Goal: Task Accomplishment & Management: Manage account settings

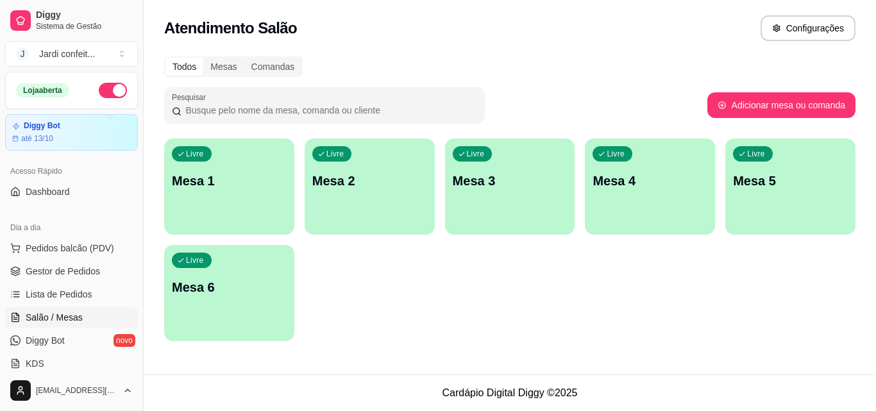
scroll to position [128, 0]
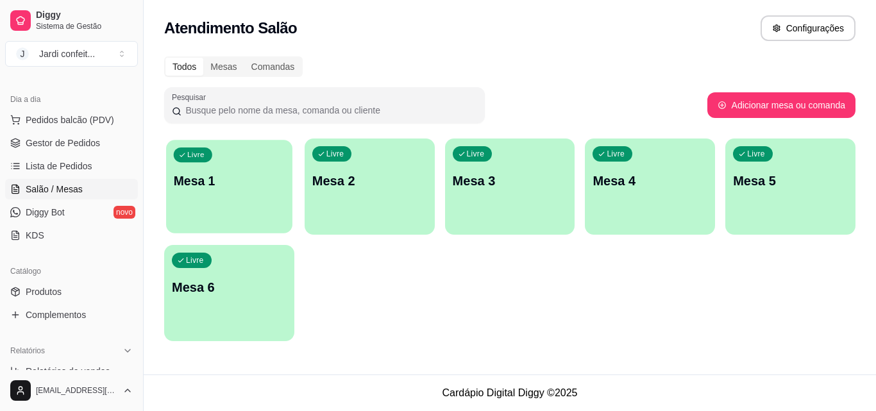
click at [251, 213] on div "Livre Mesa 1" at bounding box center [229, 179] width 126 height 78
click at [228, 212] on div "Livre Mesa 1" at bounding box center [229, 179] width 130 height 81
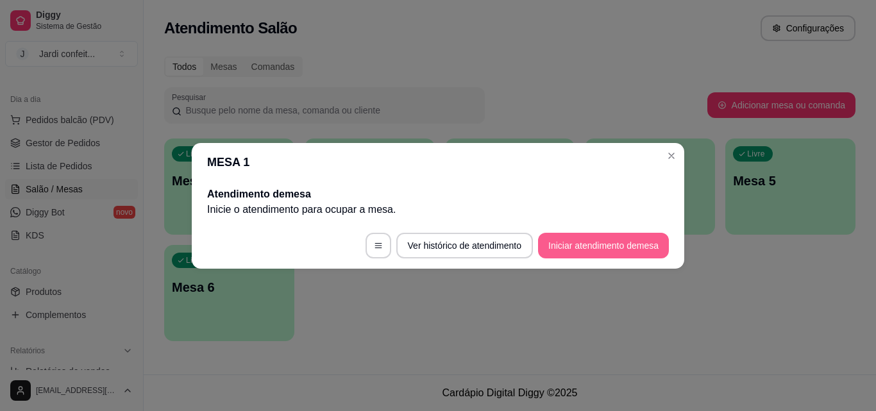
click at [609, 245] on button "Iniciar atendimento de mesa" at bounding box center [603, 246] width 131 height 26
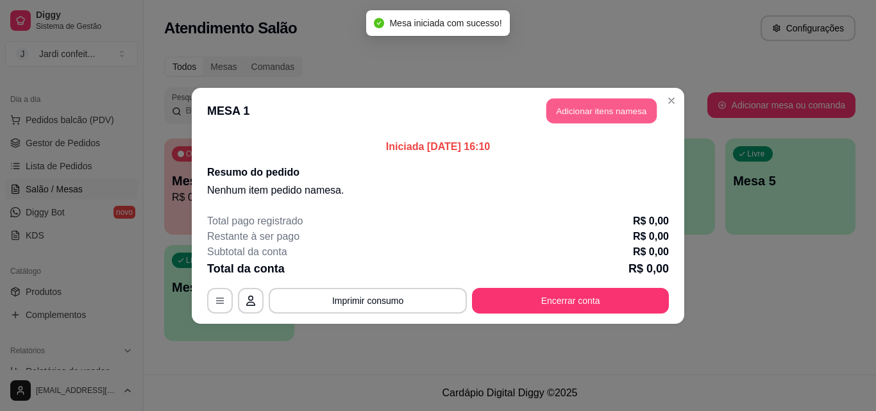
click at [623, 101] on button "Adicionar itens na mesa" at bounding box center [602, 110] width 110 height 25
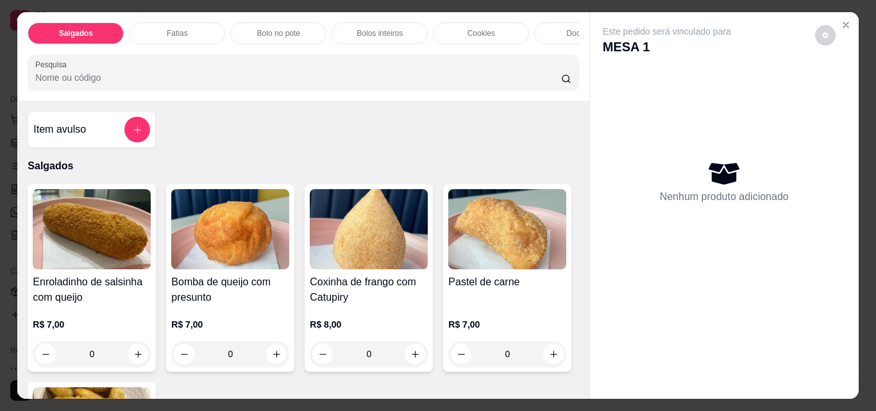
click at [528, 50] on div "Salgados Fatias Bolo no pote Bolos inteiros Cookies Docinhos Brownie Pudim Bolo…" at bounding box center [303, 56] width 572 height 89
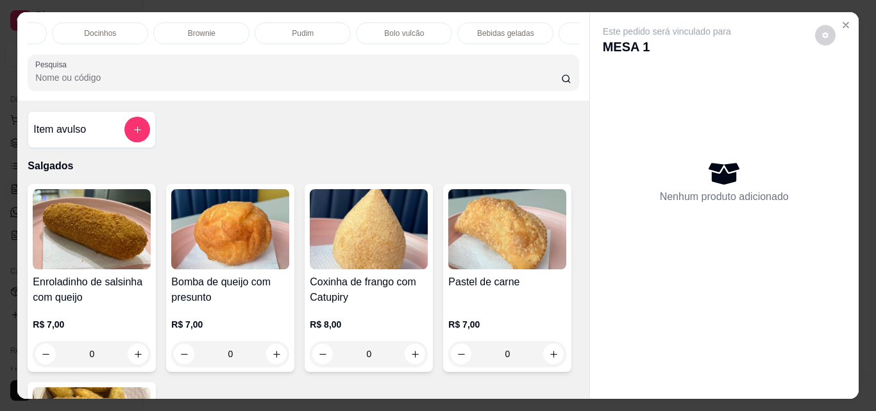
click at [520, 29] on p "Bebidas geladas" at bounding box center [505, 33] width 57 height 10
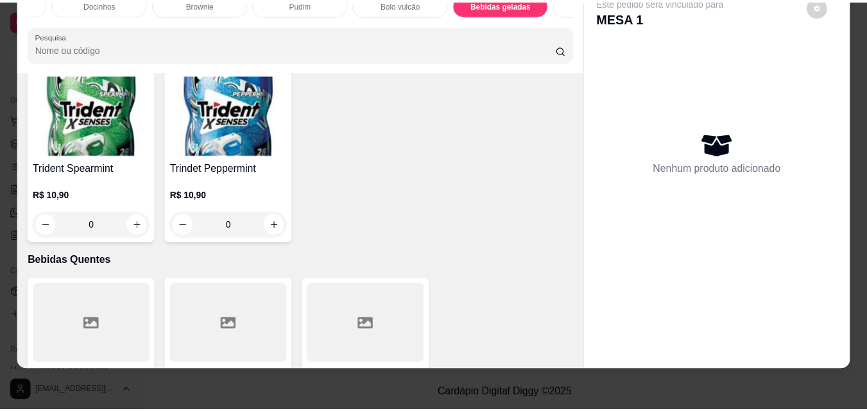
scroll to position [3648, 0]
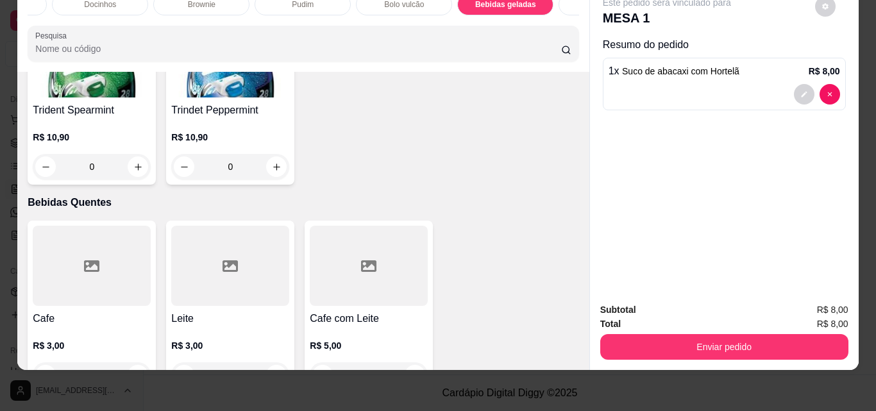
type input "2"
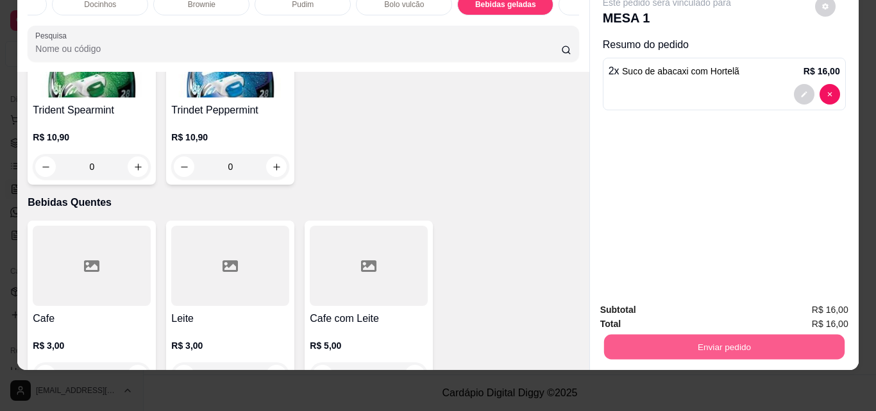
click at [650, 334] on button "Enviar pedido" at bounding box center [724, 346] width 241 height 25
click at [798, 308] on button "Enviar pedido" at bounding box center [815, 306] width 72 height 24
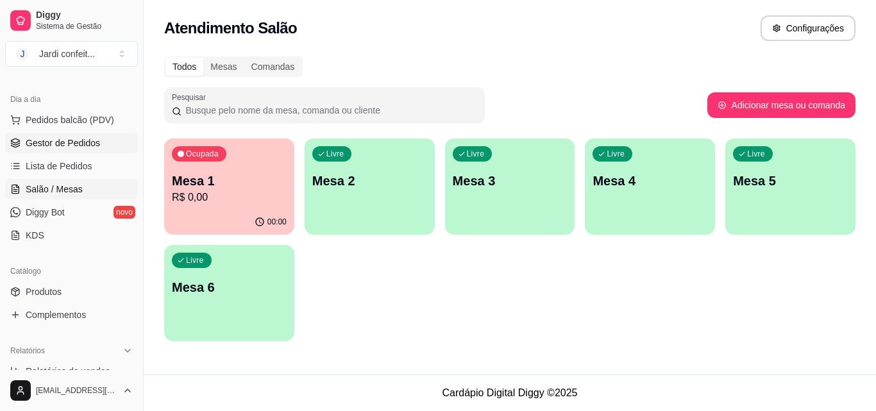
click at [81, 148] on span "Gestor de Pedidos" at bounding box center [63, 143] width 74 height 13
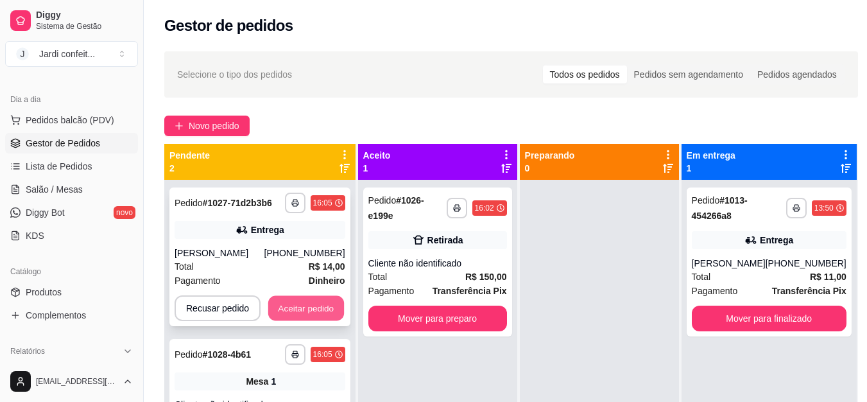
click at [300, 314] on button "Aceitar pedido" at bounding box center [306, 308] width 76 height 25
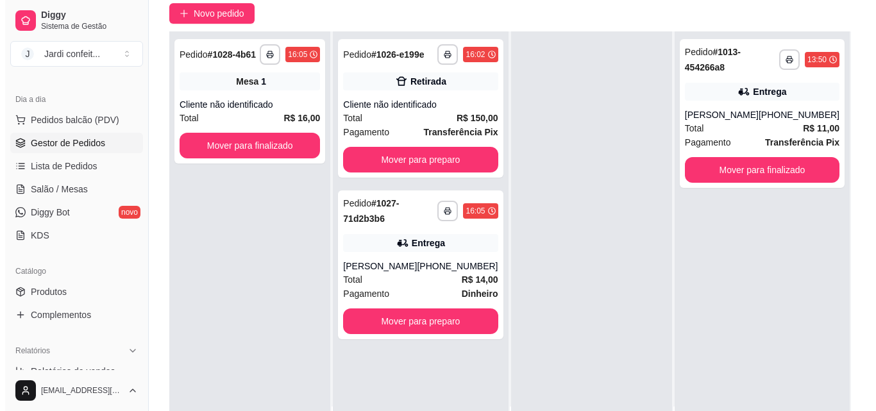
scroll to position [128, 0]
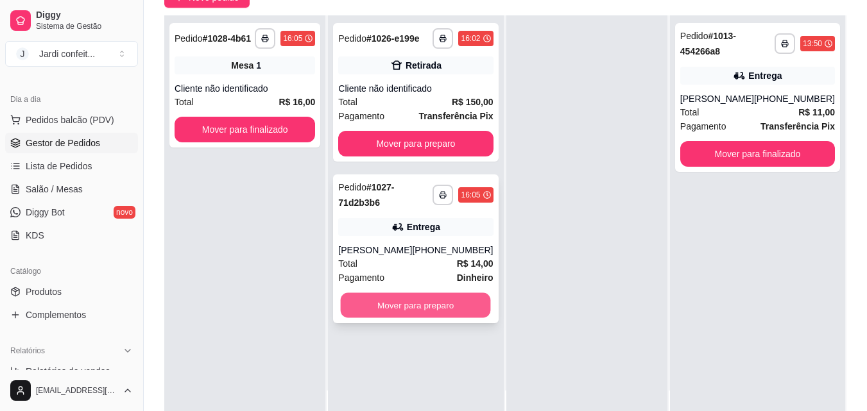
click at [448, 316] on button "Mover para preparo" at bounding box center [416, 305] width 150 height 25
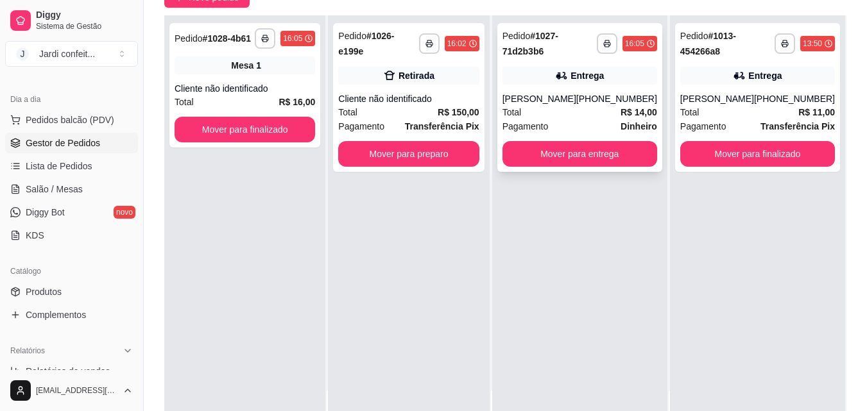
click at [569, 105] on div "Total R$ 14,00" at bounding box center [579, 112] width 155 height 14
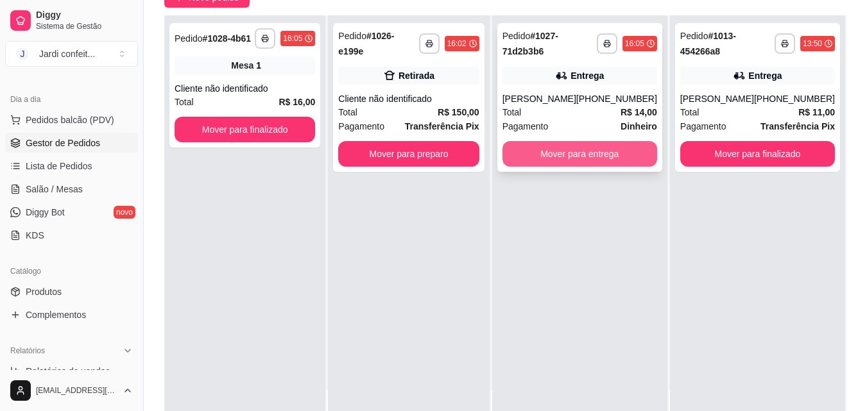
scroll to position [196, 0]
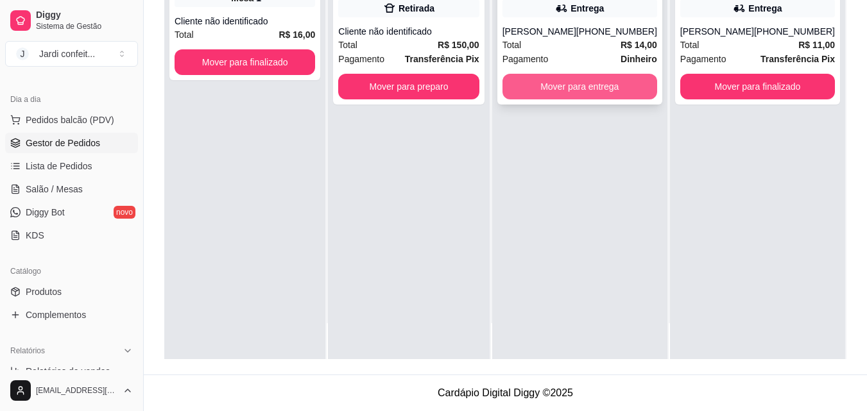
click at [605, 91] on button "Mover para entrega" at bounding box center [579, 87] width 155 height 26
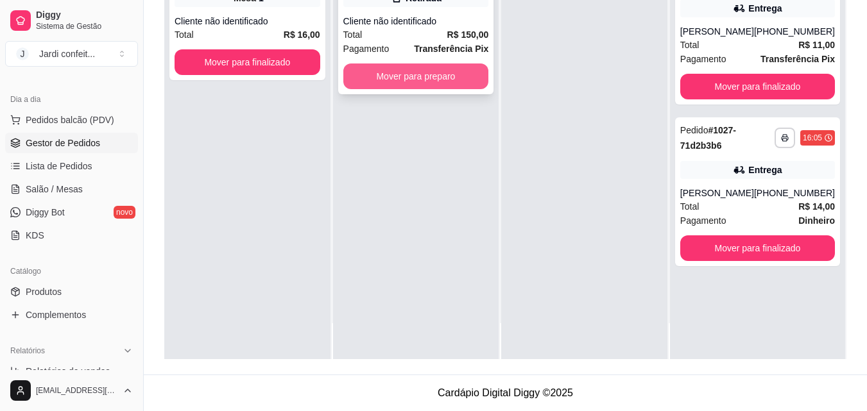
click at [452, 83] on button "Mover para preparo" at bounding box center [416, 77] width 146 height 26
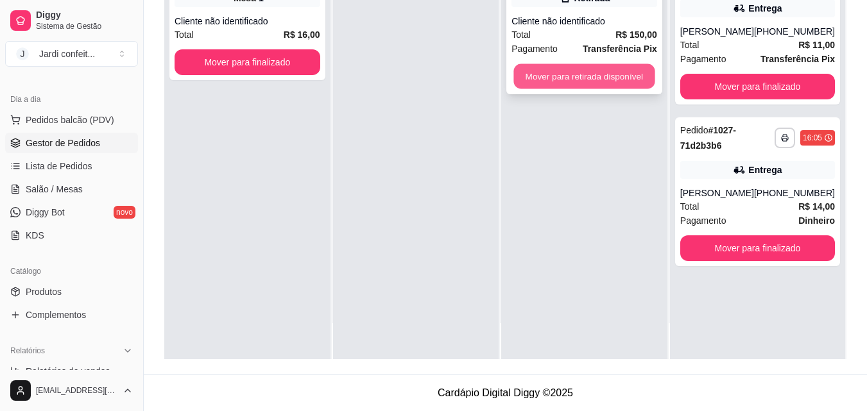
click at [604, 81] on button "Mover para retirada disponível" at bounding box center [584, 76] width 141 height 25
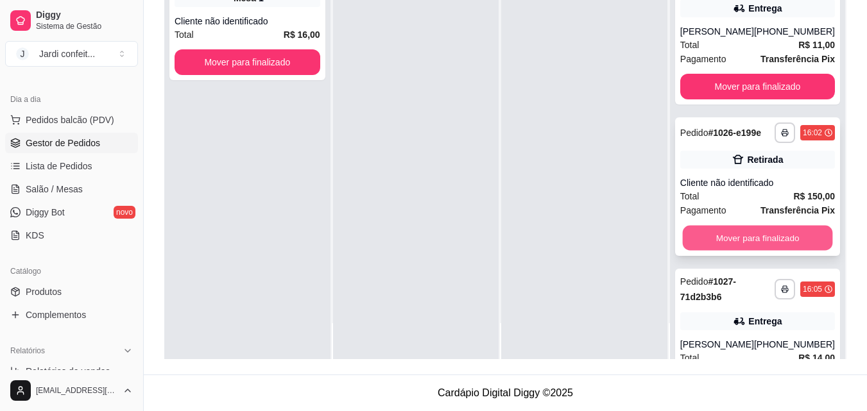
click at [772, 246] on button "Mover para finalizado" at bounding box center [757, 238] width 150 height 25
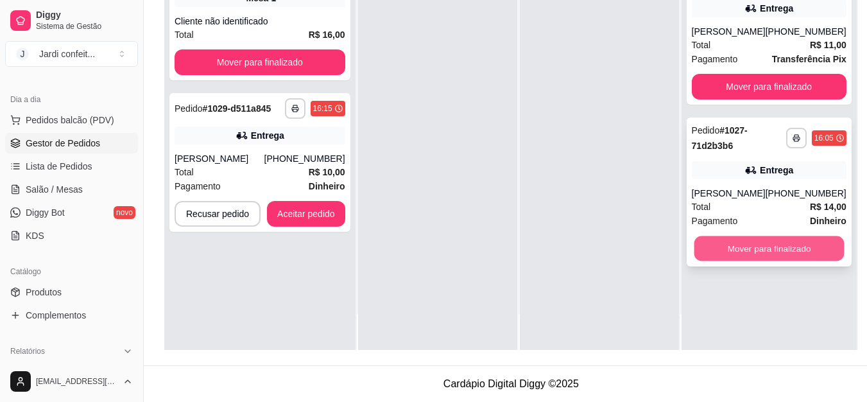
click at [744, 251] on button "Mover para finalizado" at bounding box center [769, 248] width 150 height 25
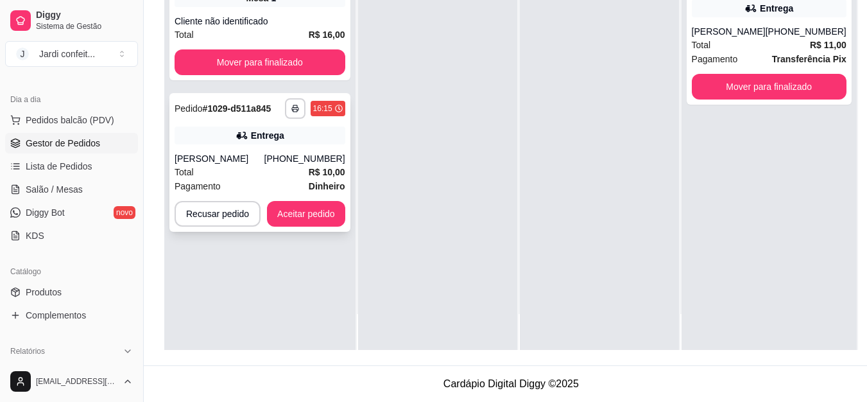
click at [303, 220] on button "Aceitar pedido" at bounding box center [306, 214] width 78 height 26
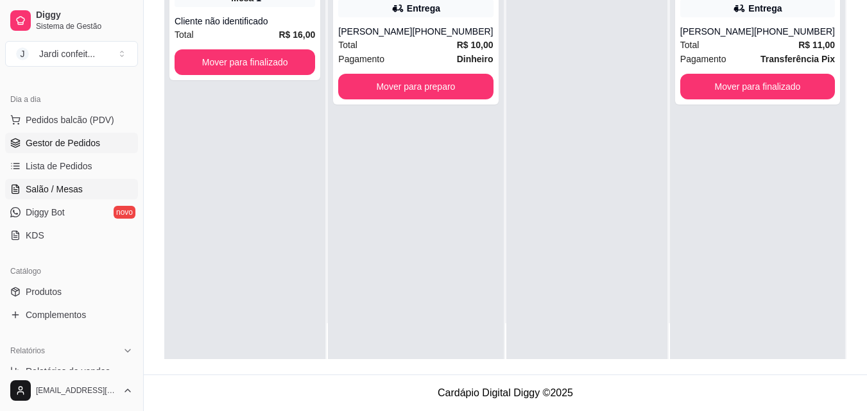
click at [101, 189] on link "Salão / Mesas" at bounding box center [71, 189] width 133 height 21
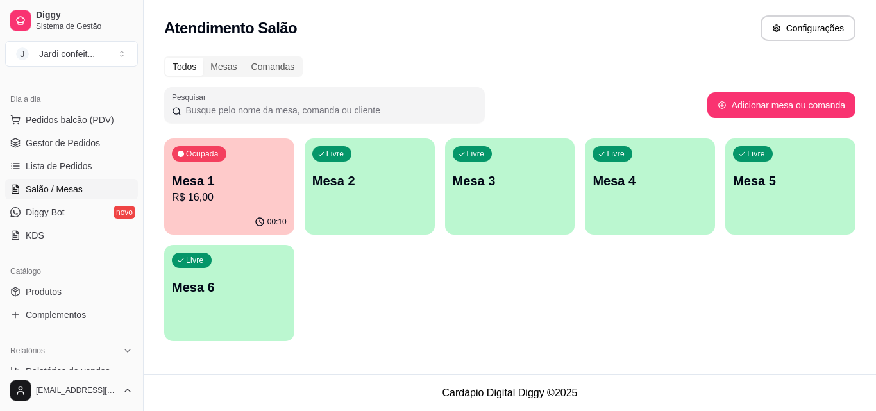
click at [242, 190] on p "R$ 16,00" at bounding box center [229, 197] width 115 height 15
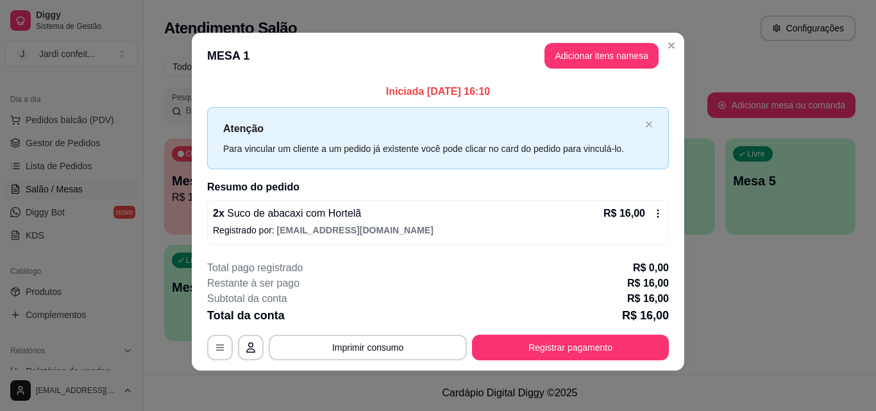
scroll to position [4, 0]
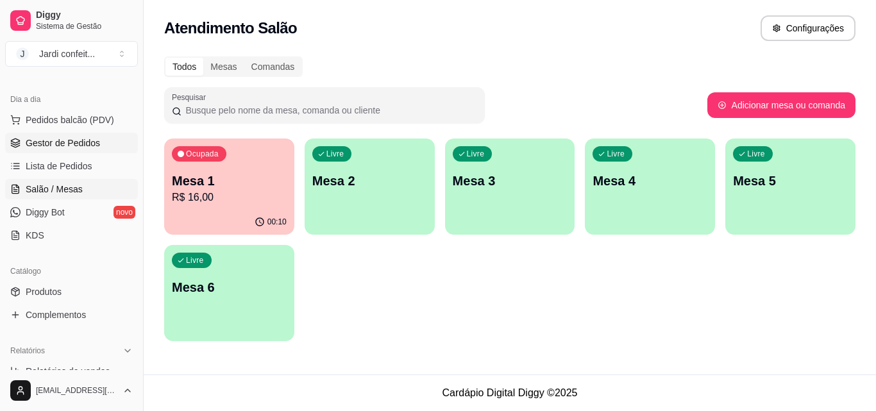
click at [81, 144] on span "Gestor de Pedidos" at bounding box center [63, 143] width 74 height 13
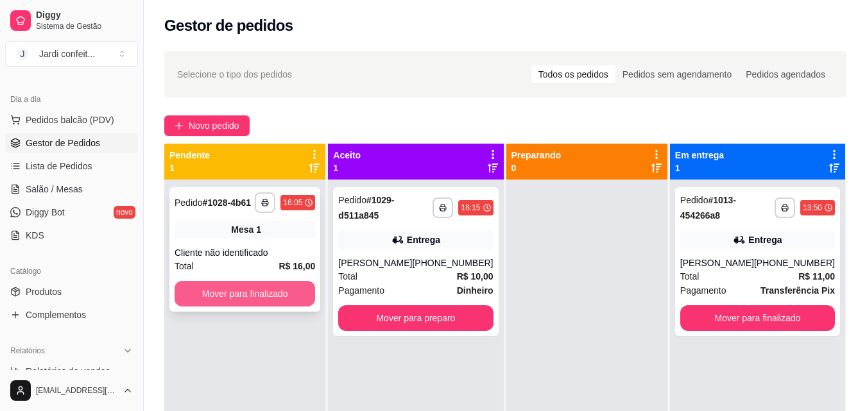
click at [269, 294] on button "Mover para finalizado" at bounding box center [245, 294] width 140 height 26
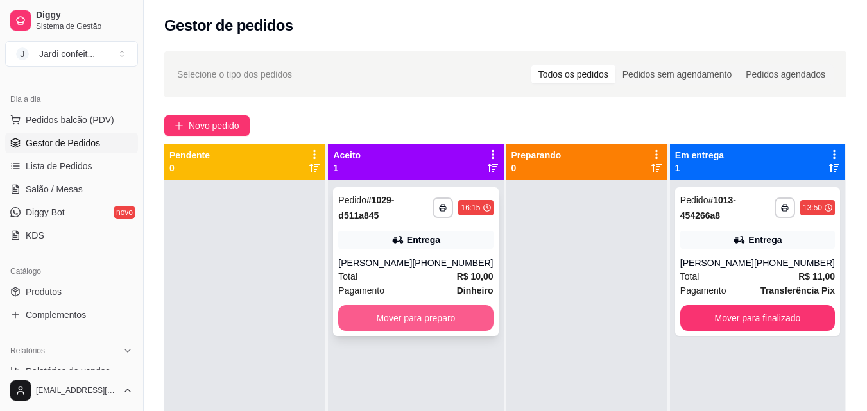
click at [387, 321] on button "Mover para preparo" at bounding box center [415, 318] width 155 height 26
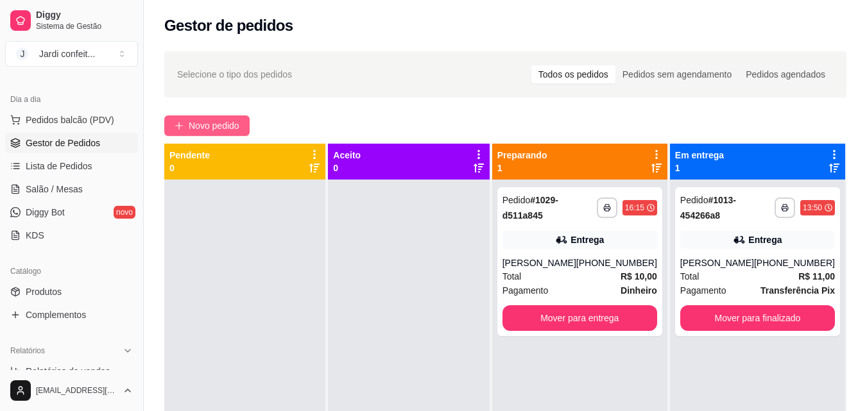
click at [248, 122] on button "Novo pedido" at bounding box center [206, 125] width 85 height 21
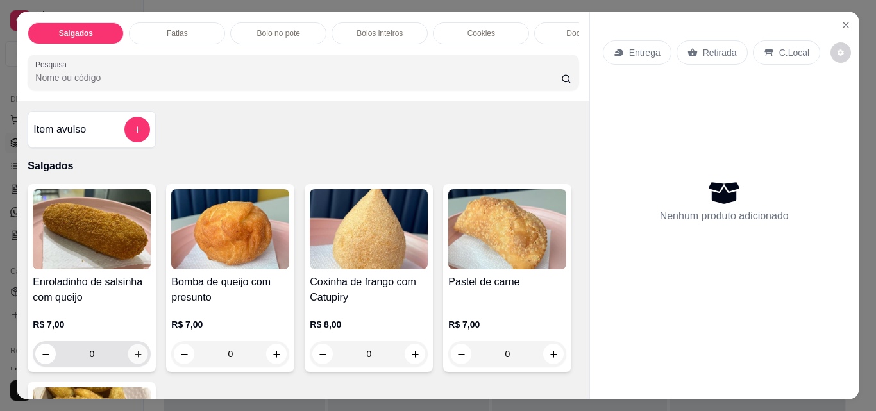
click at [141, 357] on button "increase-product-quantity" at bounding box center [138, 355] width 20 height 20
type input "1"
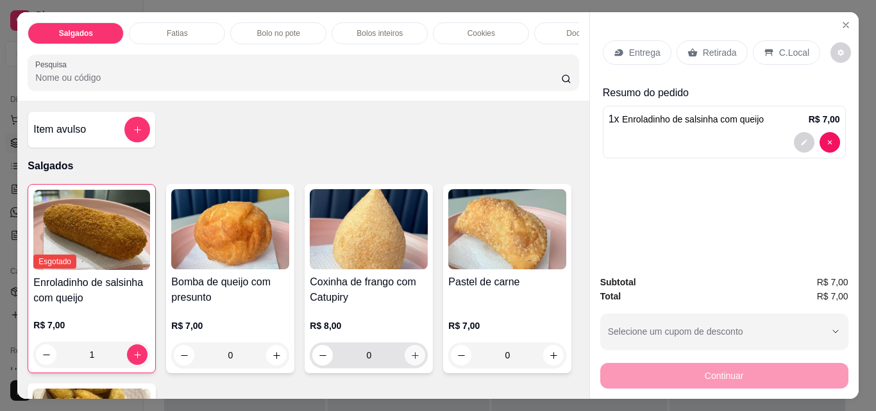
click at [405, 363] on button "increase-product-quantity" at bounding box center [415, 355] width 21 height 21
type input "2"
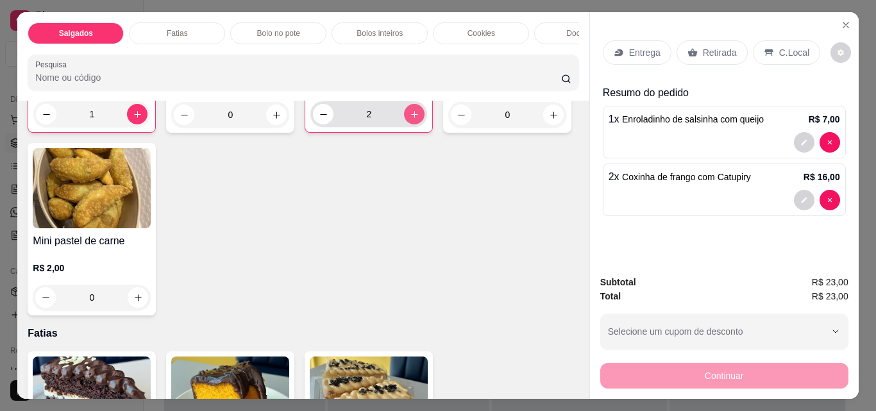
scroll to position [257, 0]
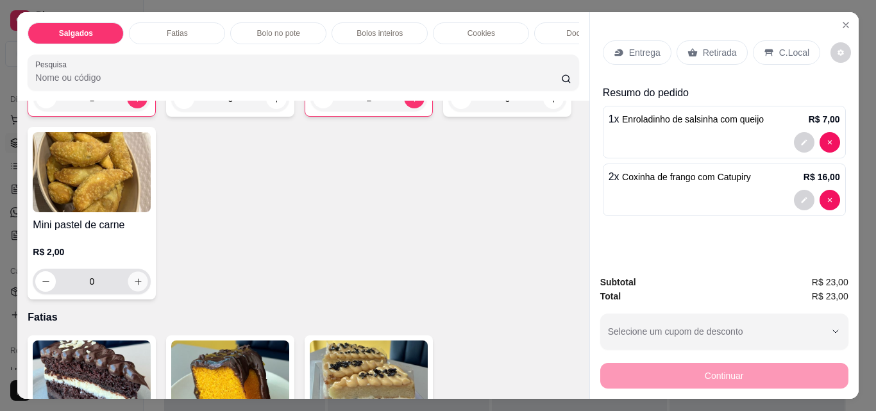
click at [148, 293] on div "0" at bounding box center [91, 282] width 113 height 26
click at [148, 292] on button "increase-product-quantity" at bounding box center [138, 282] width 20 height 20
type input "2"
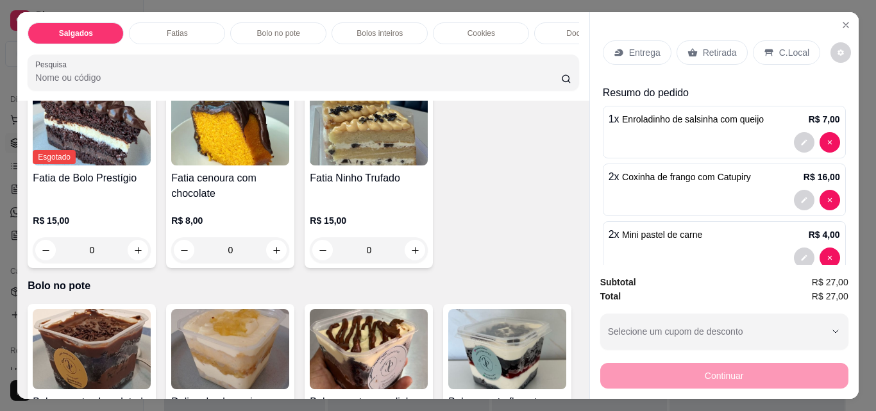
scroll to position [449, 0]
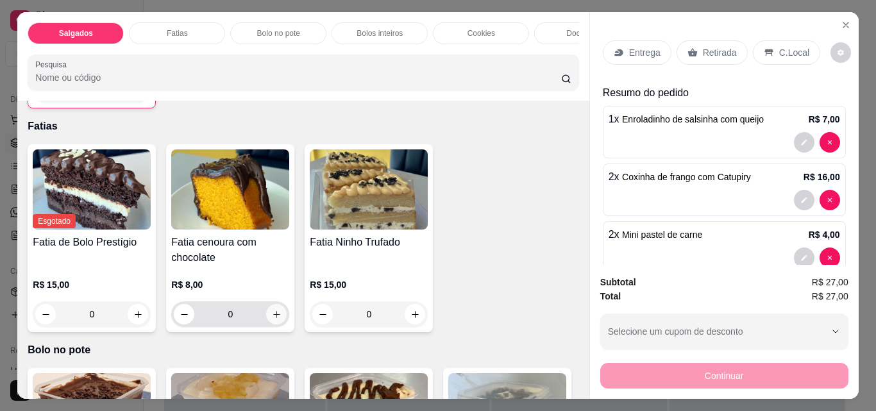
click at [272, 313] on button "increase-product-quantity" at bounding box center [276, 314] width 21 height 21
type input "1"
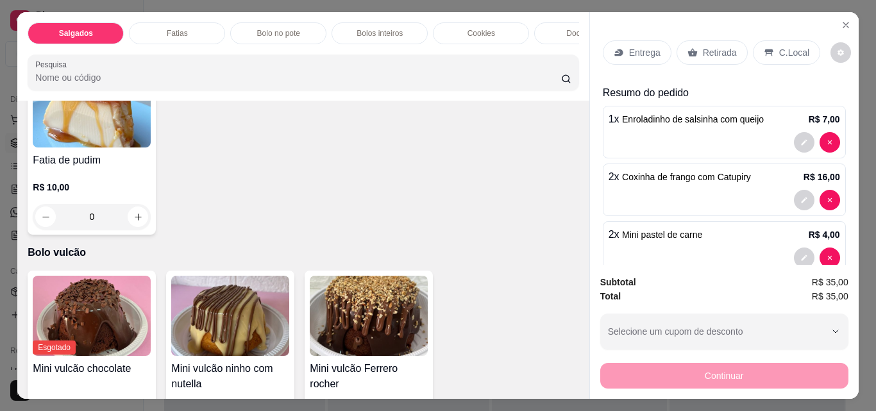
scroll to position [1925, 0]
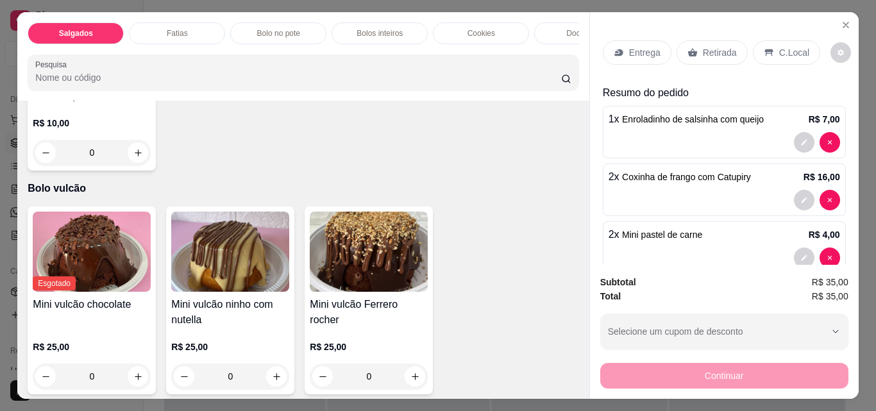
type input "1"
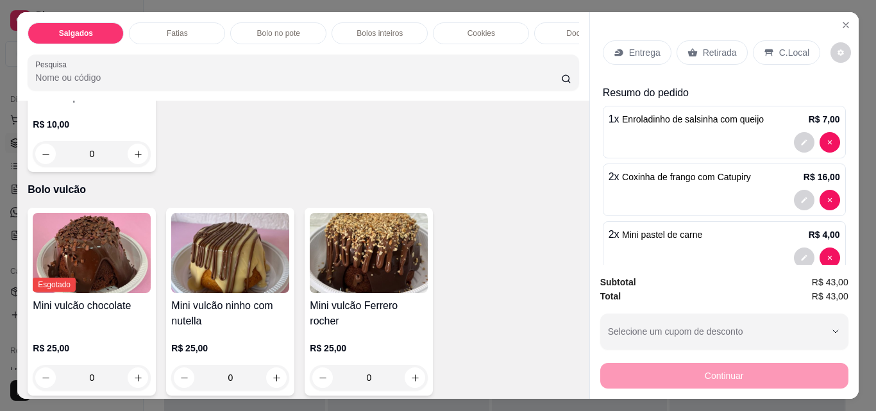
click at [714, 46] on p "Retirada" at bounding box center [720, 52] width 34 height 13
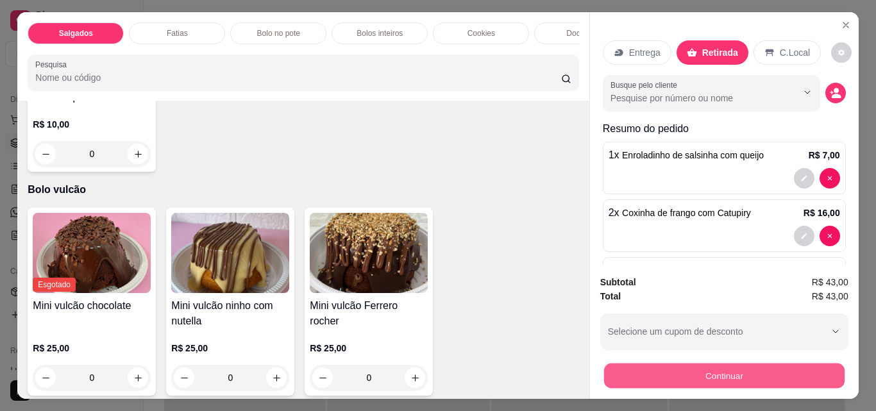
click at [627, 370] on button "Continuar" at bounding box center [724, 375] width 241 height 25
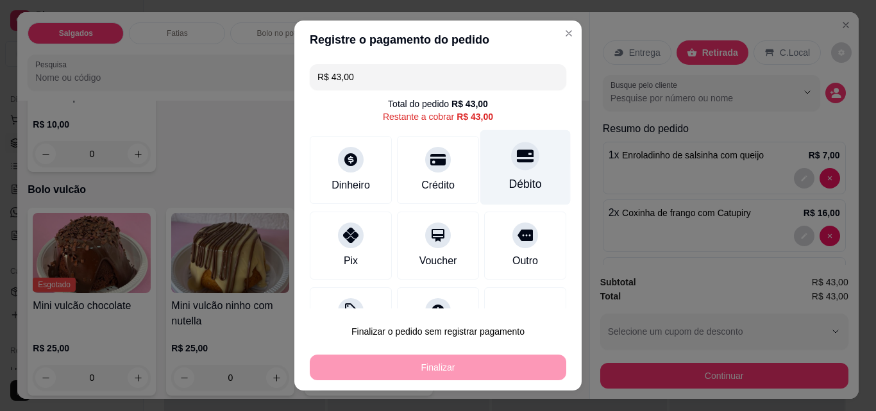
click at [511, 166] on div at bounding box center [525, 156] width 28 height 28
type input "R$ 0,00"
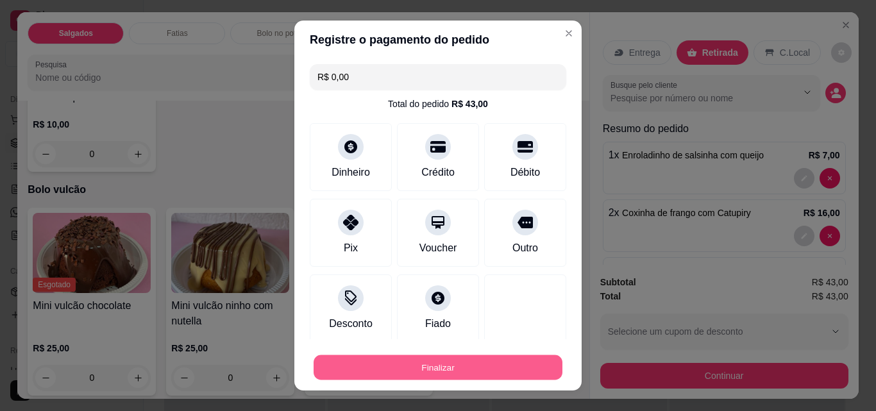
click at [504, 367] on button "Finalizar" at bounding box center [438, 367] width 249 height 25
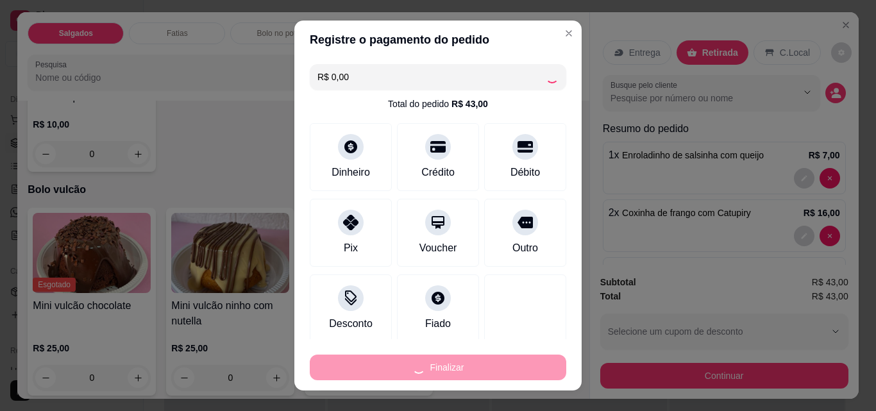
type input "0"
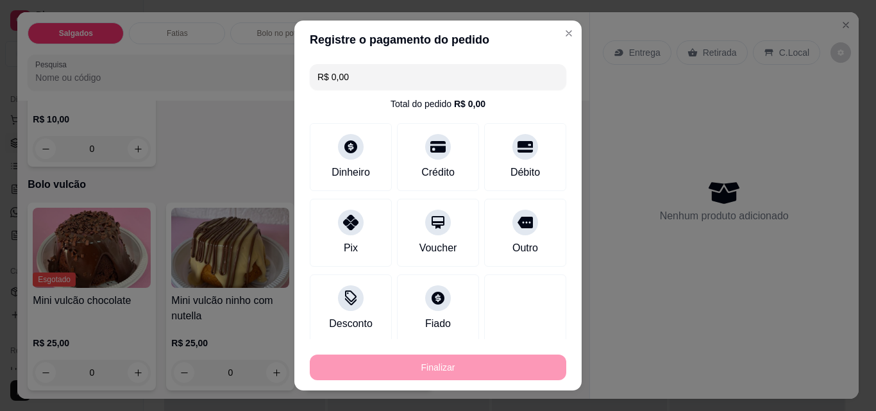
type input "-R$ 43,00"
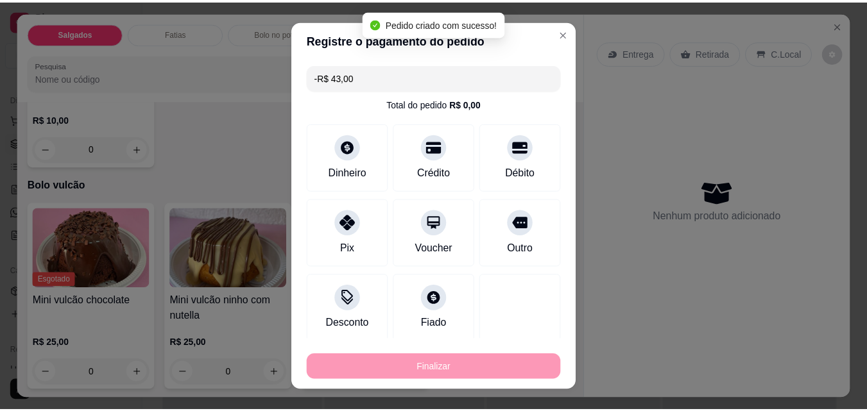
scroll to position [1921, 0]
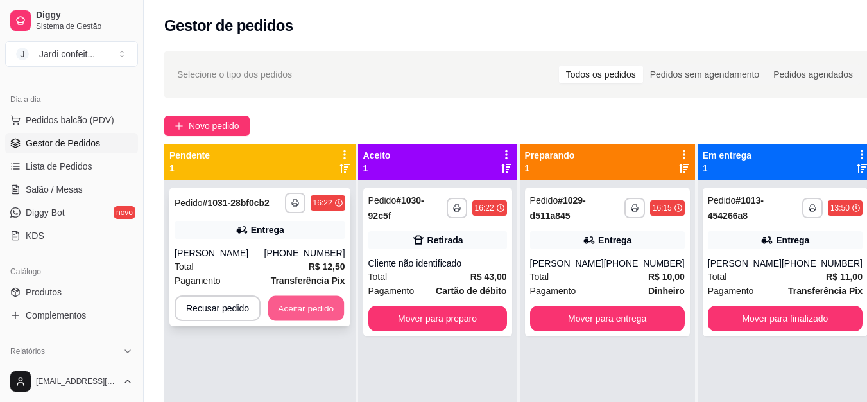
click at [324, 312] on button "Aceitar pedido" at bounding box center [306, 308] width 76 height 25
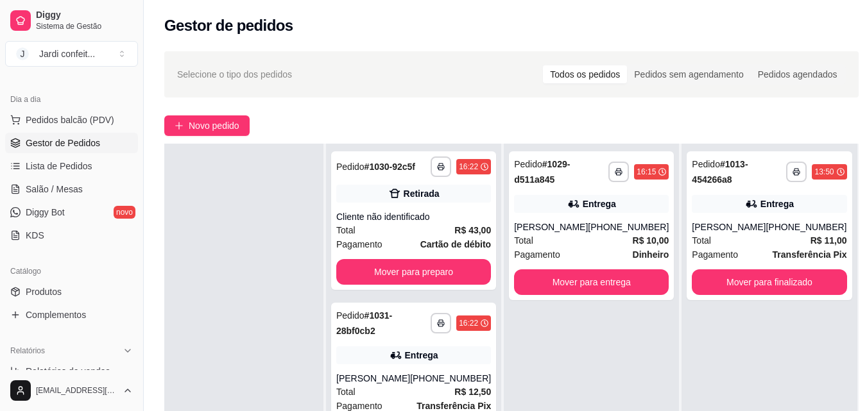
scroll to position [64, 0]
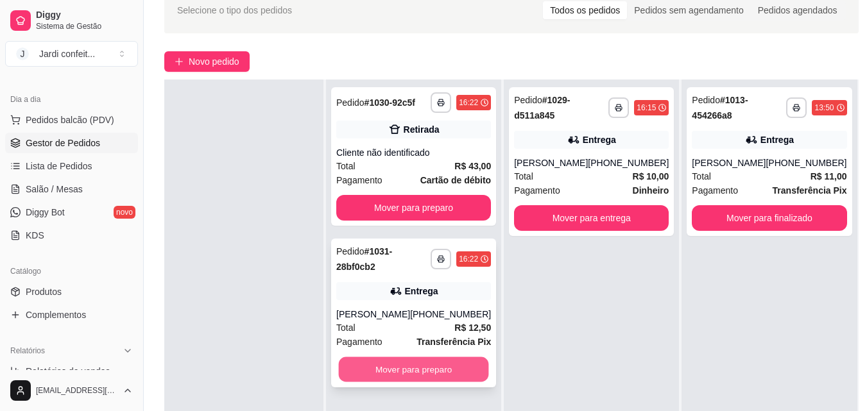
click at [406, 366] on button "Mover para preparo" at bounding box center [414, 369] width 150 height 25
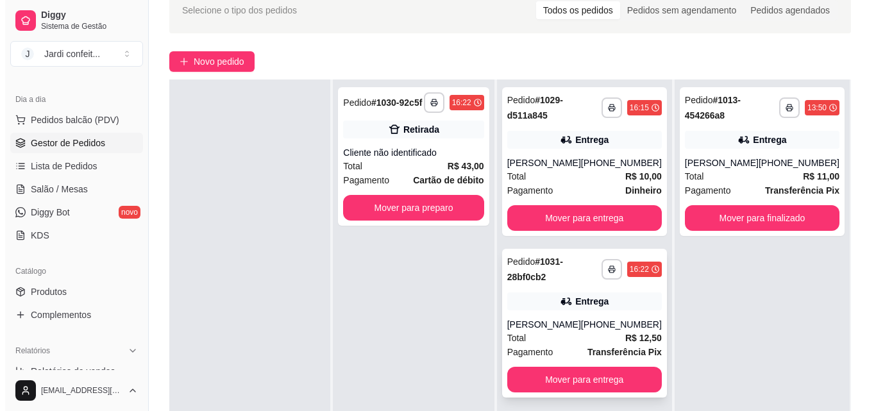
scroll to position [69, 0]
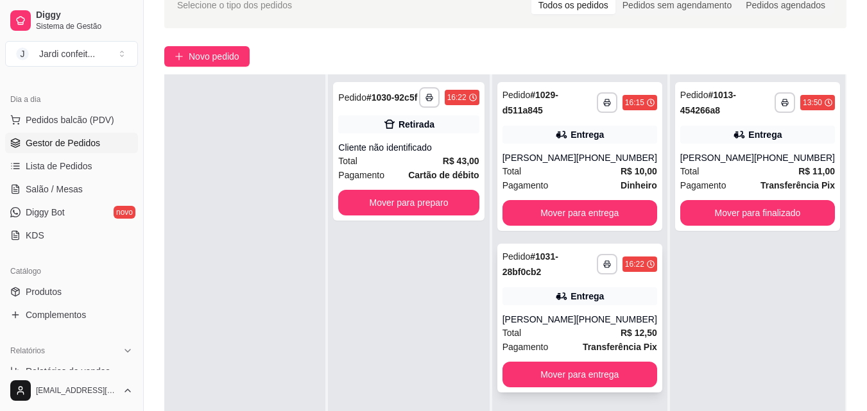
click at [568, 357] on div "**********" at bounding box center [579, 318] width 165 height 149
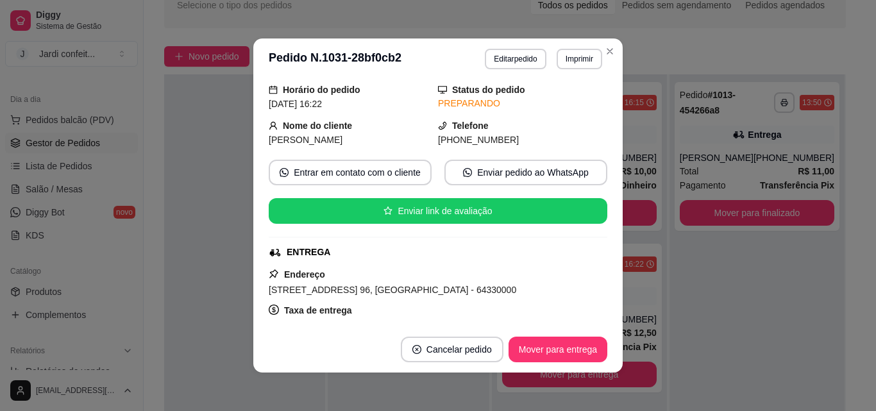
scroll to position [64, 0]
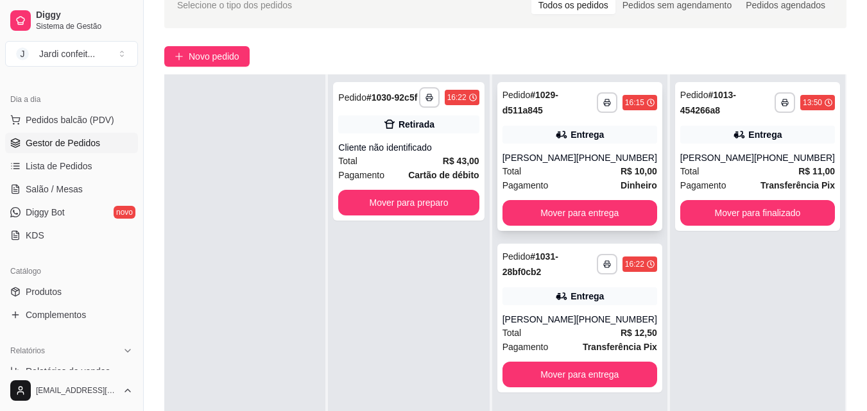
click at [588, 139] on div "Entrega" at bounding box center [586, 134] width 33 height 13
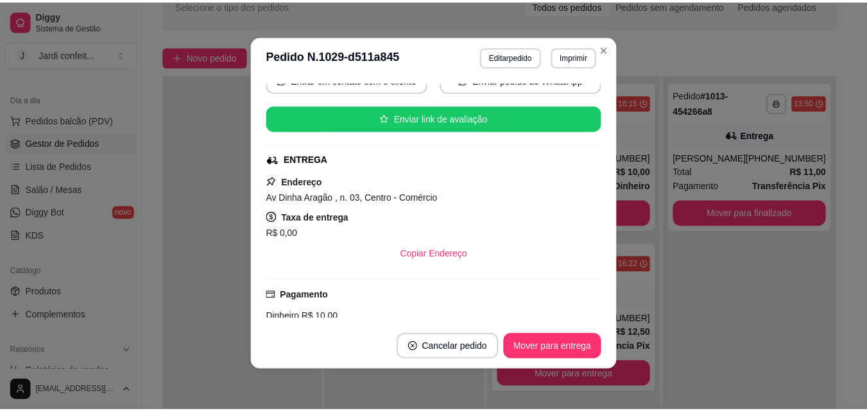
scroll to position [133, 0]
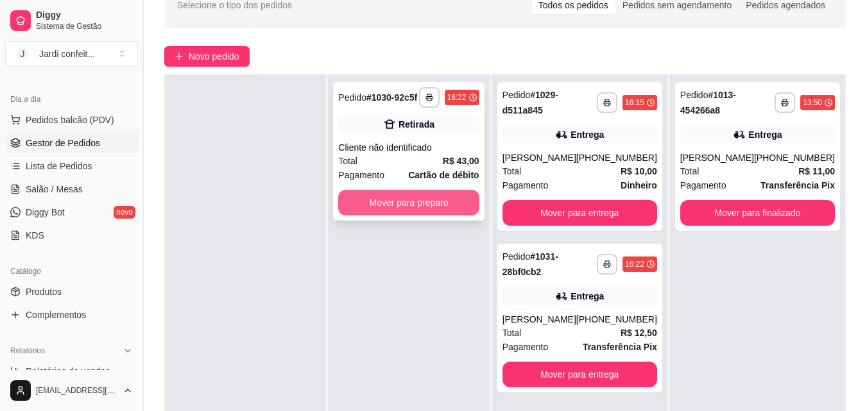
click at [433, 210] on button "Mover para preparo" at bounding box center [408, 203] width 140 height 26
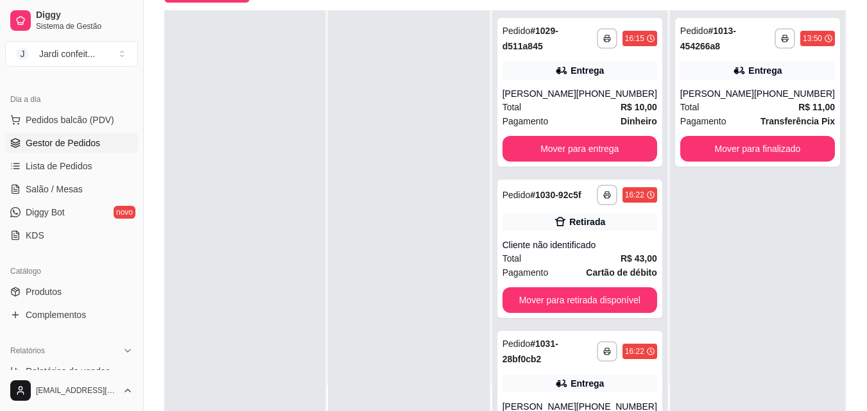
scroll to position [196, 0]
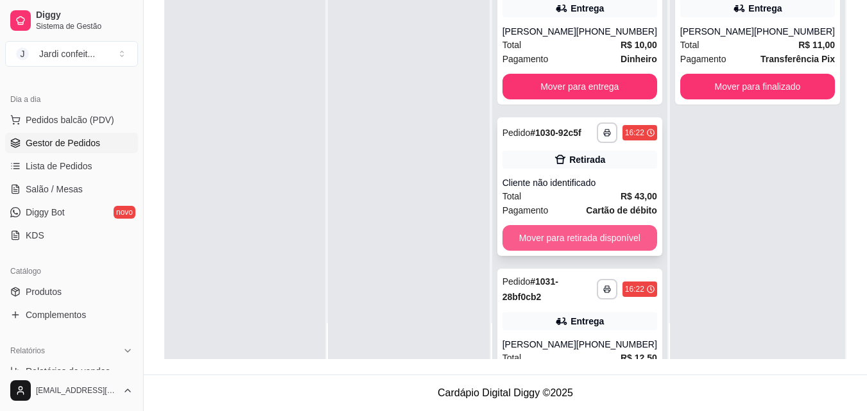
click at [620, 242] on button "Mover para retirada disponível" at bounding box center [579, 238] width 155 height 26
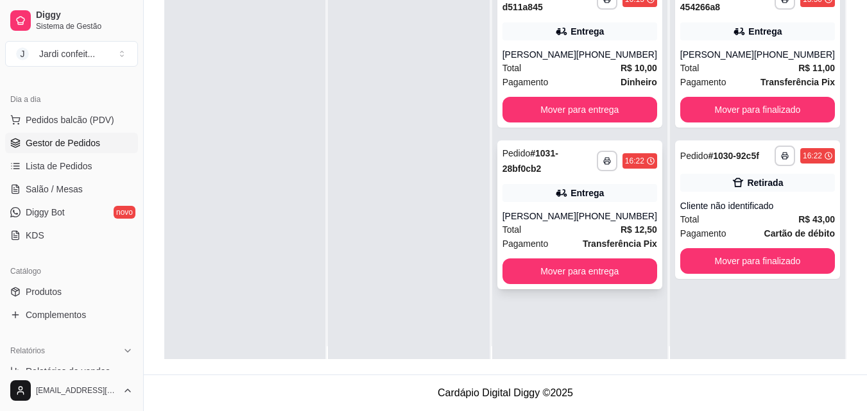
scroll to position [0, 0]
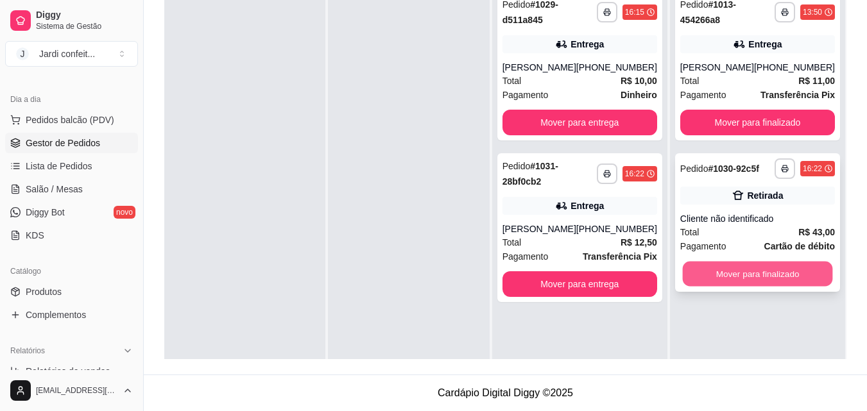
click at [720, 272] on button "Mover para finalizado" at bounding box center [757, 274] width 150 height 25
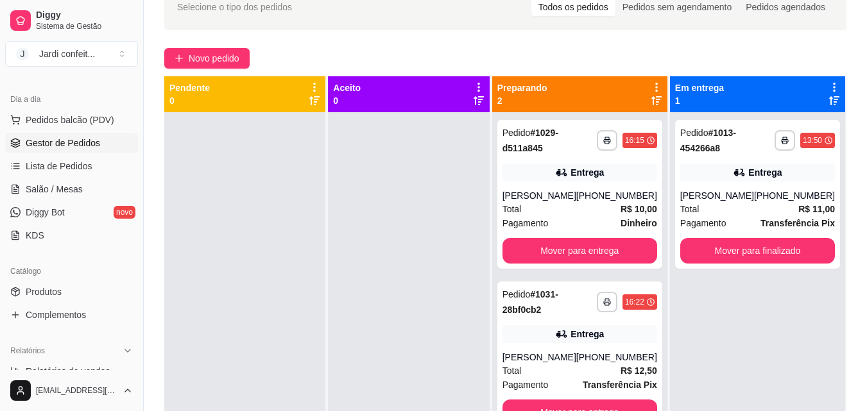
scroll to position [385, 0]
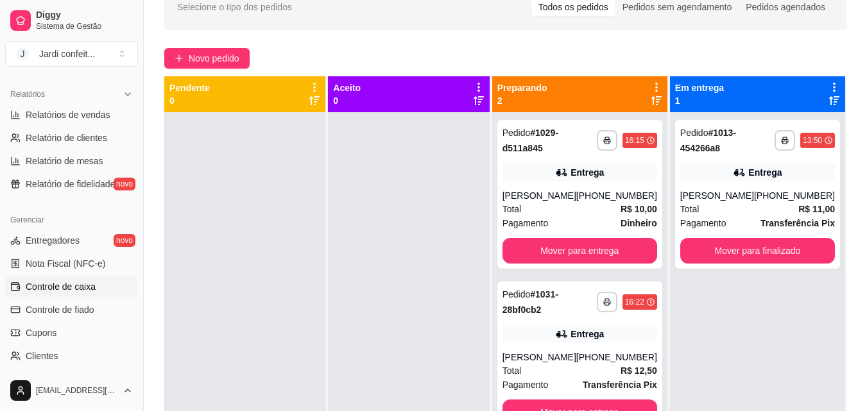
click at [106, 278] on link "Controle de caixa" at bounding box center [71, 287] width 133 height 21
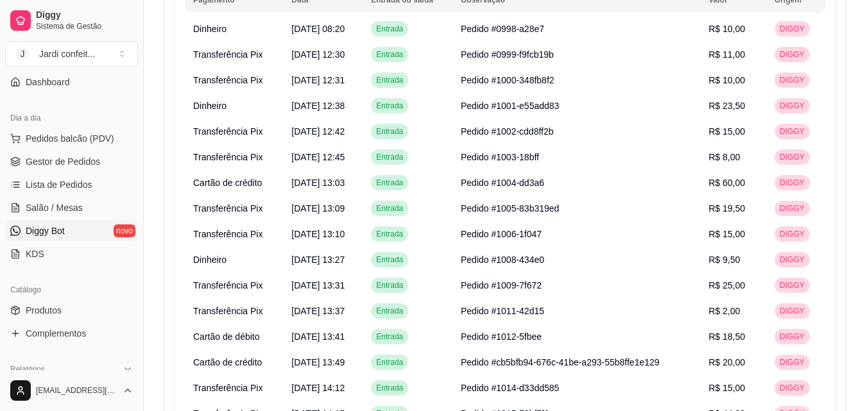
scroll to position [64, 0]
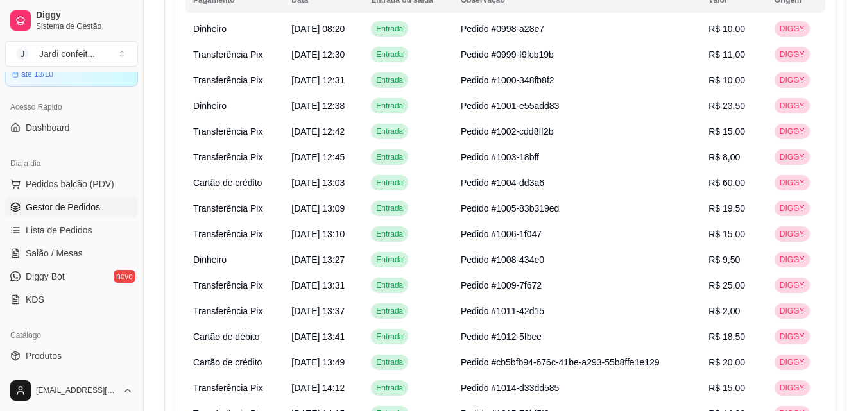
click at [59, 209] on span "Gestor de Pedidos" at bounding box center [63, 207] width 74 height 13
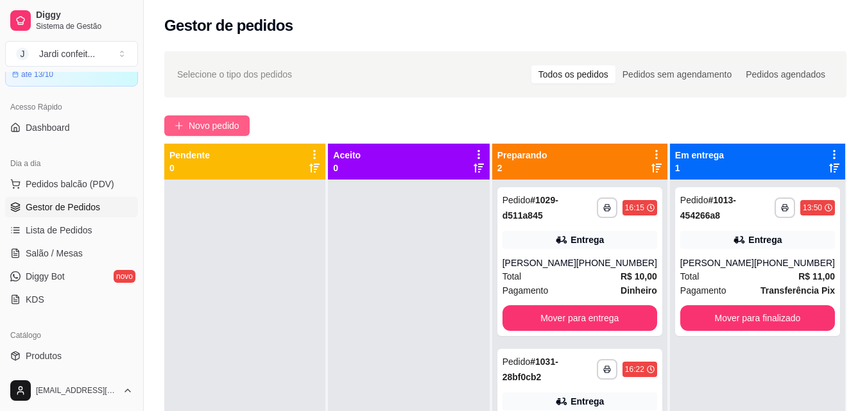
click at [234, 120] on span "Novo pedido" at bounding box center [214, 126] width 51 height 14
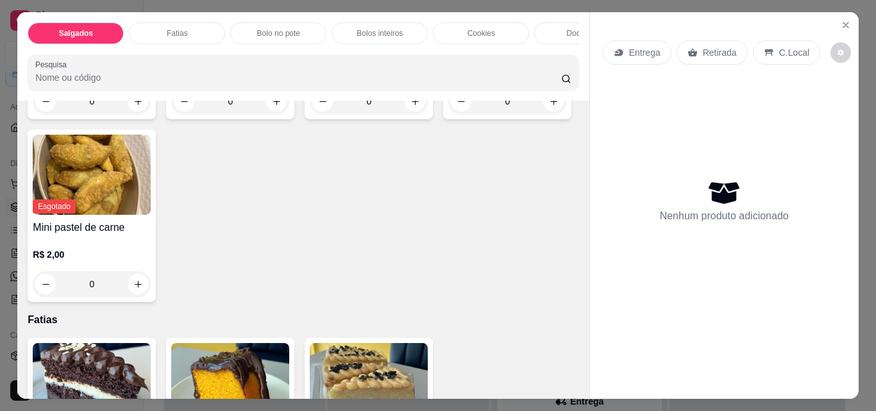
scroll to position [257, 0]
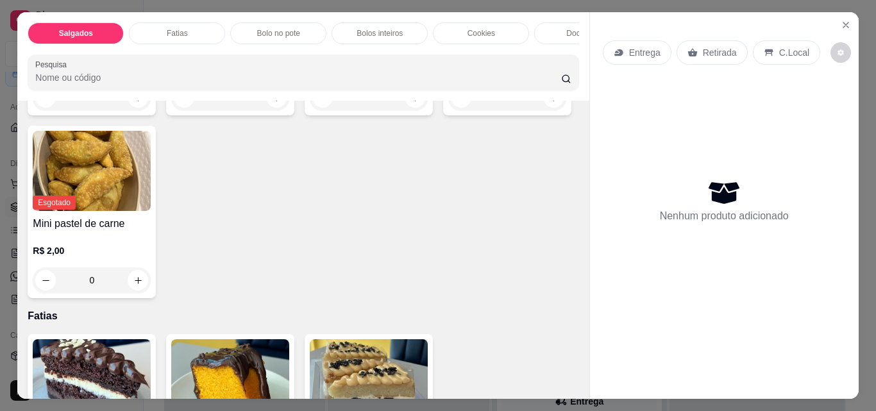
click at [396, 28] on p "Bolos inteiros" at bounding box center [380, 33] width 46 height 10
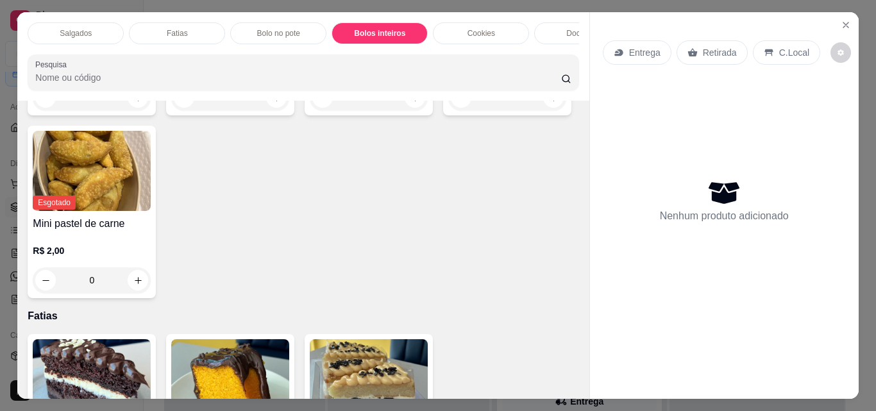
scroll to position [33, 0]
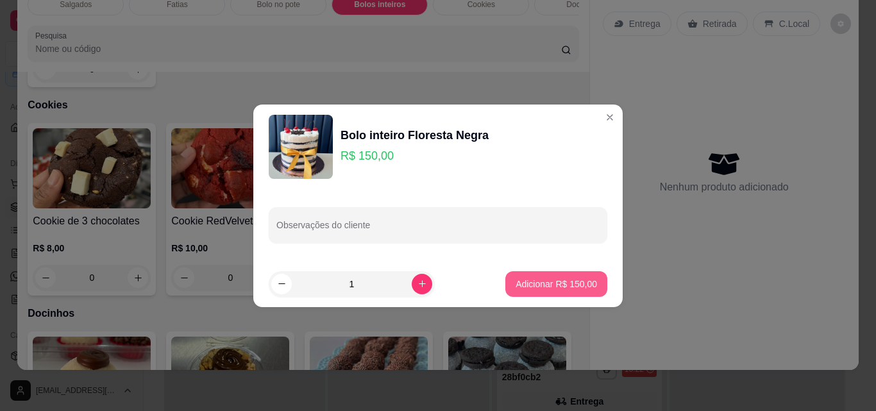
click at [552, 284] on p "Adicionar R$ 150,00" at bounding box center [556, 284] width 81 height 13
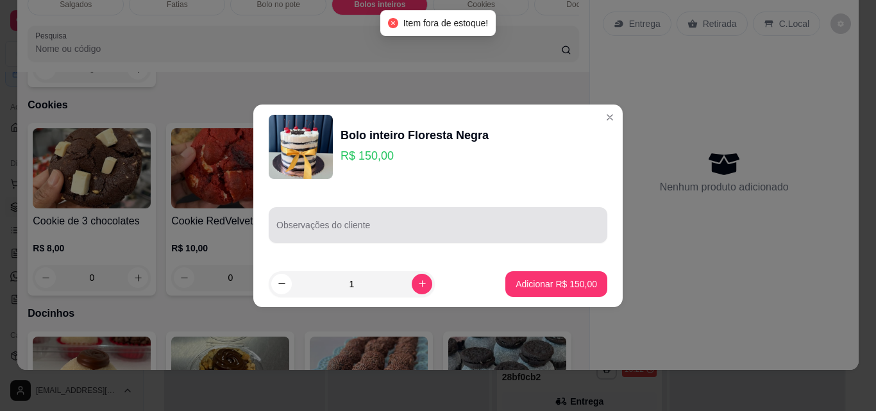
click at [553, 235] on input "Observações do cliente" at bounding box center [438, 230] width 323 height 13
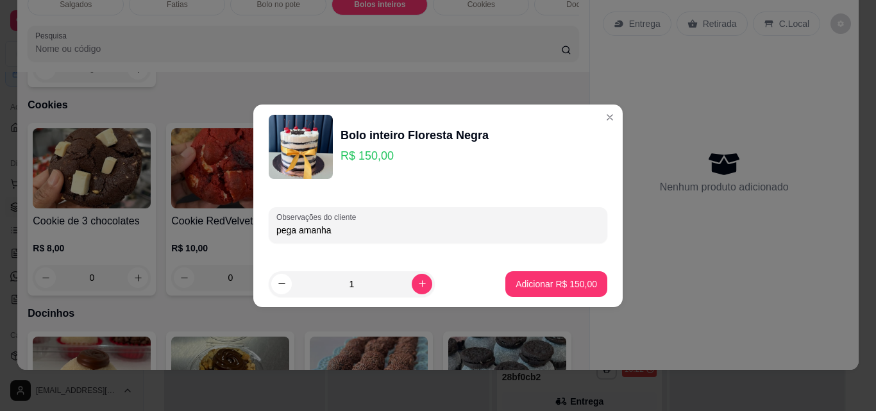
type input "pega amanha"
click at [541, 289] on p "Adicionar R$ 150,00" at bounding box center [556, 284] width 81 height 13
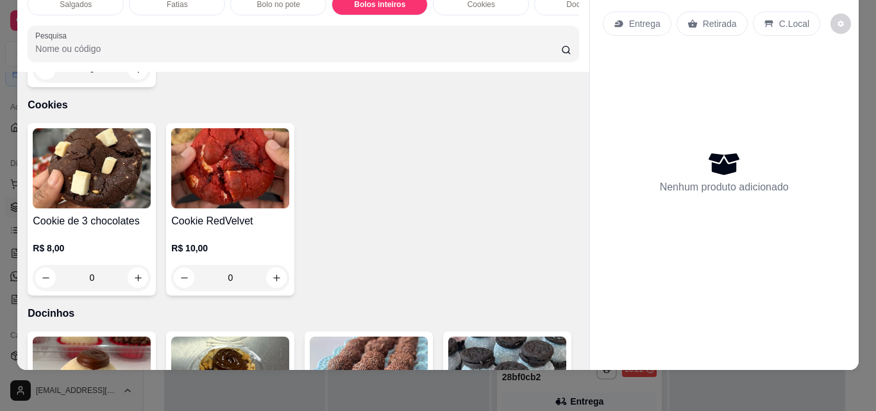
click at [703, 18] on p "Retirada" at bounding box center [720, 23] width 34 height 13
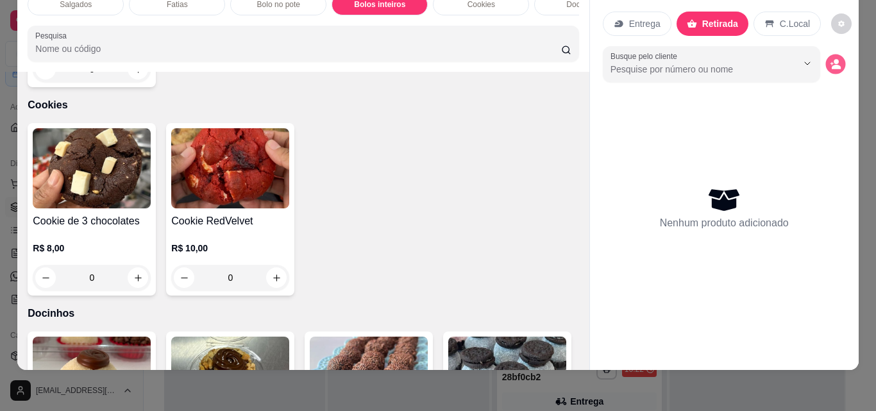
click at [832, 65] on icon "decrease-product-quantity" at bounding box center [836, 67] width 9 height 4
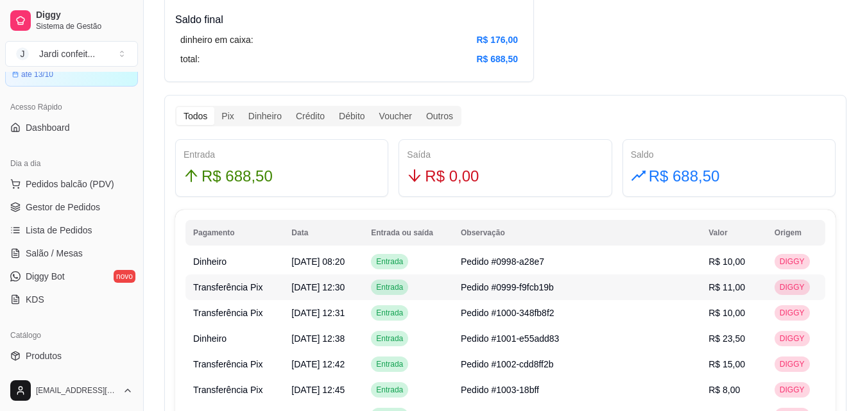
scroll to position [449, 0]
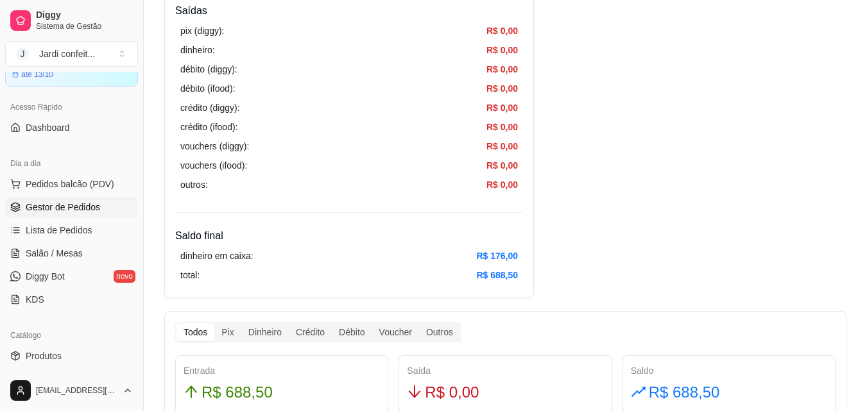
click at [87, 206] on span "Gestor de Pedidos" at bounding box center [63, 207] width 74 height 13
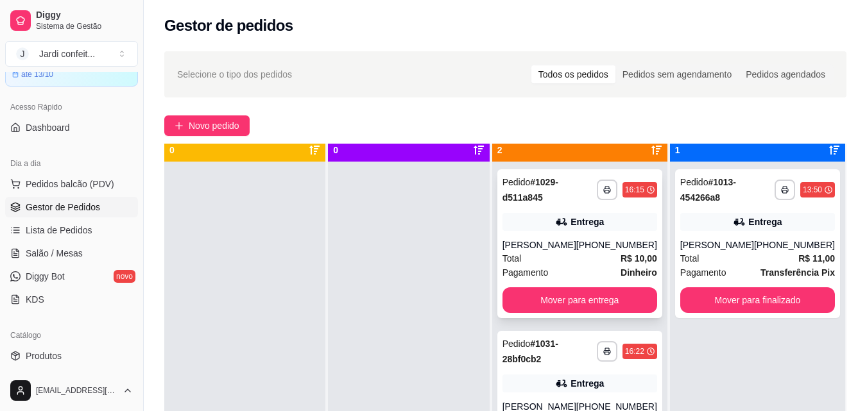
scroll to position [36, 0]
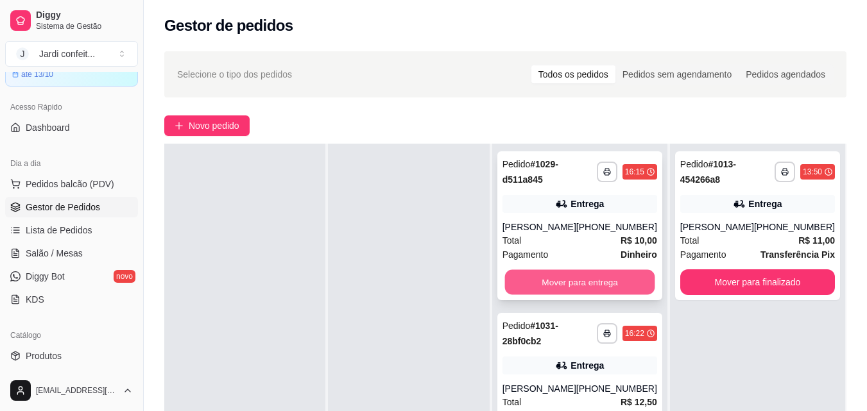
click at [581, 275] on button "Mover para entrega" at bounding box center [579, 282] width 150 height 25
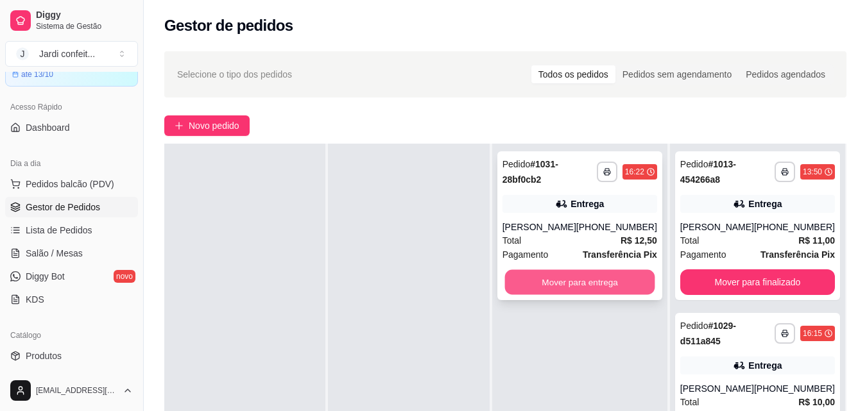
click at [578, 275] on button "Mover para entrega" at bounding box center [579, 282] width 150 height 25
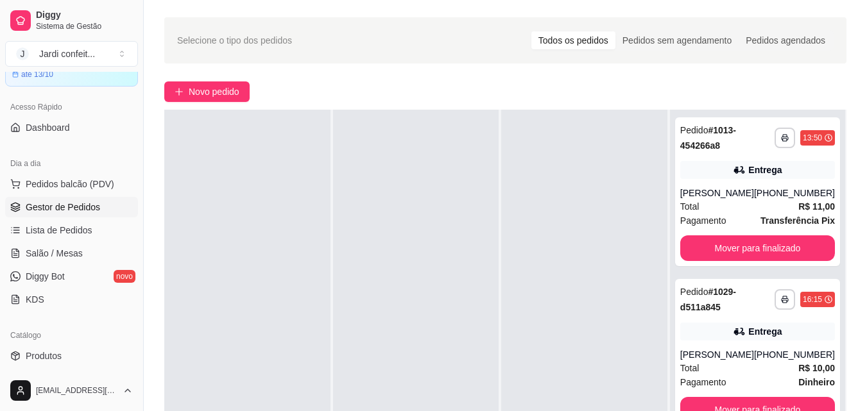
scroll to position [64, 0]
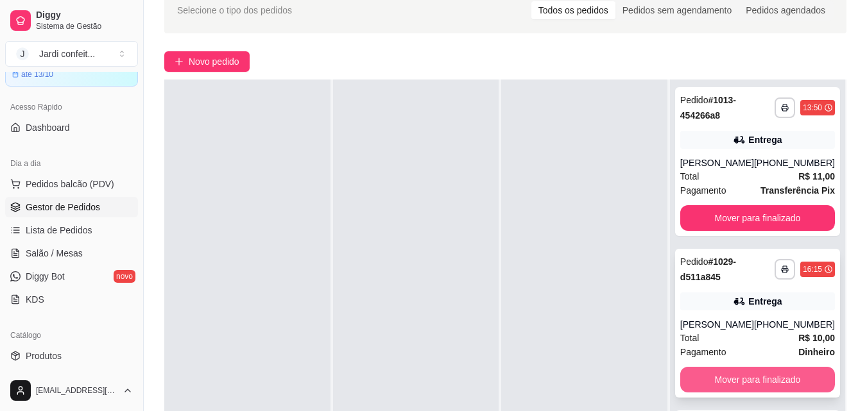
click at [768, 389] on button "Mover para finalizado" at bounding box center [757, 380] width 155 height 26
click at [763, 384] on button "Mover para finalizado" at bounding box center [757, 380] width 150 height 25
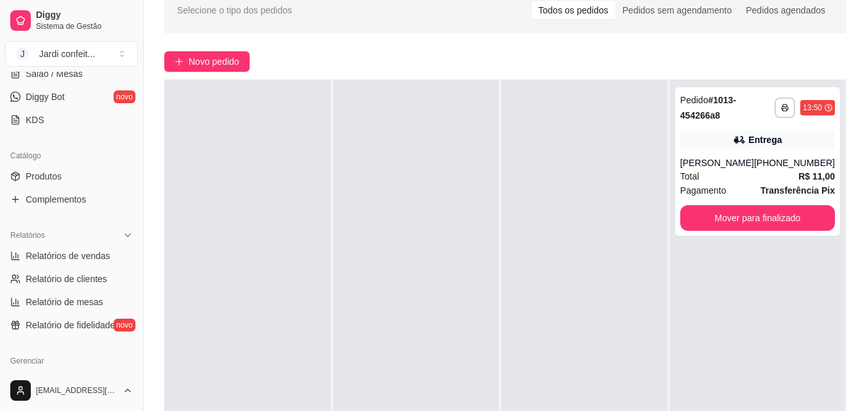
scroll to position [257, 0]
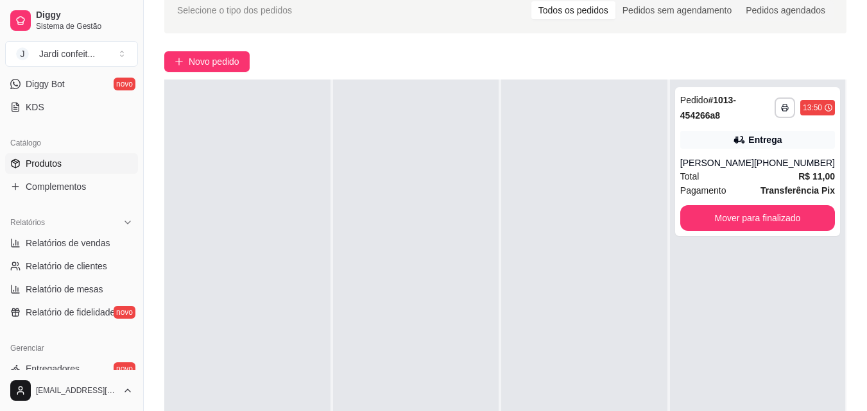
click at [73, 172] on link "Produtos" at bounding box center [71, 163] width 133 height 21
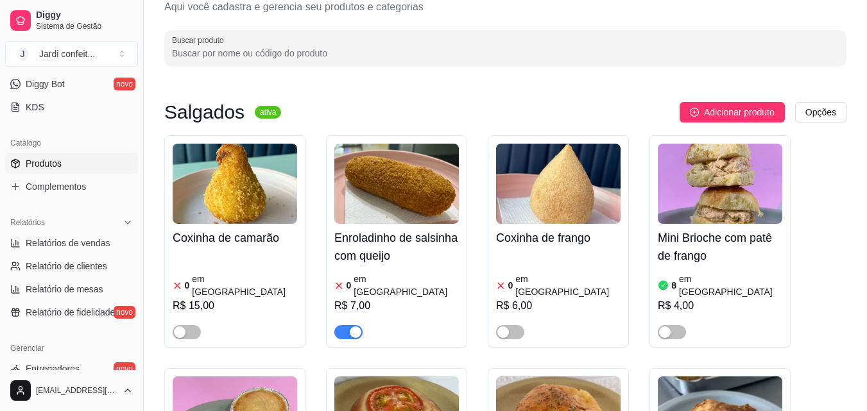
scroll to position [64, 0]
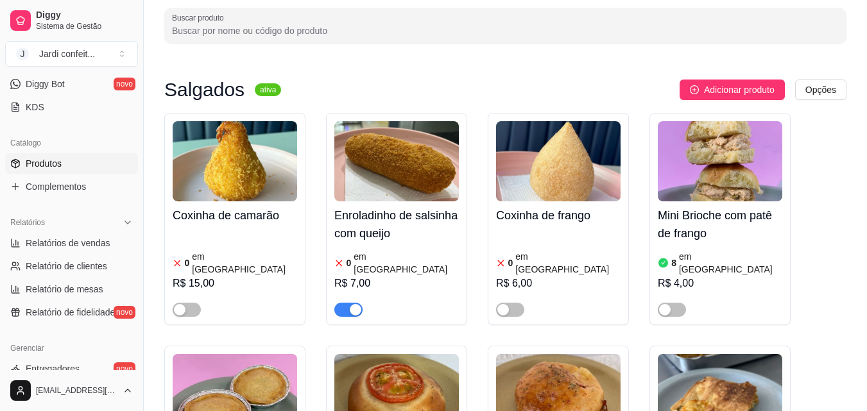
click at [350, 304] on div "button" at bounding box center [356, 310] width 12 height 12
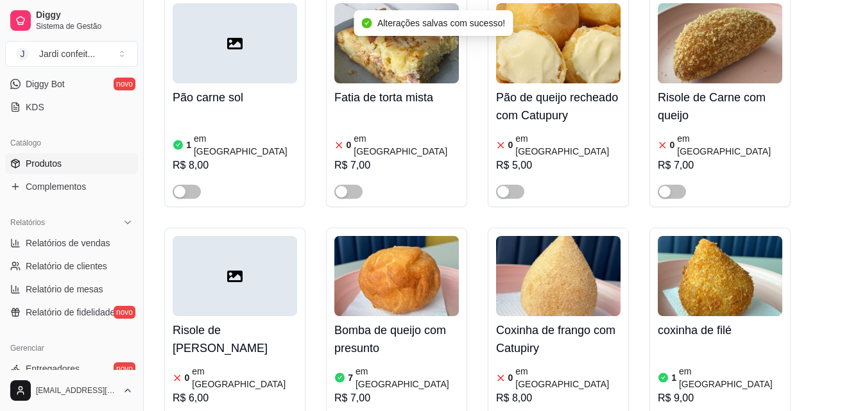
scroll to position [642, 0]
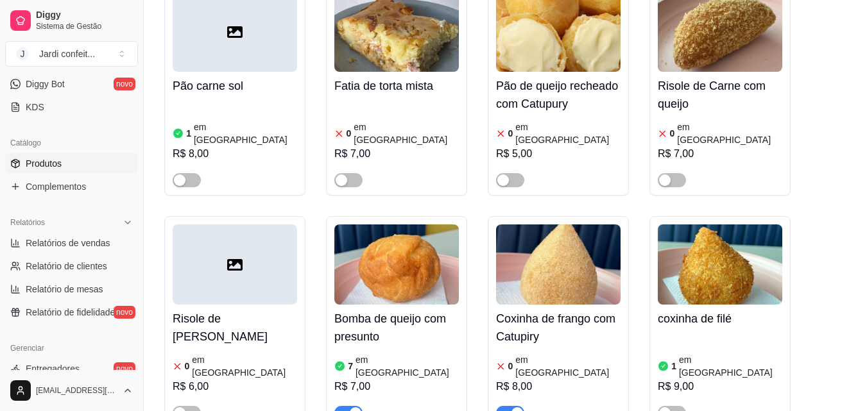
click at [504, 406] on span "button" at bounding box center [510, 413] width 28 height 14
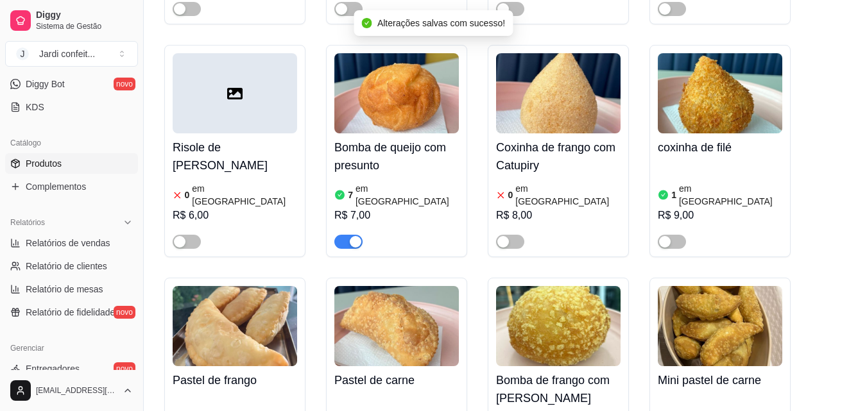
scroll to position [898, 0]
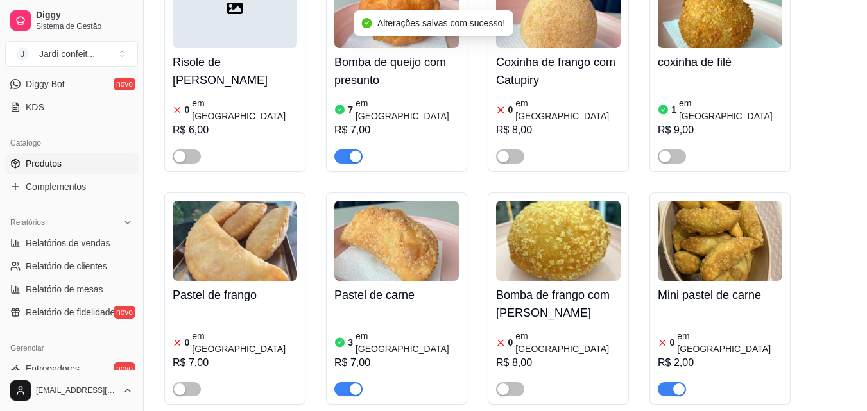
click at [681, 384] on div "button" at bounding box center [679, 390] width 12 height 12
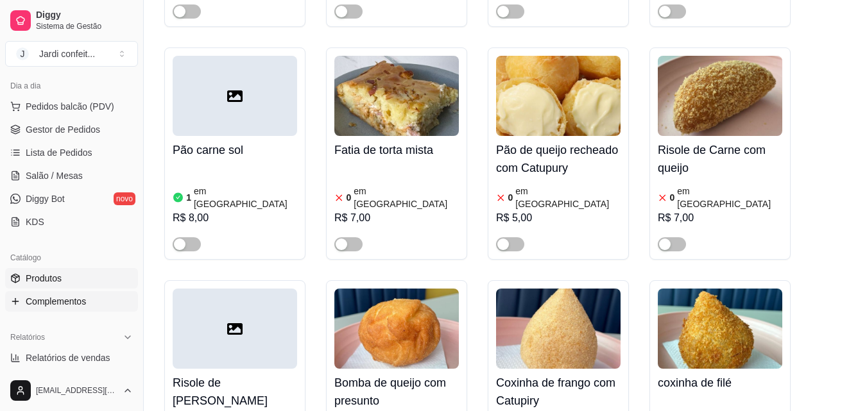
scroll to position [128, 0]
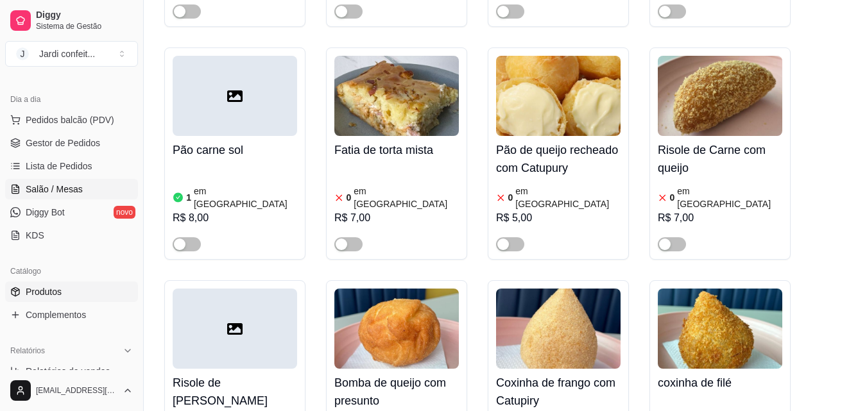
click at [90, 191] on link "Salão / Mesas" at bounding box center [71, 189] width 133 height 21
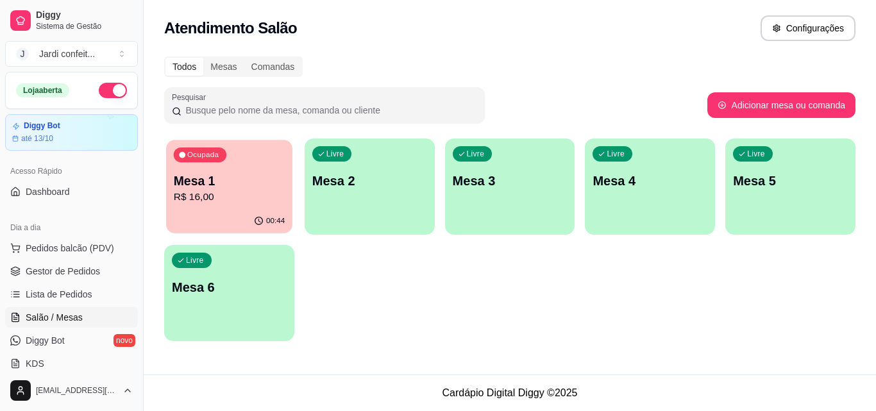
click at [262, 194] on p "R$ 16,00" at bounding box center [229, 197] width 111 height 15
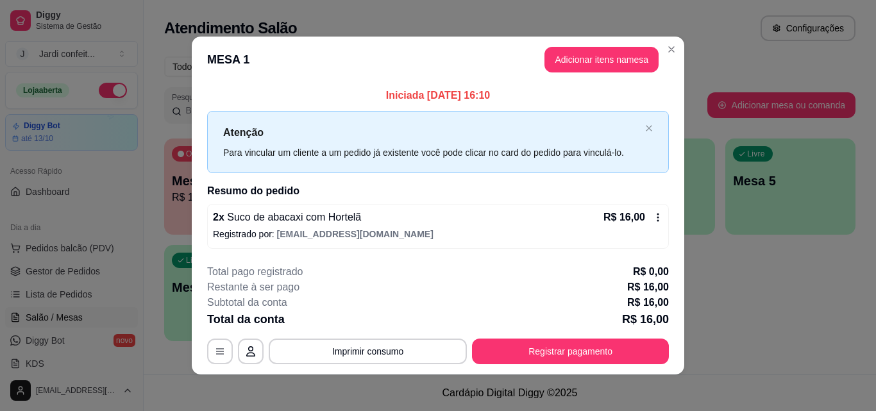
scroll to position [4, 0]
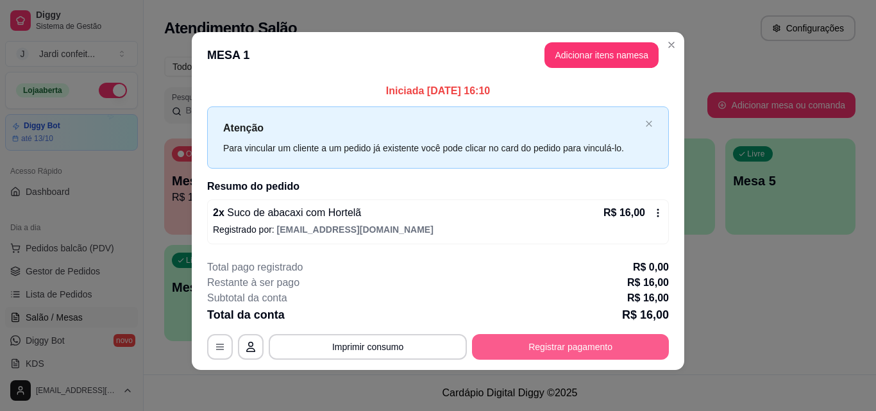
click at [545, 344] on button "Registrar pagamento" at bounding box center [570, 347] width 197 height 26
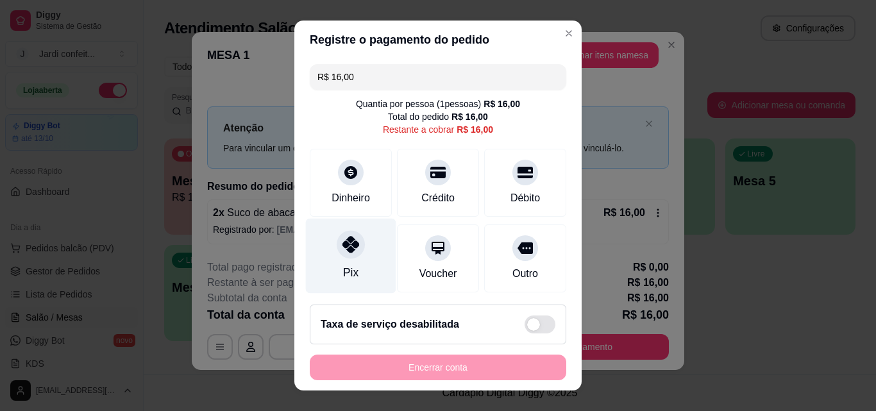
click at [327, 240] on div "Pix" at bounding box center [351, 256] width 90 height 75
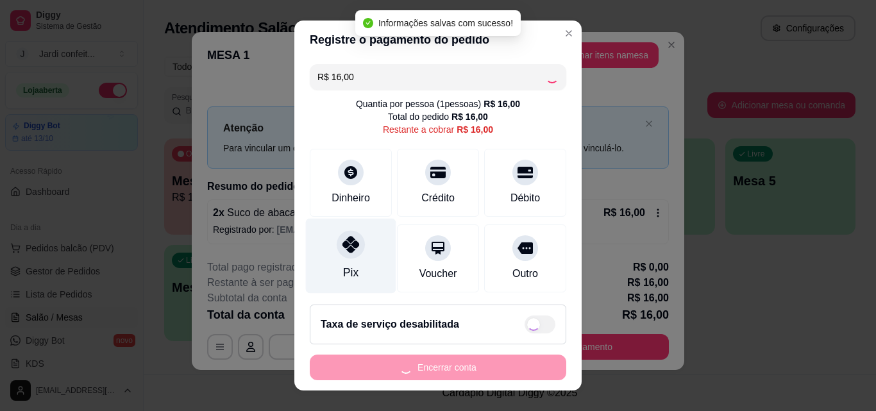
type input "R$ 0,00"
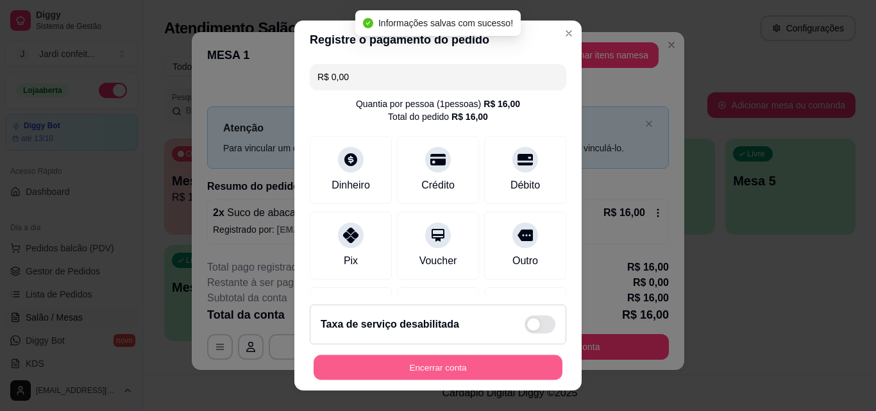
click at [477, 363] on button "Encerrar conta" at bounding box center [438, 367] width 249 height 25
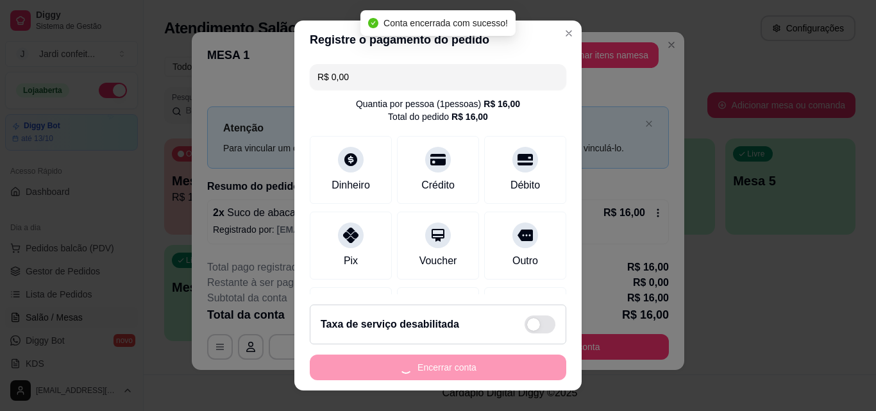
scroll to position [0, 0]
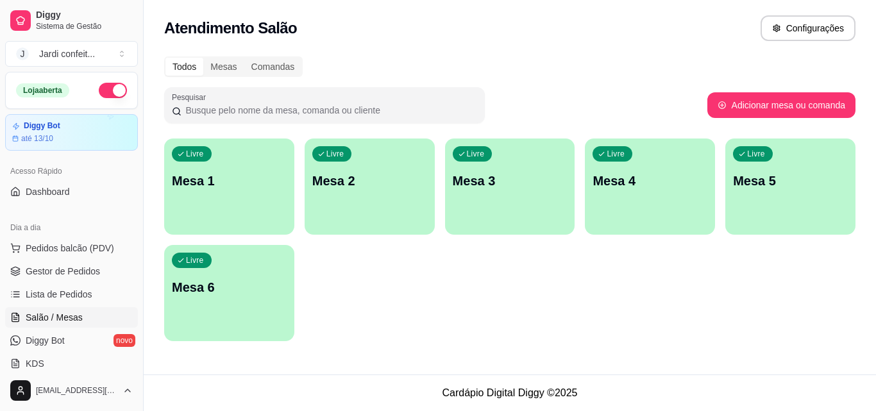
click at [162, 236] on div "Todos Mesas Comandas Pesquisar Adicionar mesa ou comanda Livre Mesa 1 Livre Mes…" at bounding box center [510, 203] width 733 height 308
click at [198, 216] on div "Livre Mesa 1" at bounding box center [229, 179] width 130 height 81
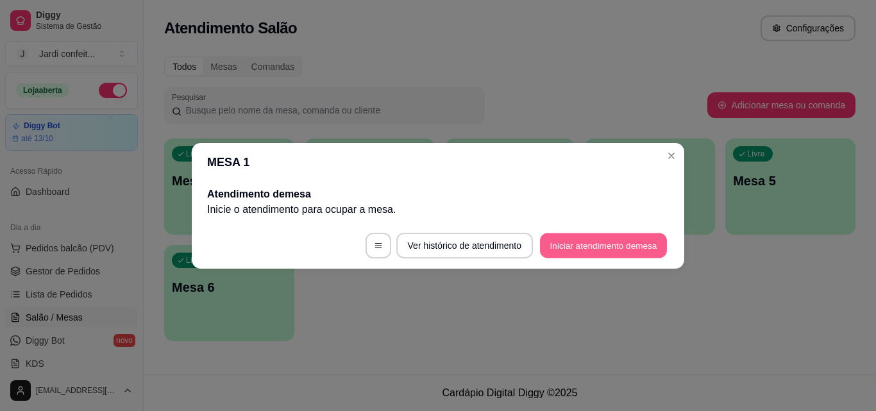
click at [619, 257] on button "Iniciar atendimento de mesa" at bounding box center [603, 245] width 127 height 25
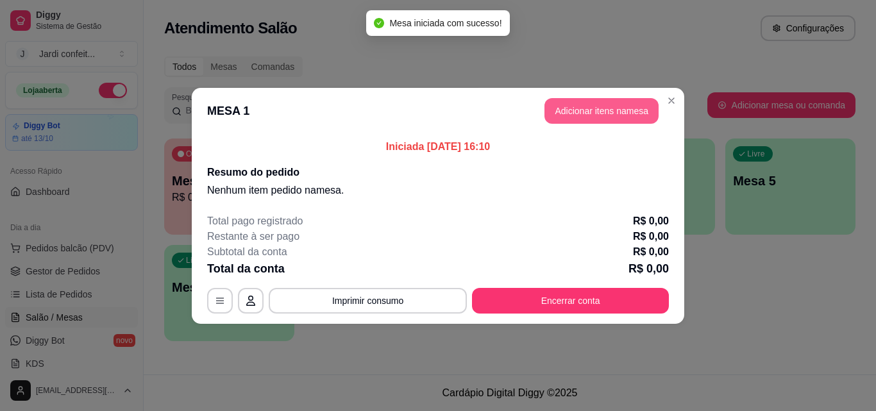
click at [623, 108] on button "Adicionar itens na mesa" at bounding box center [602, 111] width 114 height 26
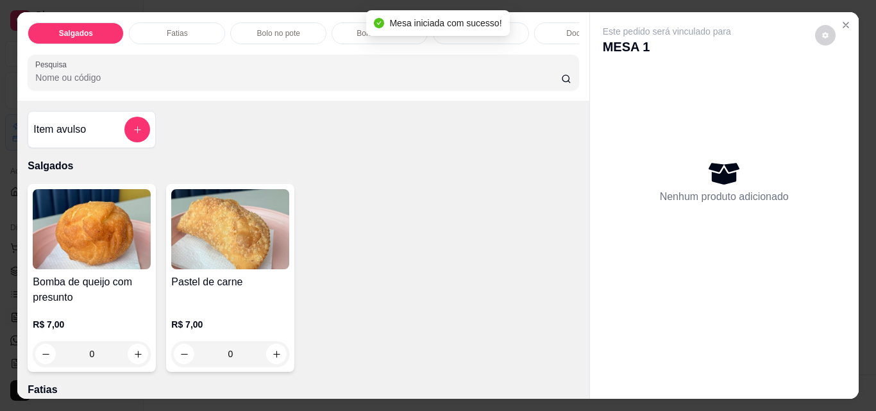
click at [273, 357] on icon "increase-product-quantity" at bounding box center [277, 355] width 10 height 10
type input "1"
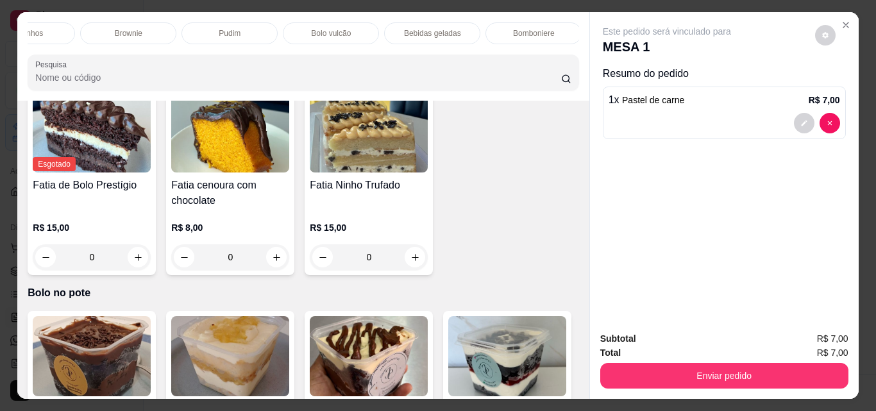
scroll to position [0, 574]
click at [432, 29] on p "Bebidas geladas" at bounding box center [414, 33] width 57 height 10
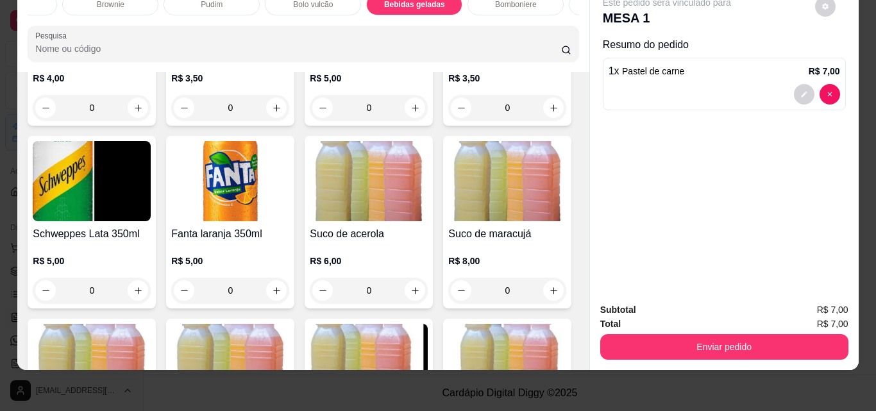
scroll to position [2631, 0]
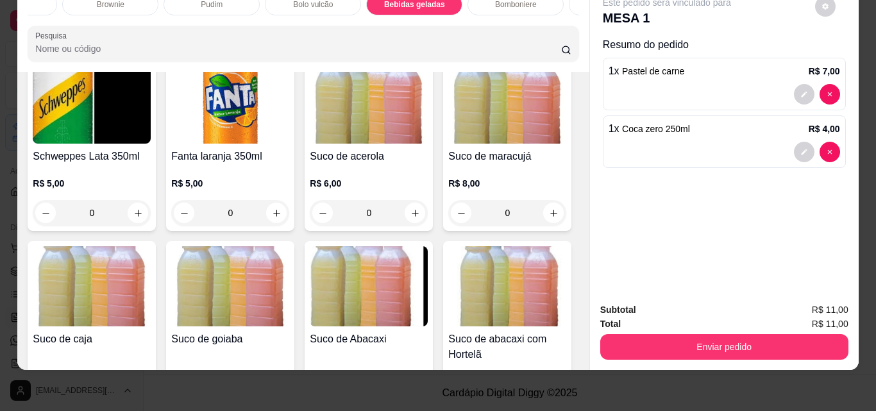
type input "1"
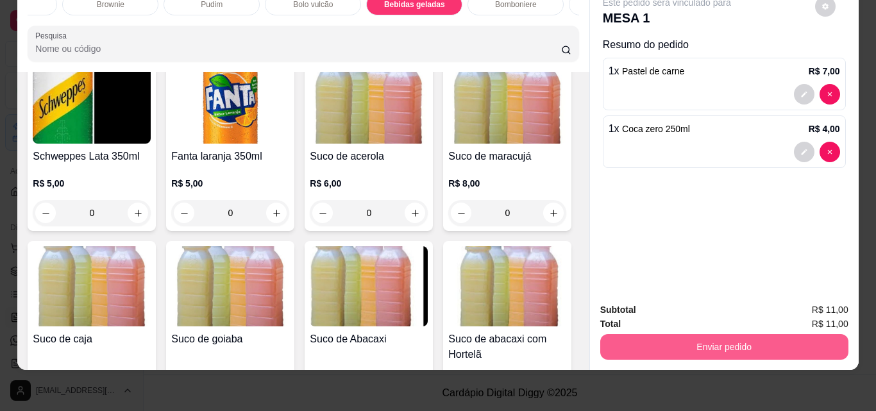
click at [744, 342] on button "Enviar pedido" at bounding box center [724, 347] width 248 height 26
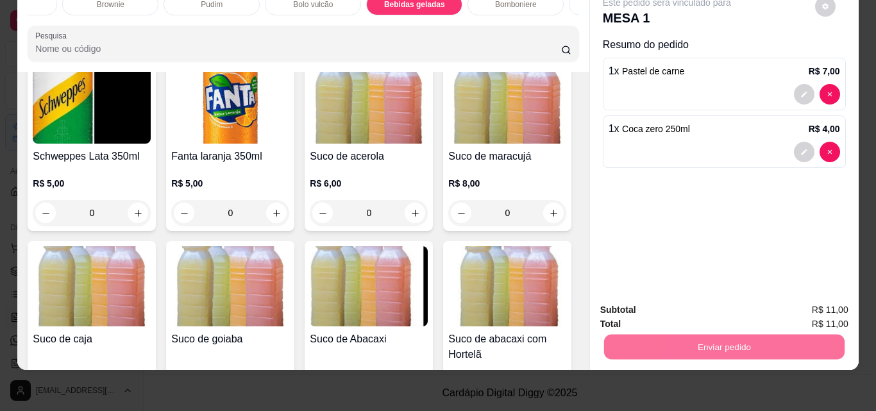
click at [818, 307] on button "Enviar pedido" at bounding box center [815, 306] width 72 height 24
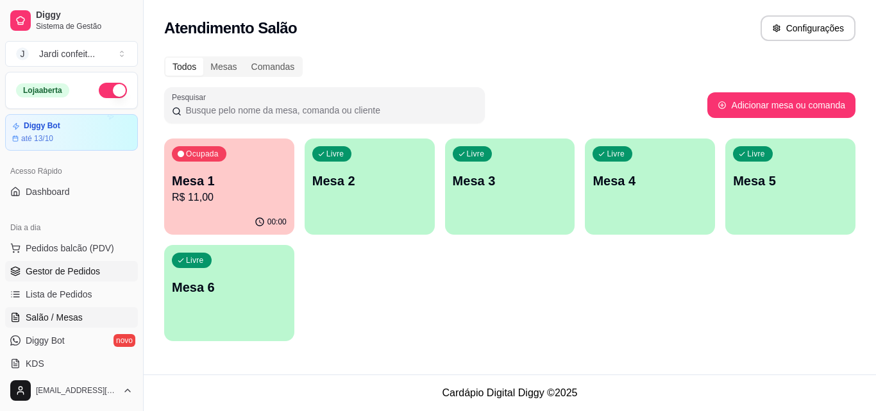
click at [72, 271] on span "Gestor de Pedidos" at bounding box center [63, 271] width 74 height 13
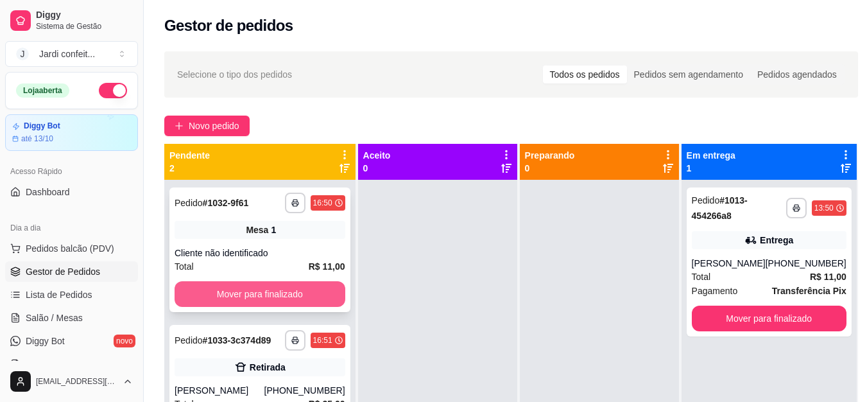
click at [237, 298] on button "Mover para finalizado" at bounding box center [260, 294] width 171 height 26
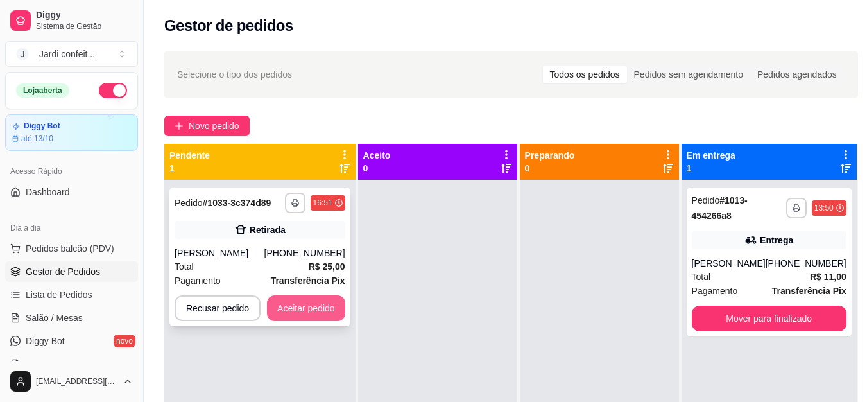
click at [278, 304] on button "Aceitar pedido" at bounding box center [306, 308] width 78 height 26
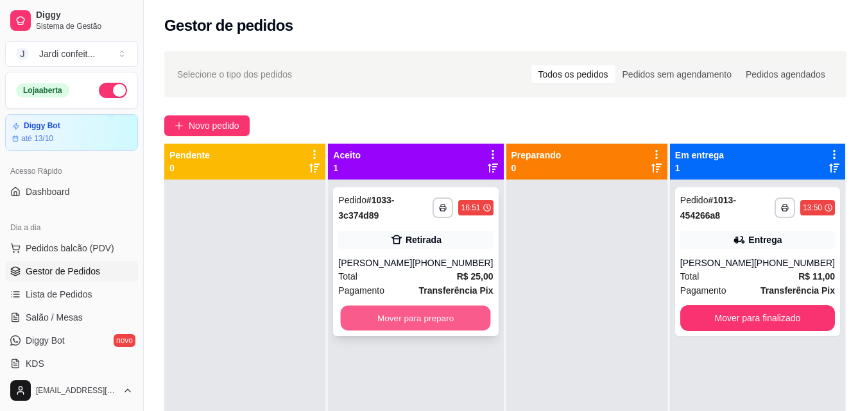
click at [372, 315] on button "Mover para preparo" at bounding box center [416, 318] width 150 height 25
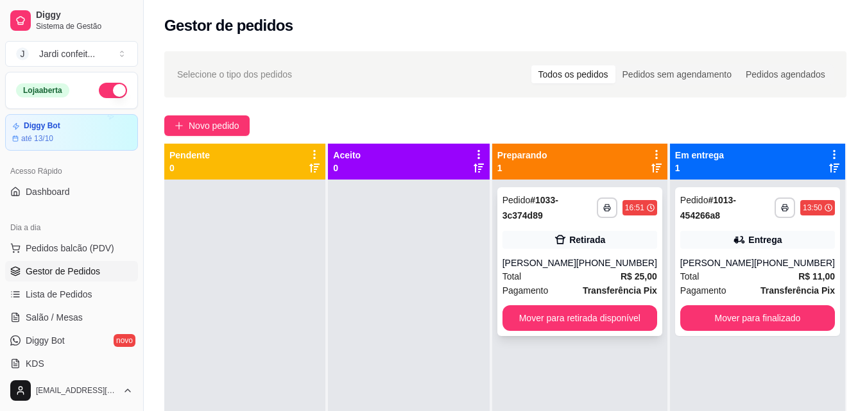
click at [556, 283] on div "Total R$ 25,00" at bounding box center [579, 276] width 155 height 14
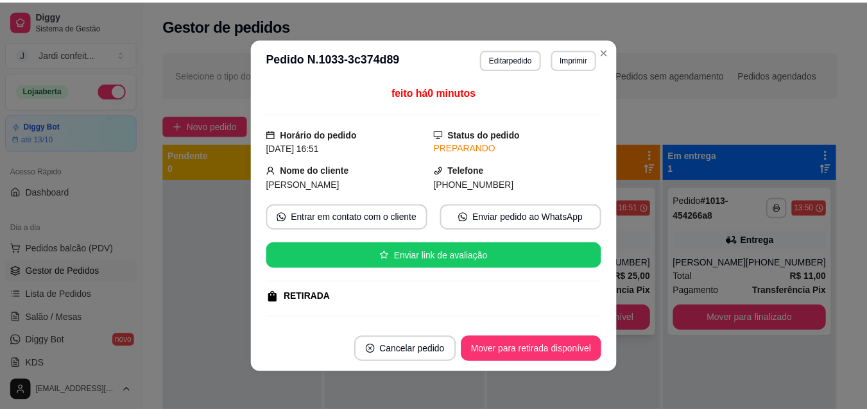
scroll to position [162, 0]
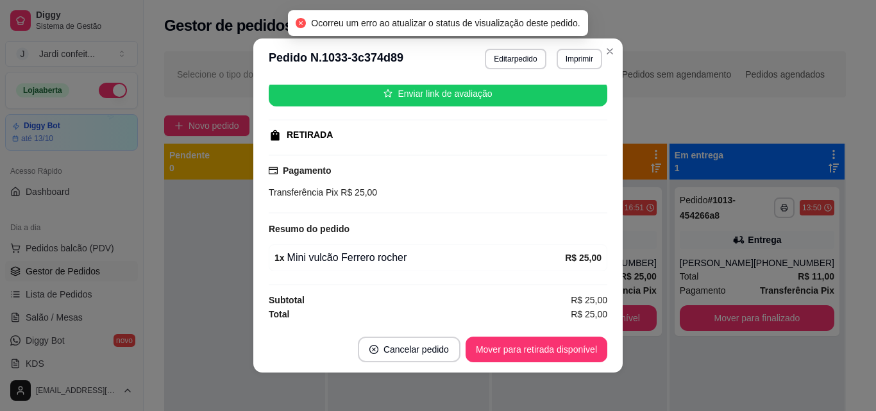
click at [253, 231] on div "feito há 0 minutos Horário do pedido [DATE] 16:51 Status do pedido PREPARANDO N…" at bounding box center [438, 203] width 370 height 247
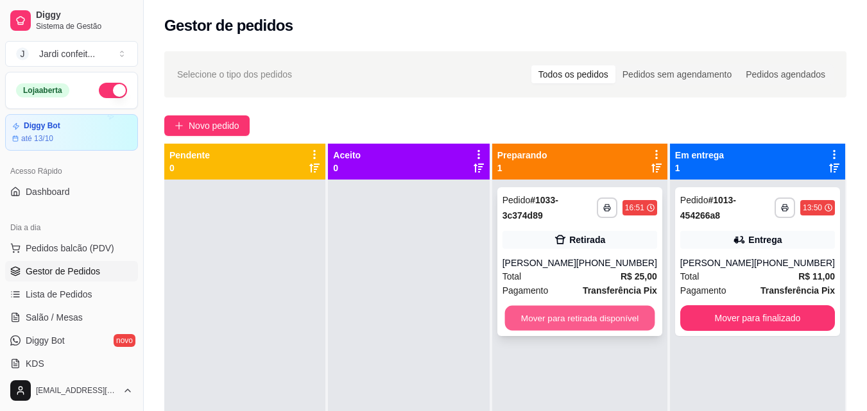
click at [567, 315] on button "Mover para retirada disponível" at bounding box center [579, 318] width 150 height 25
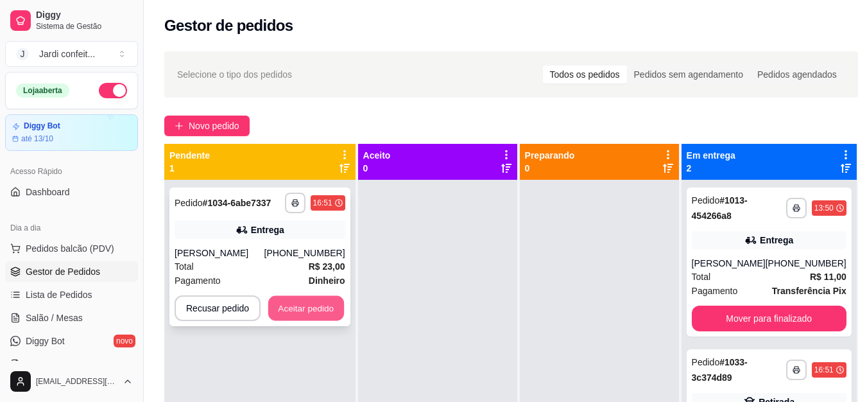
click at [291, 303] on button "Aceitar pedido" at bounding box center [306, 308] width 76 height 25
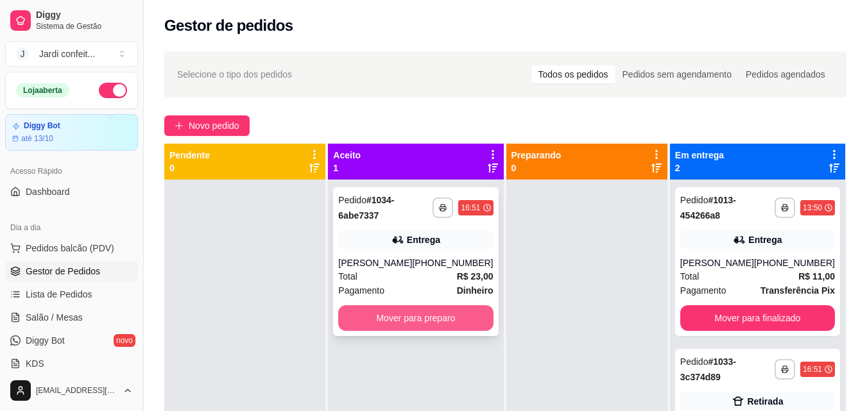
click at [432, 314] on button "Mover para preparo" at bounding box center [415, 318] width 155 height 26
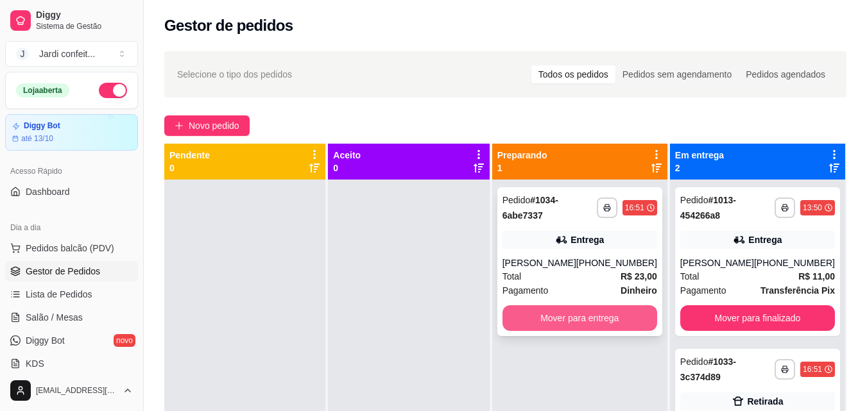
click at [600, 323] on button "Mover para entrega" at bounding box center [579, 318] width 155 height 26
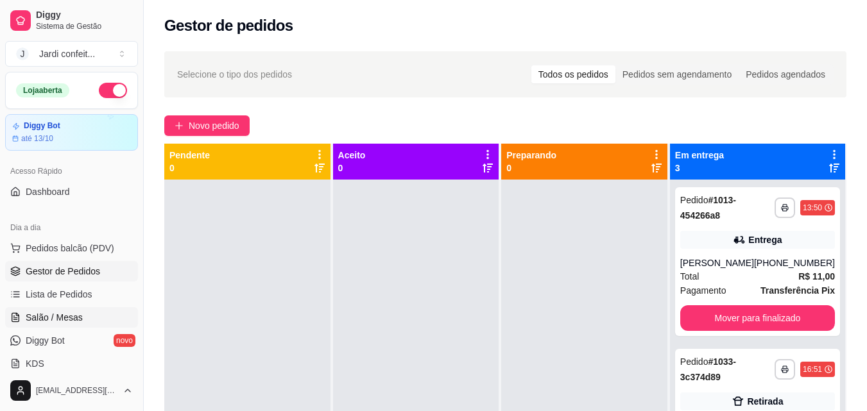
click at [89, 315] on link "Salão / Mesas" at bounding box center [71, 317] width 133 height 21
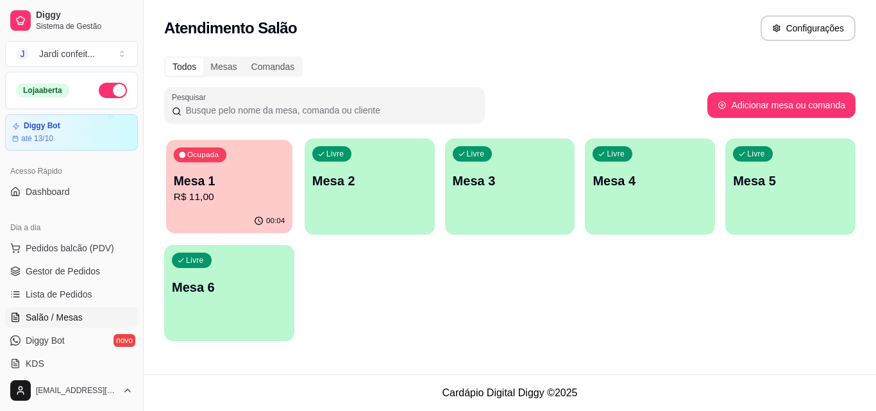
click at [271, 191] on p "R$ 11,00" at bounding box center [229, 197] width 111 height 15
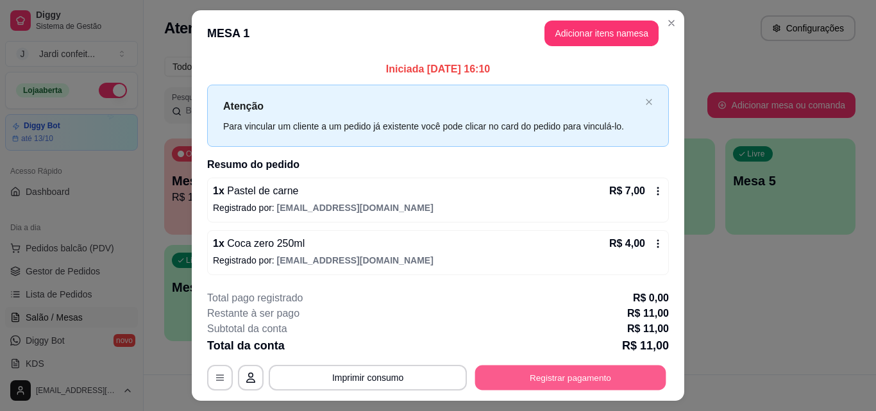
click at [528, 373] on button "Registrar pagamento" at bounding box center [570, 378] width 191 height 25
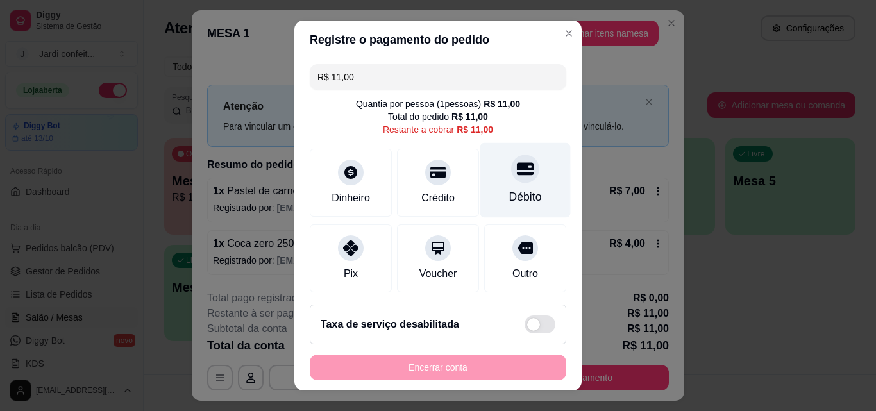
click at [517, 176] on icon at bounding box center [525, 168] width 17 height 17
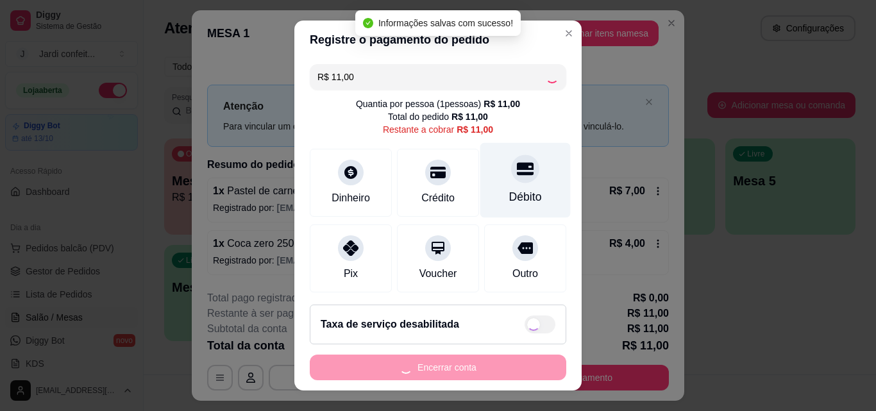
type input "R$ 0,00"
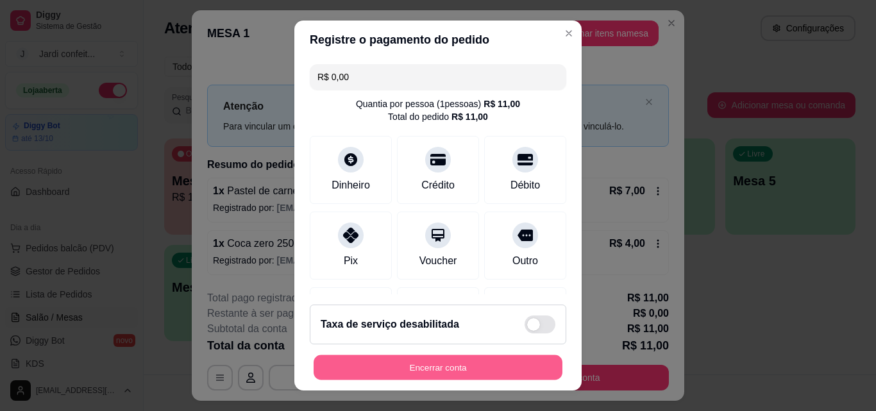
click at [515, 364] on button "Encerrar conta" at bounding box center [438, 367] width 249 height 25
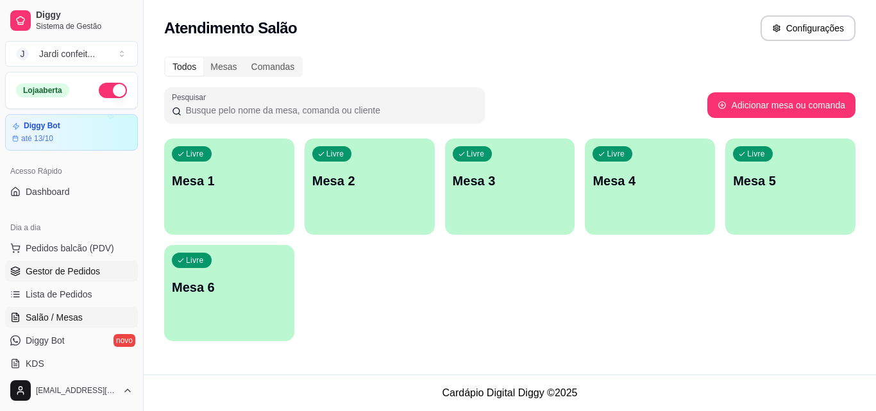
click at [106, 268] on link "Gestor de Pedidos" at bounding box center [71, 271] width 133 height 21
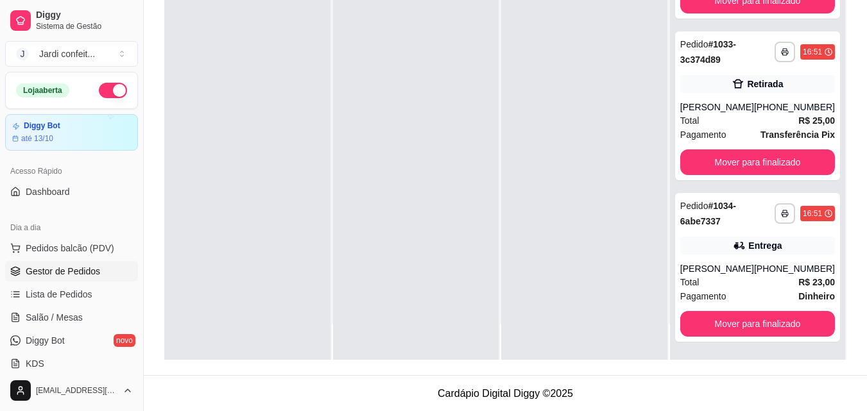
scroll to position [196, 0]
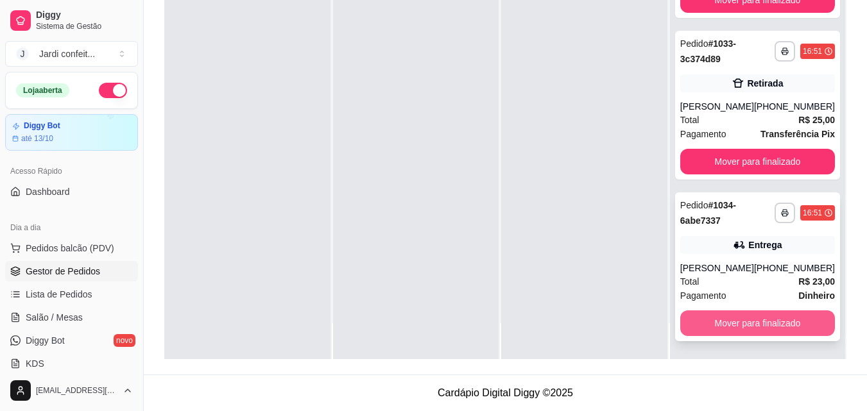
click at [756, 316] on button "Mover para finalizado" at bounding box center [757, 324] width 155 height 26
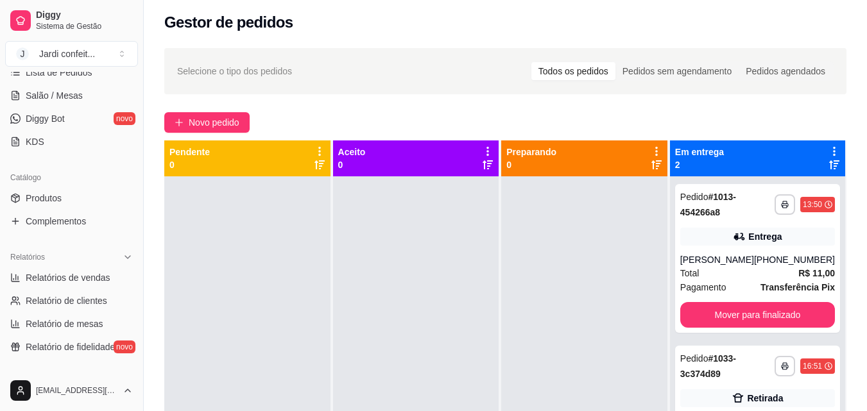
scroll to position [257, 0]
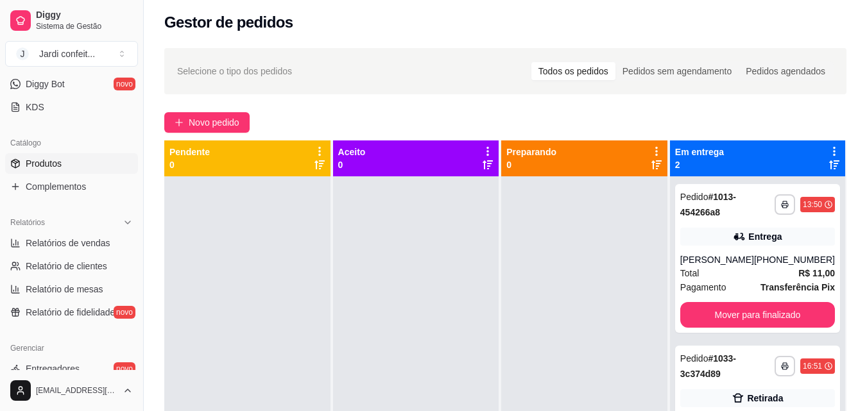
click at [96, 163] on link "Produtos" at bounding box center [71, 163] width 133 height 21
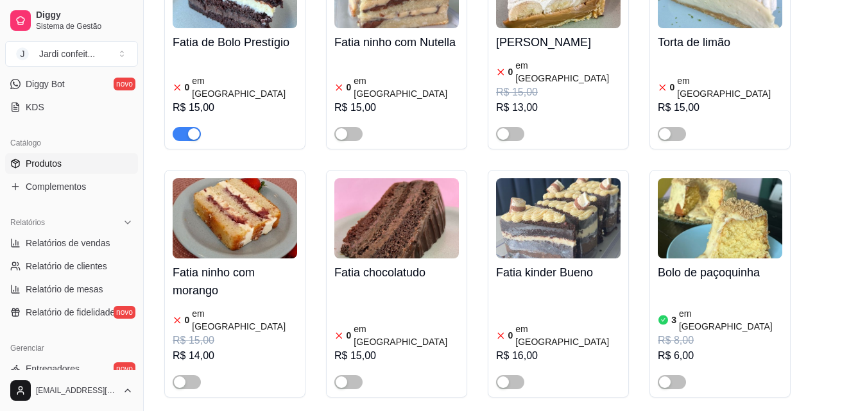
scroll to position [2694, 0]
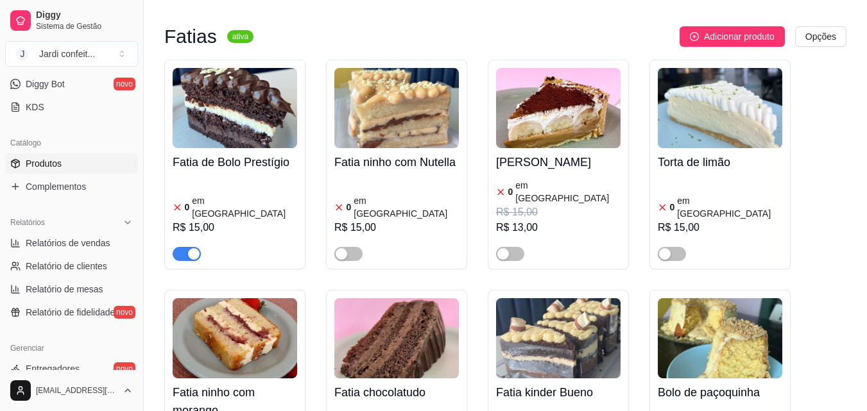
click at [183, 247] on span "button" at bounding box center [187, 254] width 28 height 14
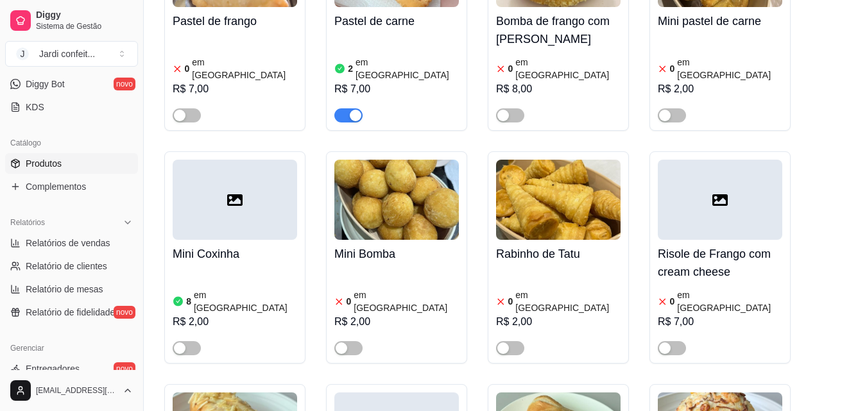
scroll to position [0, 0]
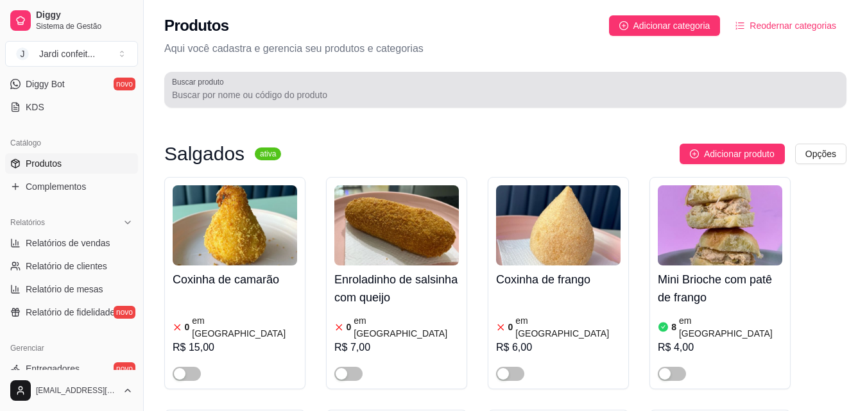
click at [430, 81] on div at bounding box center [505, 90] width 667 height 26
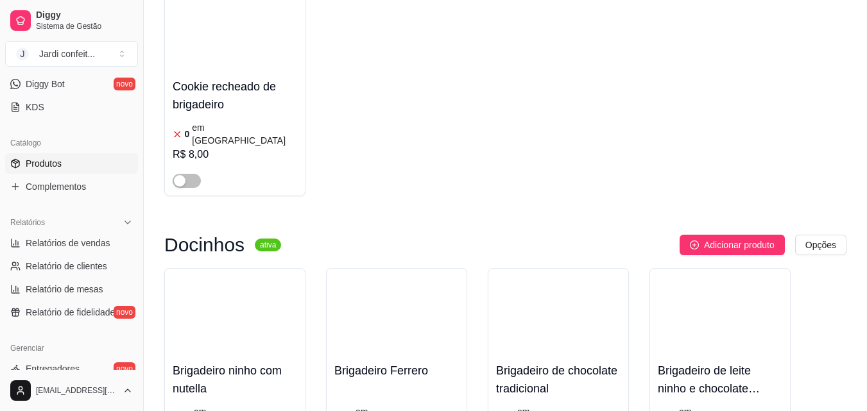
scroll to position [1860, 0]
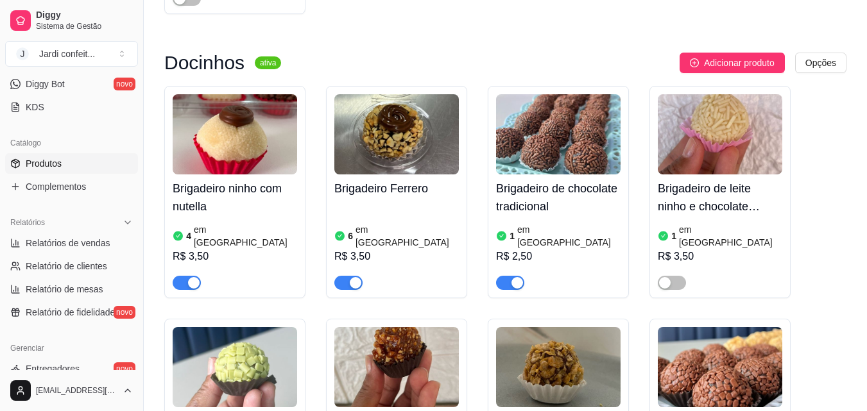
type input "bri"
click at [551, 175] on div "Brigadeiro de chocolate tradicional 1 em estoque R$ 2,50" at bounding box center [558, 232] width 124 height 115
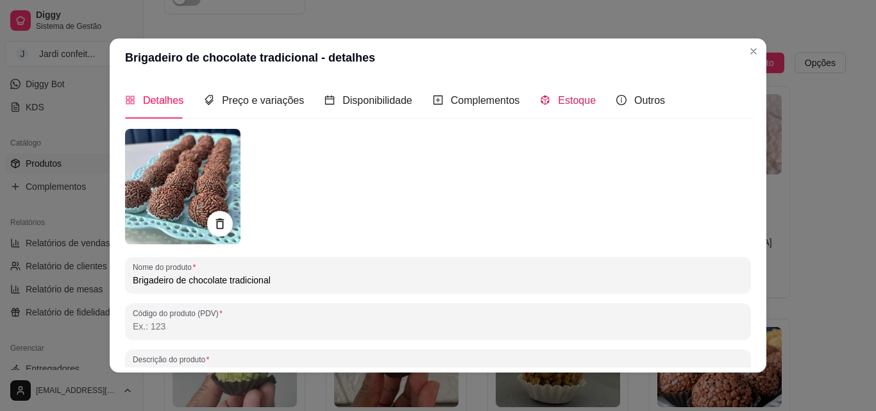
click at [558, 103] on span "Estoque" at bounding box center [577, 100] width 38 height 11
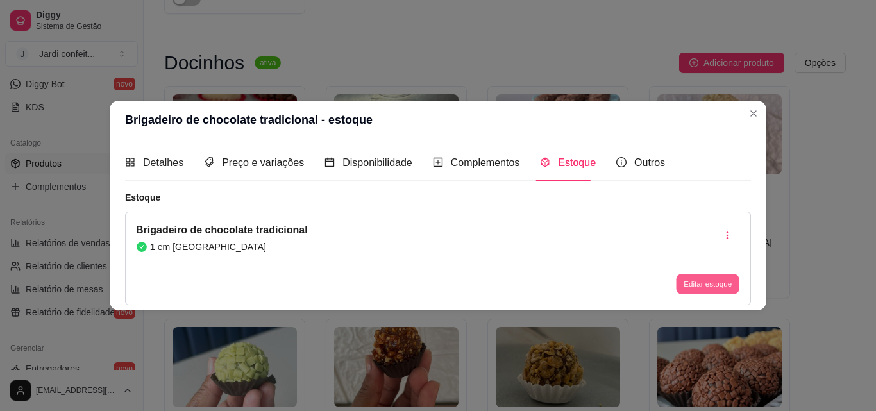
click at [713, 280] on button "Editar estoque" at bounding box center [707, 285] width 63 height 20
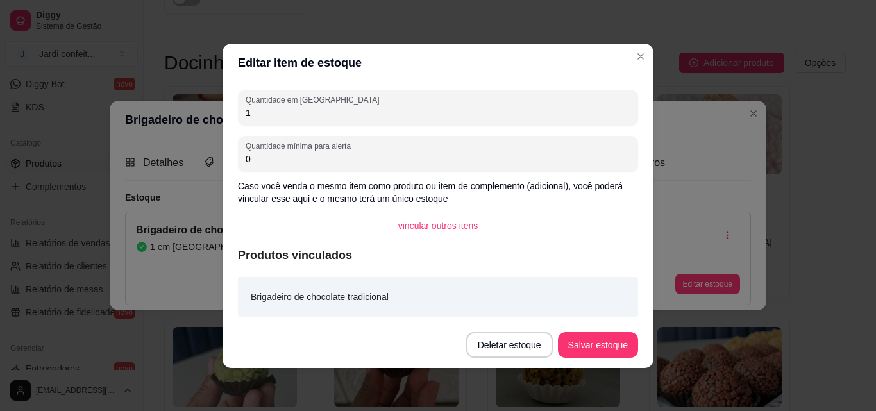
click at [420, 112] on input "1" at bounding box center [438, 112] width 385 height 13
type input "24"
click at [581, 346] on button "Salvar estoque" at bounding box center [598, 345] width 80 height 26
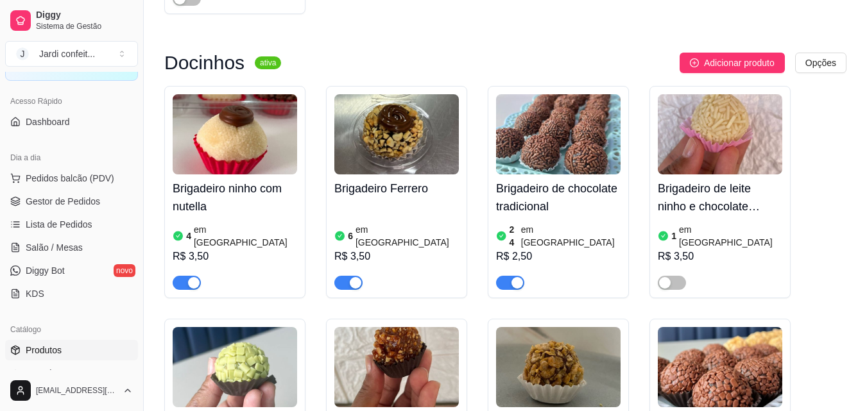
scroll to position [64, 0]
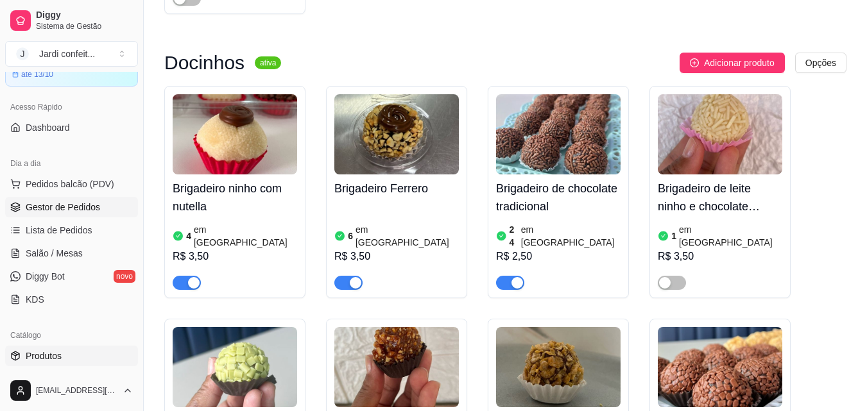
click at [61, 204] on span "Gestor de Pedidos" at bounding box center [63, 207] width 74 height 13
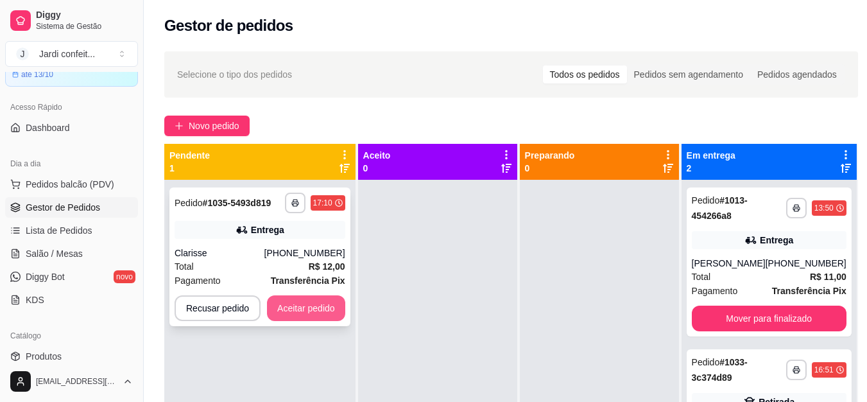
click at [328, 307] on button "Aceitar pedido" at bounding box center [306, 308] width 78 height 26
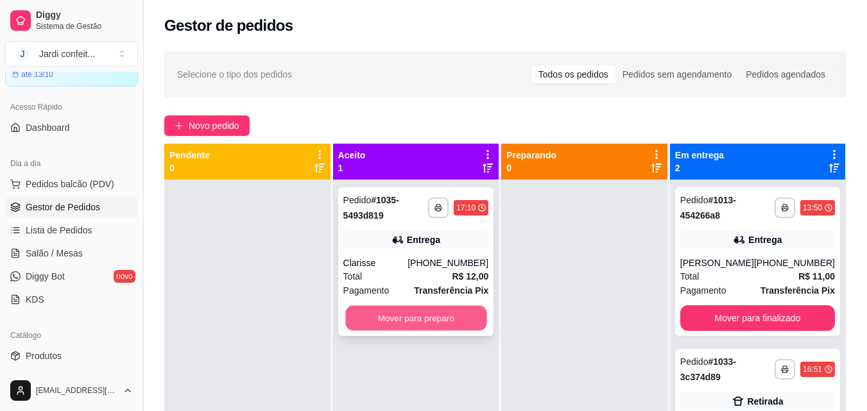
click at [382, 321] on button "Mover para preparo" at bounding box center [415, 318] width 141 height 25
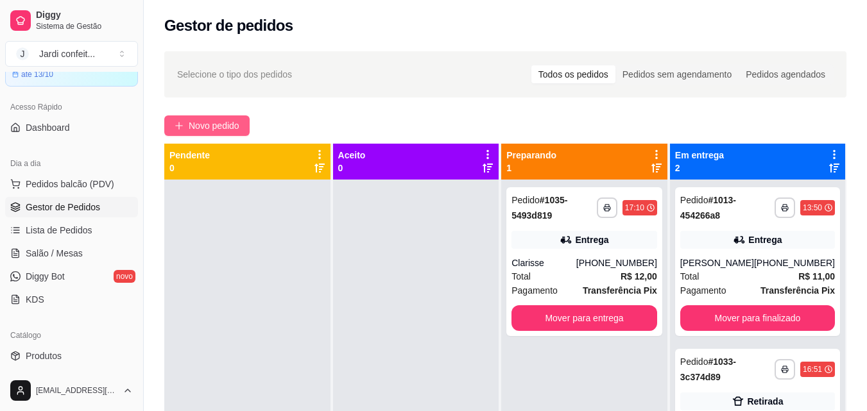
click at [248, 124] on button "Novo pedido" at bounding box center [206, 125] width 85 height 21
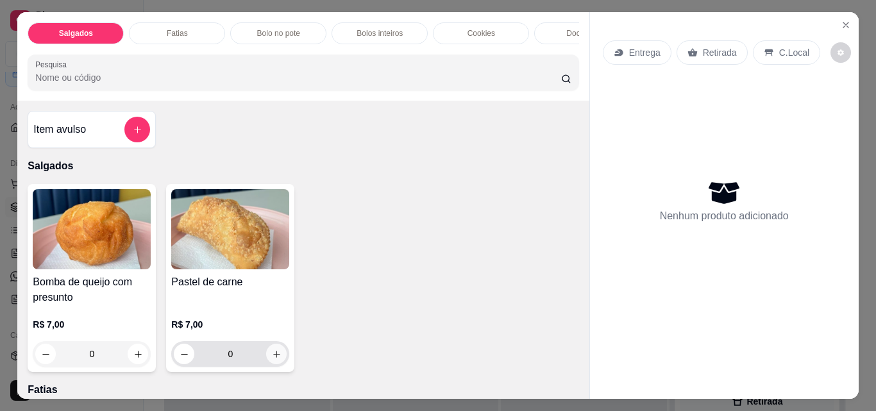
click at [281, 358] on button "increase-product-quantity" at bounding box center [276, 354] width 21 height 21
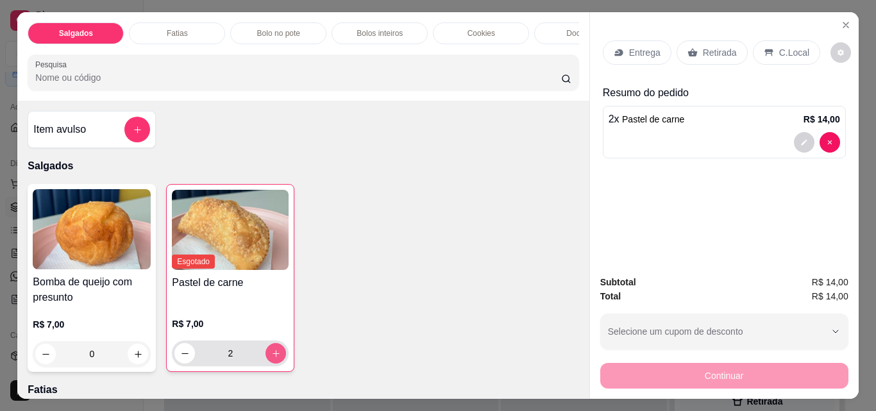
type input "2"
click at [133, 359] on icon "increase-product-quantity" at bounding box center [138, 355] width 10 height 10
type input "1"
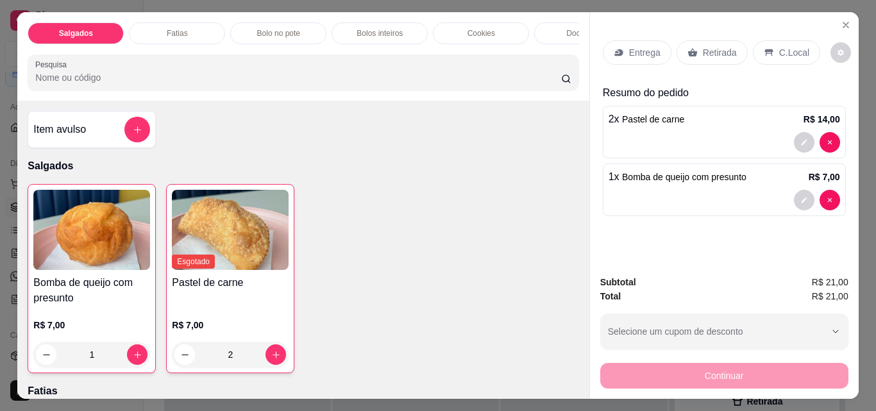
click at [729, 51] on p "Retirada" at bounding box center [720, 52] width 34 height 13
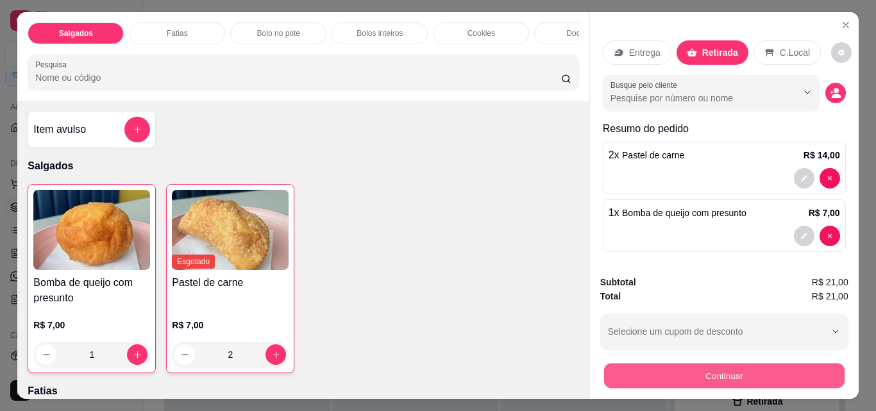
click at [784, 368] on button "Continuar" at bounding box center [724, 375] width 241 height 25
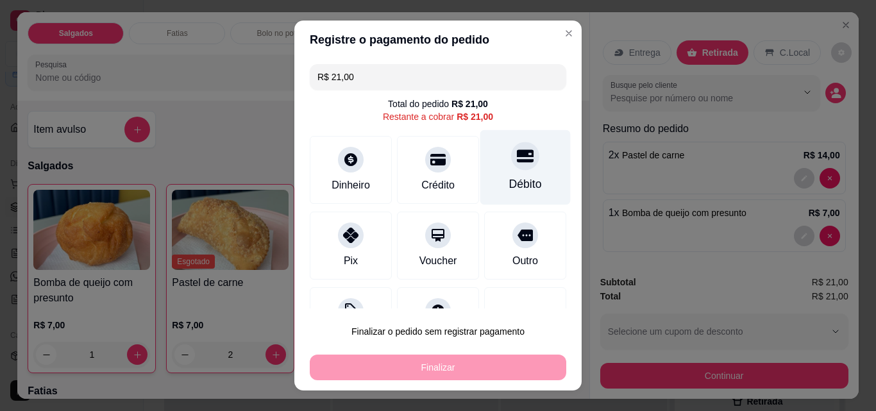
click at [481, 151] on div "Débito" at bounding box center [526, 167] width 90 height 75
type input "R$ 0,00"
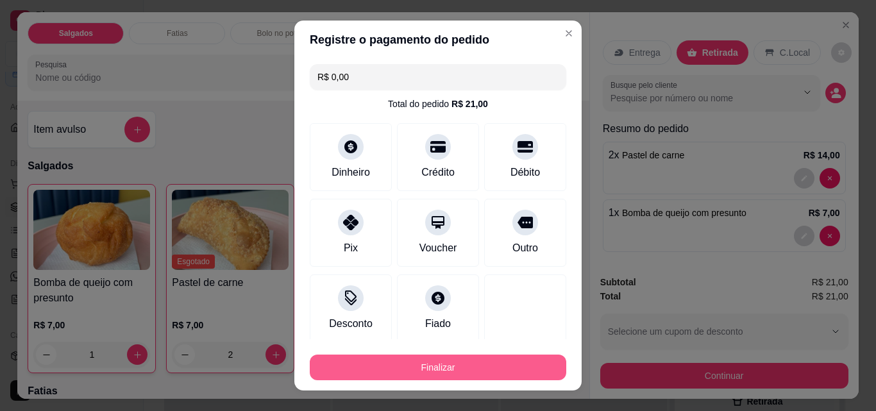
click at [473, 368] on button "Finalizar" at bounding box center [438, 368] width 257 height 26
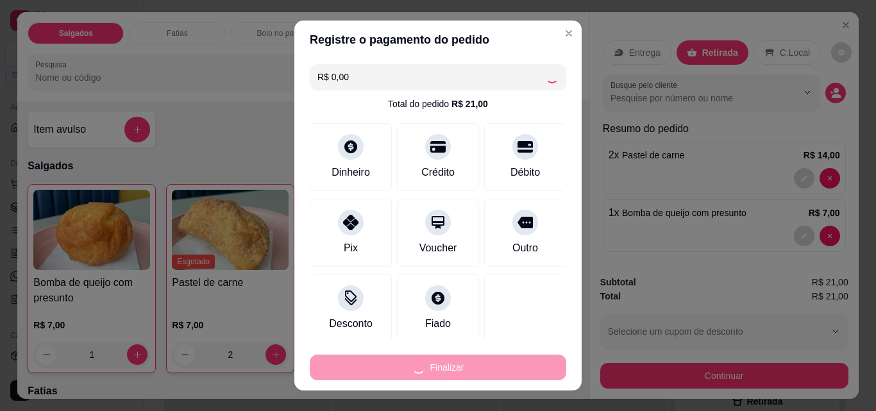
type input "0"
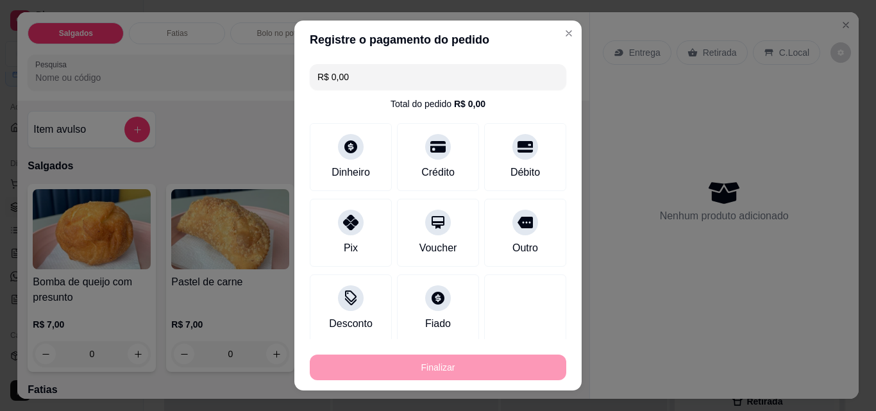
type input "-R$ 21,00"
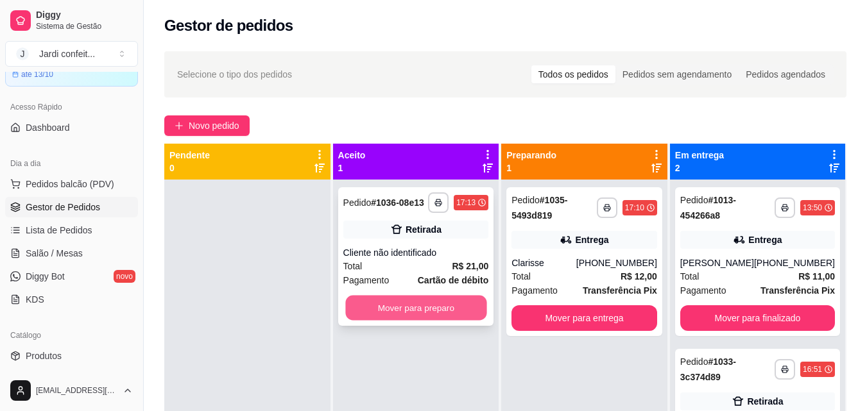
click at [408, 308] on button "Mover para preparo" at bounding box center [415, 308] width 141 height 25
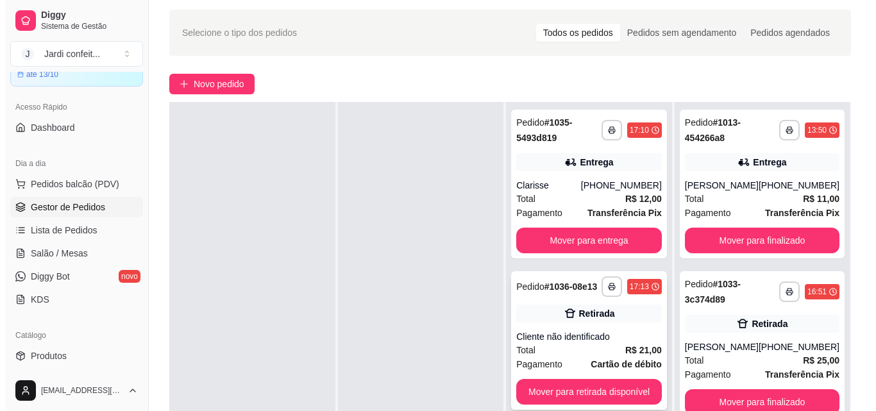
scroll to position [64, 0]
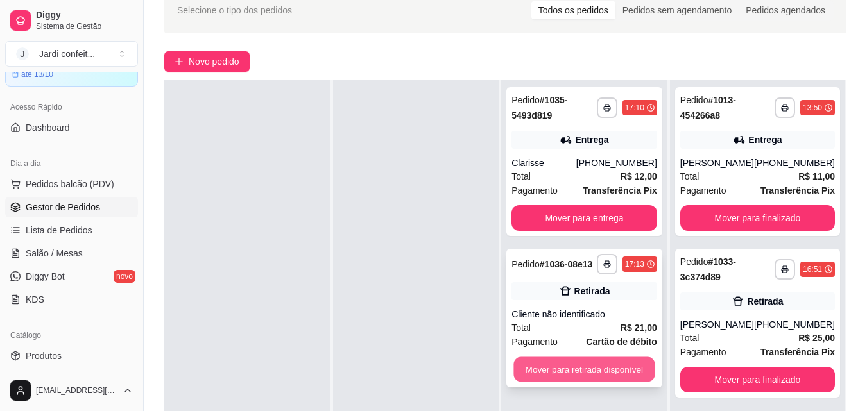
click at [590, 372] on button "Mover para retirada disponível" at bounding box center [584, 369] width 141 height 25
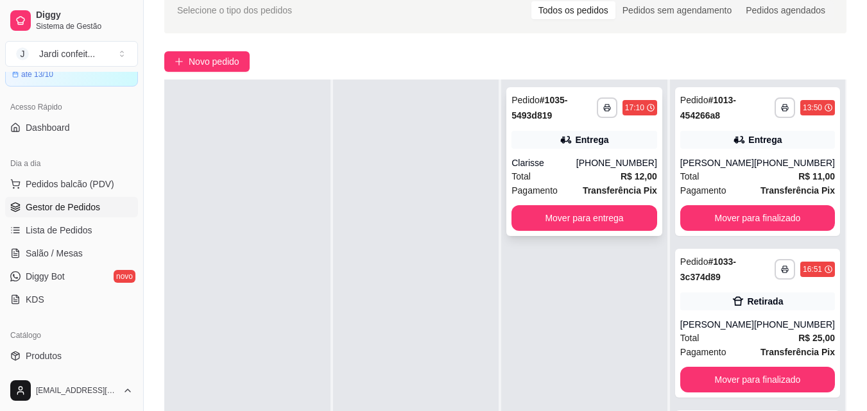
click at [576, 166] on div "Clarisse" at bounding box center [543, 163] width 65 height 13
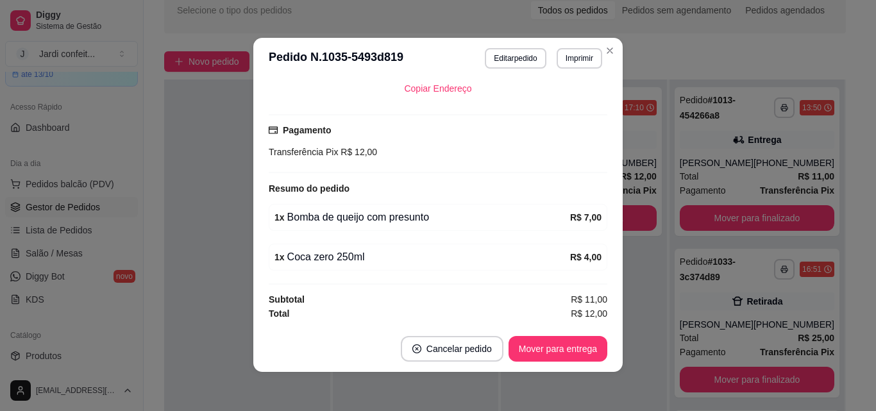
scroll to position [0, 0]
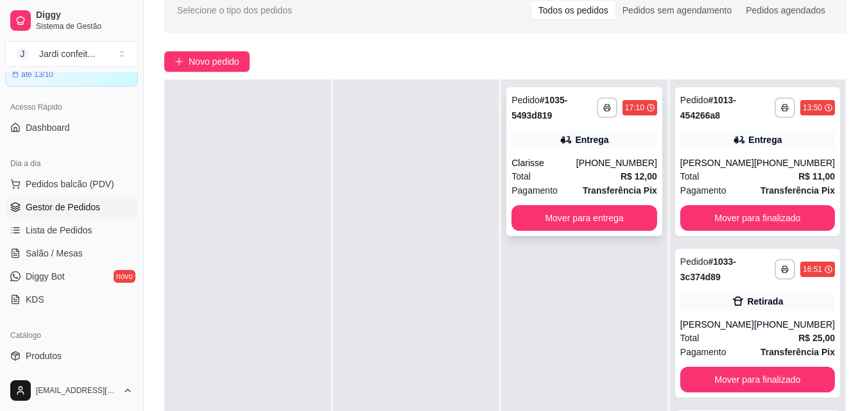
click at [525, 171] on span "Total" at bounding box center [520, 176] width 19 height 14
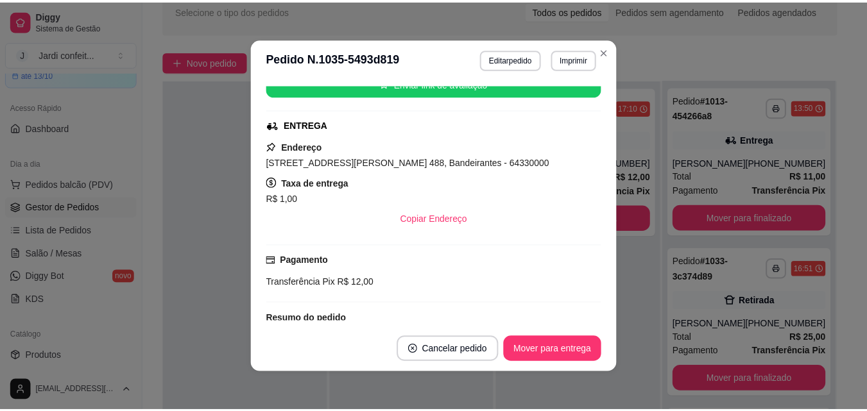
scroll to position [192, 0]
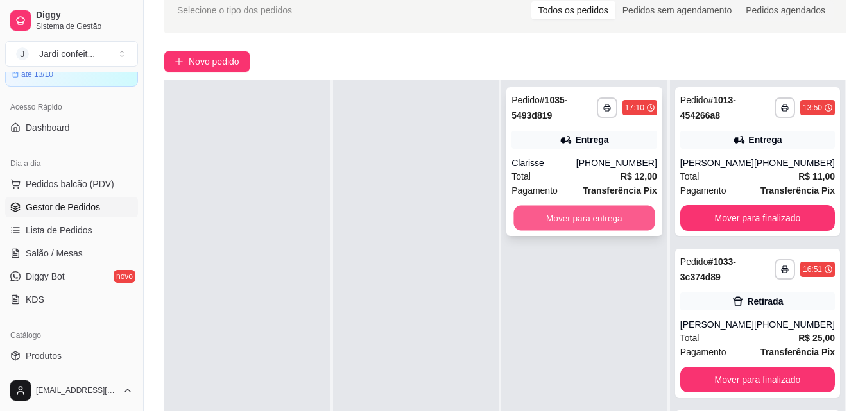
click at [643, 223] on button "Mover para entrega" at bounding box center [584, 218] width 141 height 25
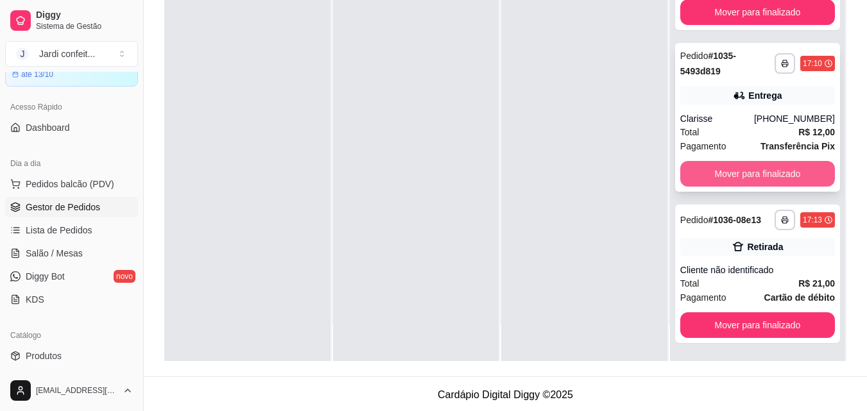
scroll to position [196, 0]
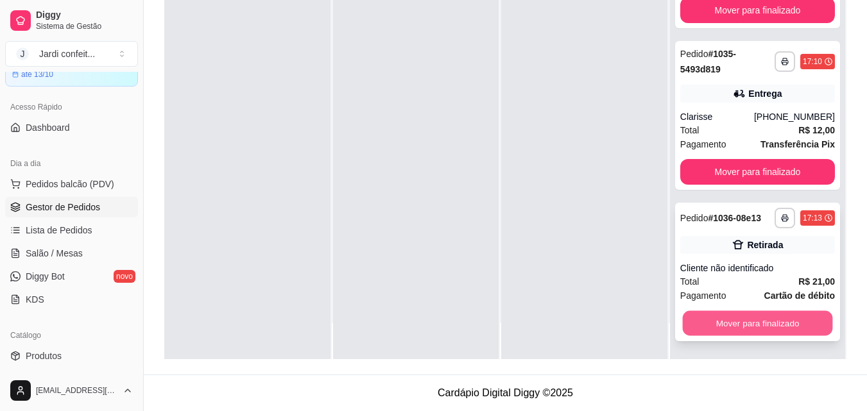
click at [758, 319] on button "Mover para finalizado" at bounding box center [757, 323] width 150 height 25
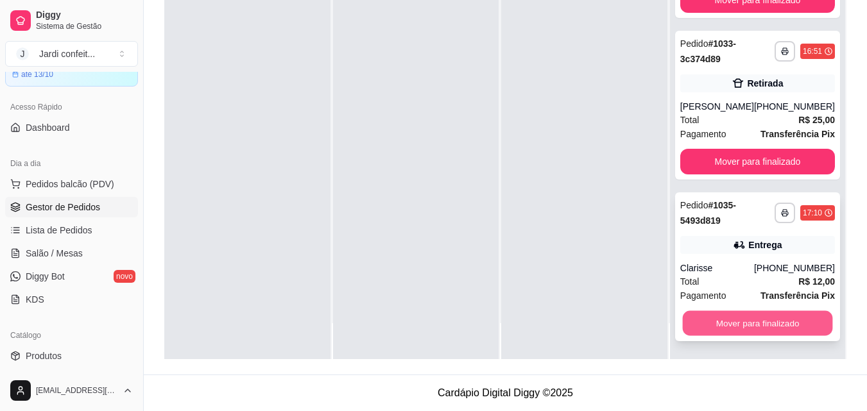
click at [764, 325] on button "Mover para finalizado" at bounding box center [757, 323] width 150 height 25
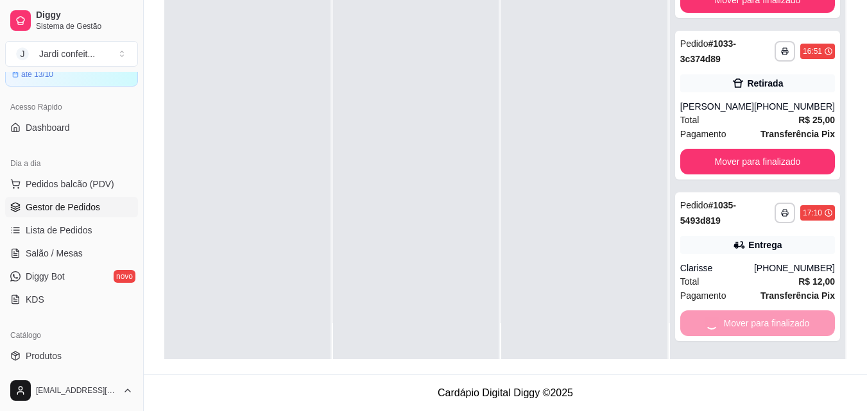
scroll to position [0, 0]
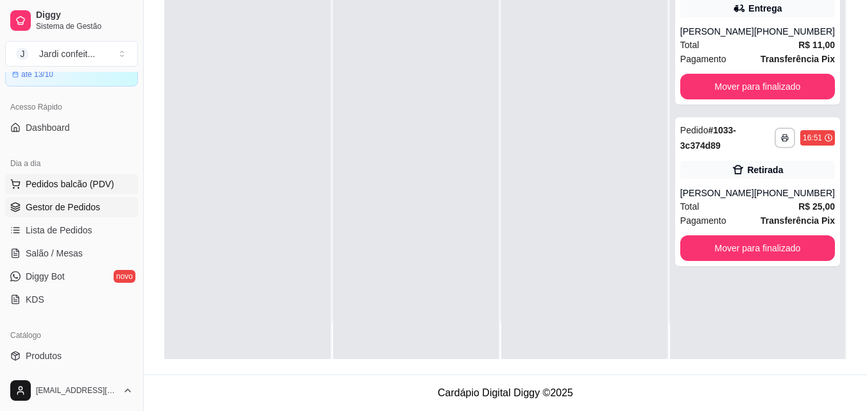
click at [78, 177] on button "Pedidos balcão (PDV)" at bounding box center [71, 184] width 133 height 21
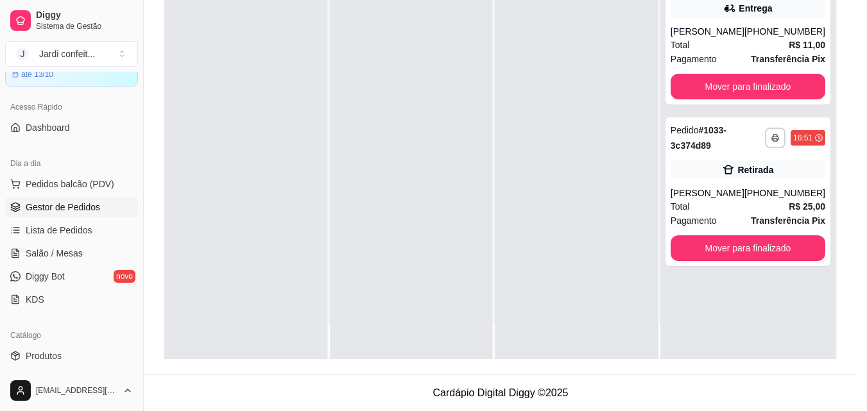
click at [68, 255] on img at bounding box center [91, 229] width 118 height 80
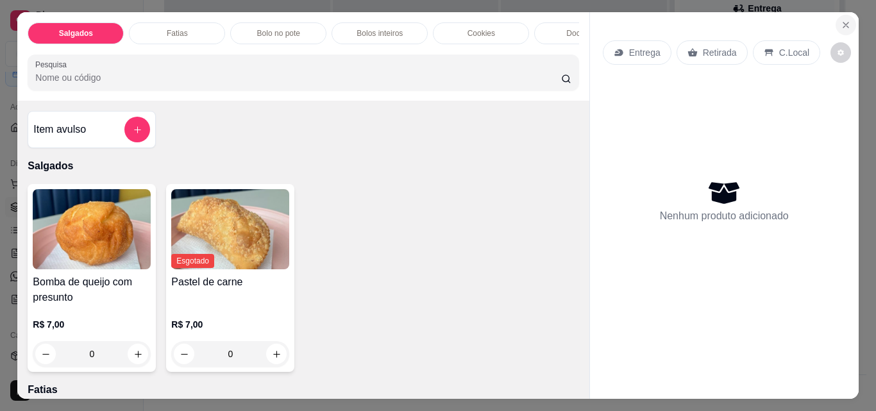
click at [836, 22] on button "Close" at bounding box center [846, 25] width 21 height 21
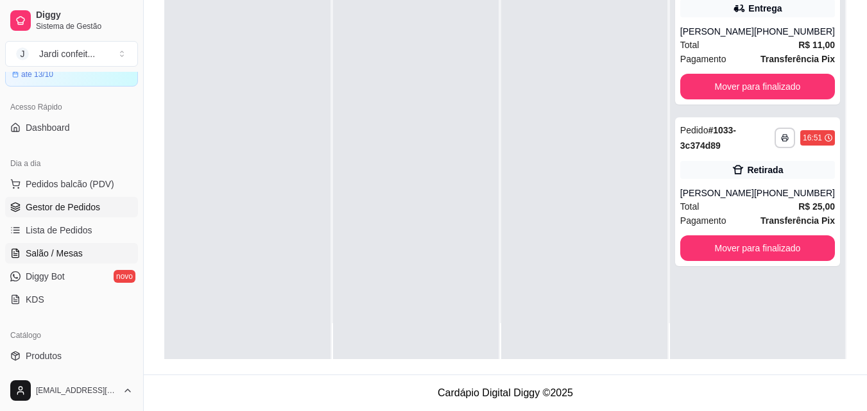
click at [74, 257] on span "Salão / Mesas" at bounding box center [54, 253] width 57 height 13
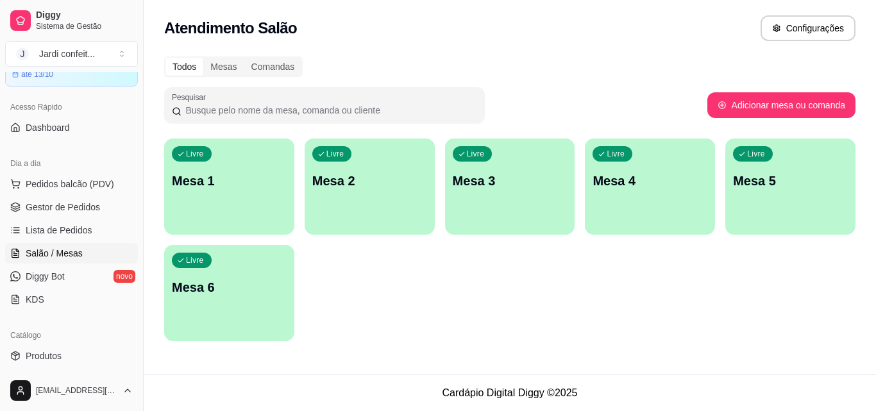
click at [201, 177] on p "Mesa 1" at bounding box center [229, 181] width 115 height 18
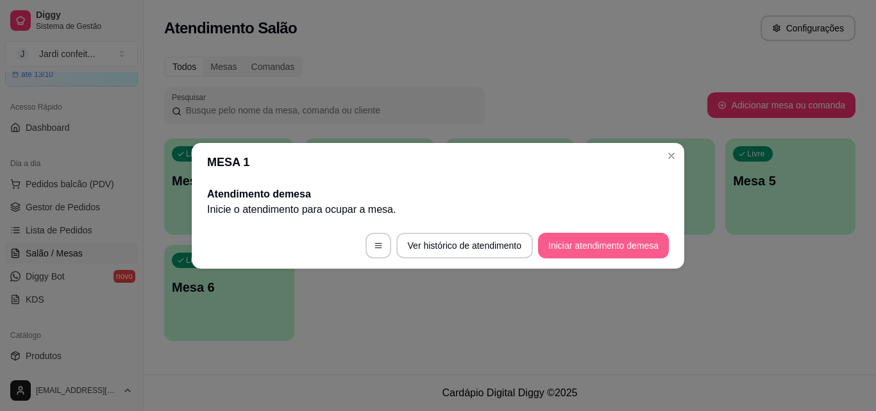
click at [559, 243] on button "Iniciar atendimento de mesa" at bounding box center [603, 246] width 131 height 26
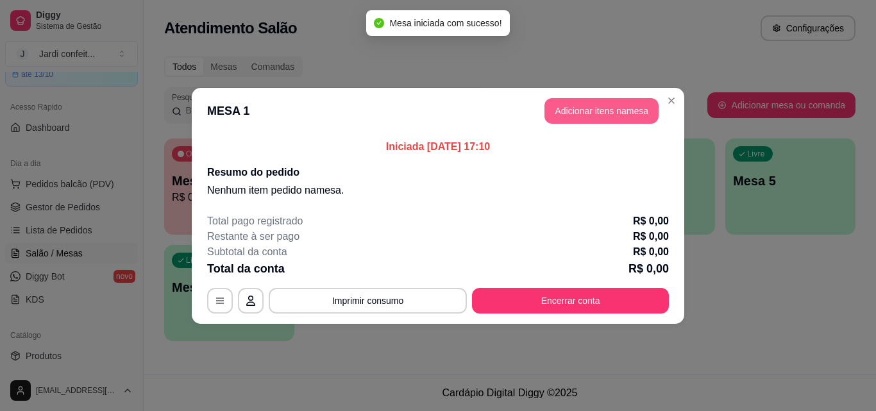
click at [581, 116] on button "Adicionar itens na mesa" at bounding box center [602, 111] width 114 height 26
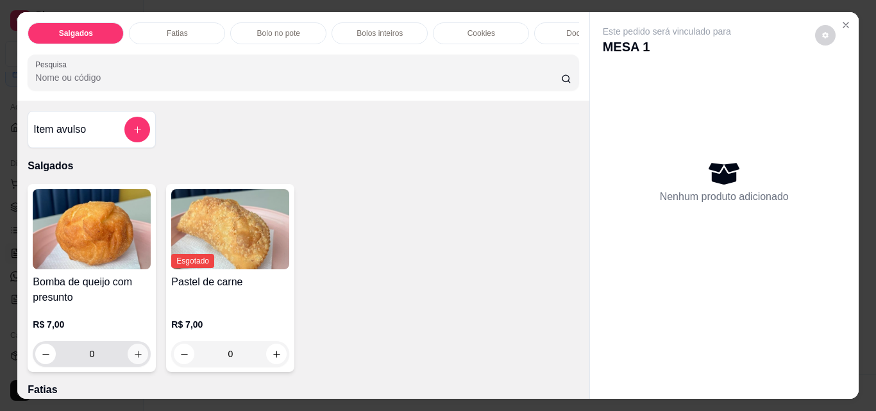
click at [133, 357] on icon "increase-product-quantity" at bounding box center [138, 355] width 10 height 10
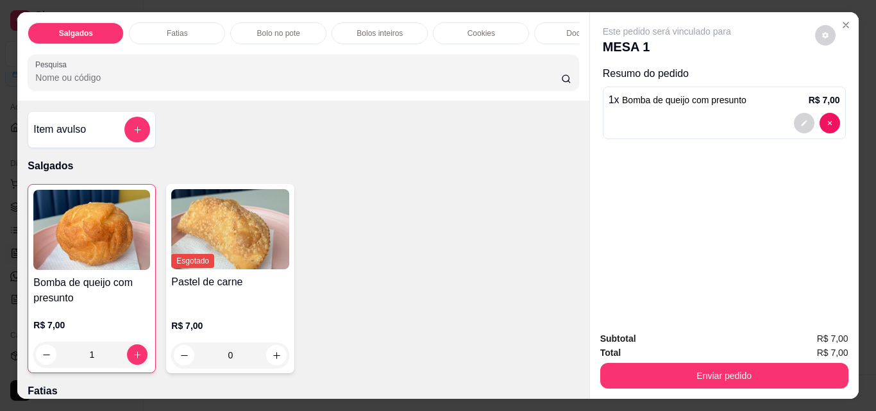
type input "1"
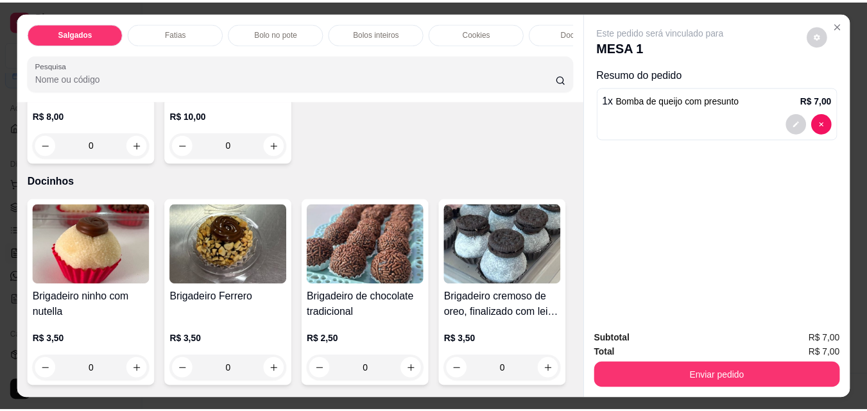
scroll to position [1347, 0]
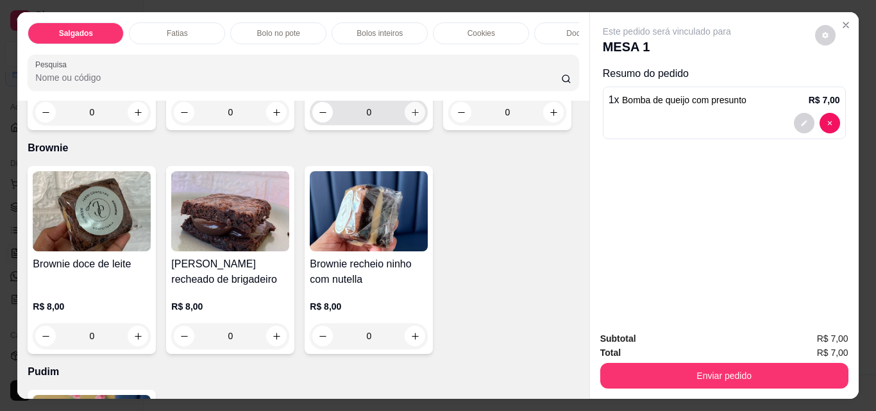
click at [411, 123] on button "increase-product-quantity" at bounding box center [415, 112] width 21 height 21
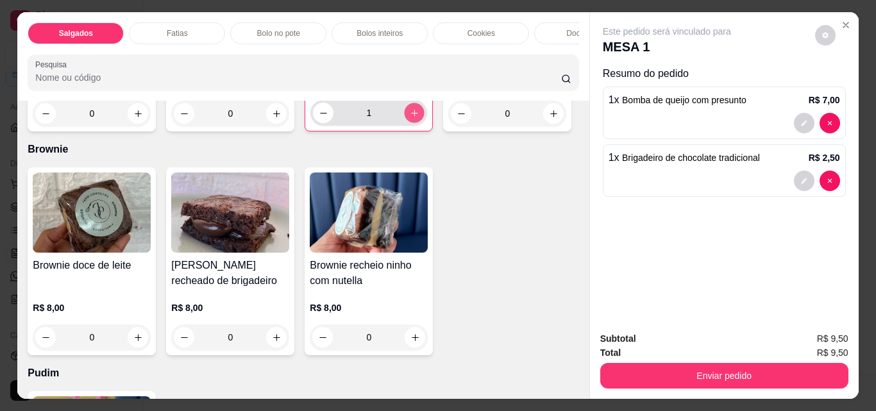
click at [411, 123] on button "increase-product-quantity" at bounding box center [415, 113] width 20 height 20
type input "2"
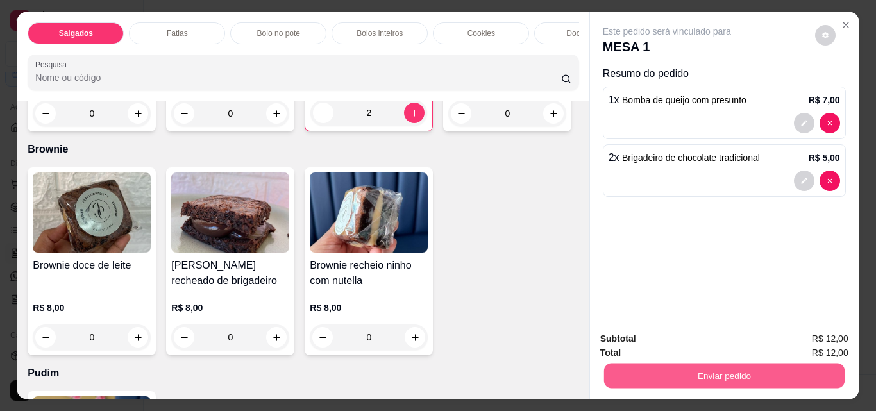
click at [642, 363] on button "Enviar pedido" at bounding box center [724, 375] width 241 height 25
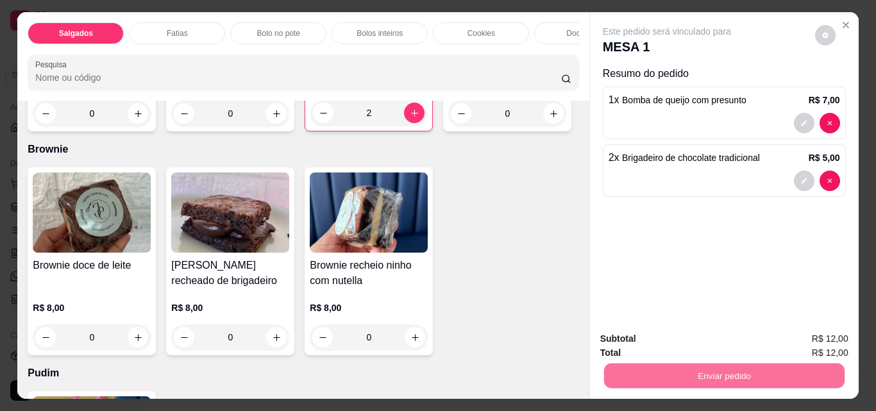
click at [838, 337] on button "Enviar pedido" at bounding box center [815, 339] width 72 height 24
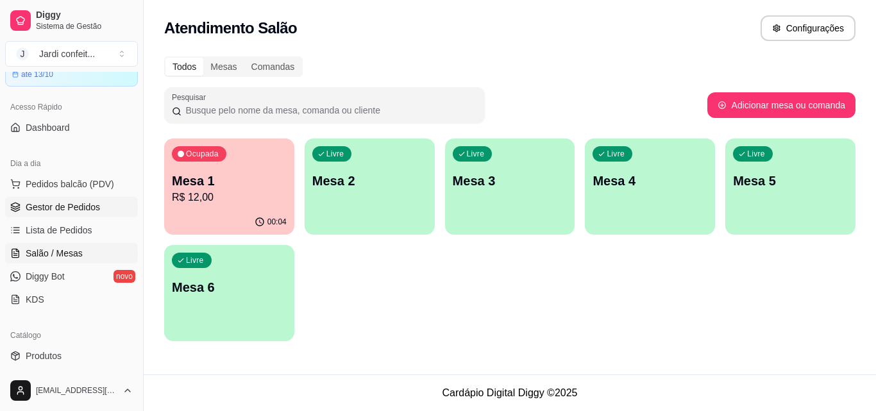
click at [35, 200] on link "Gestor de Pedidos" at bounding box center [71, 207] width 133 height 21
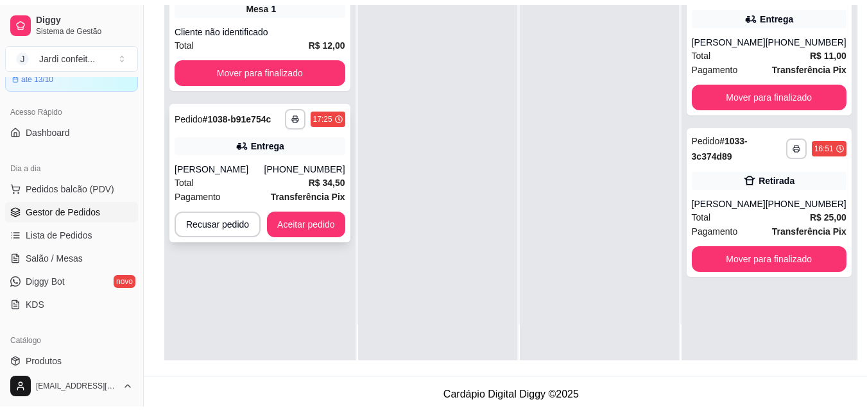
scroll to position [192, 0]
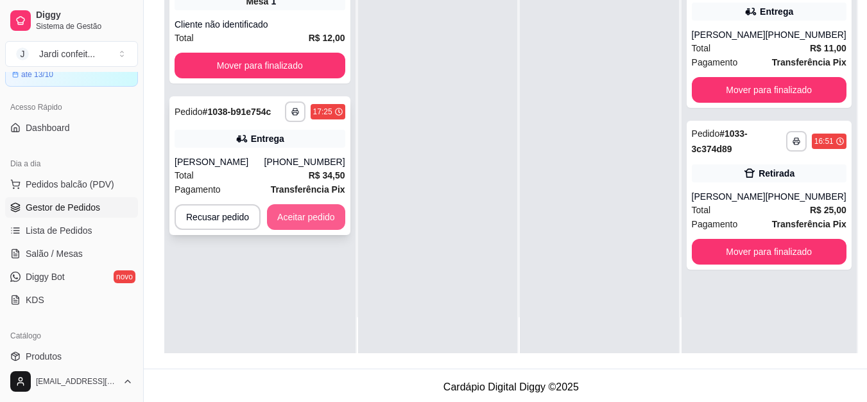
click at [291, 223] on button "Aceitar pedido" at bounding box center [306, 217] width 78 height 26
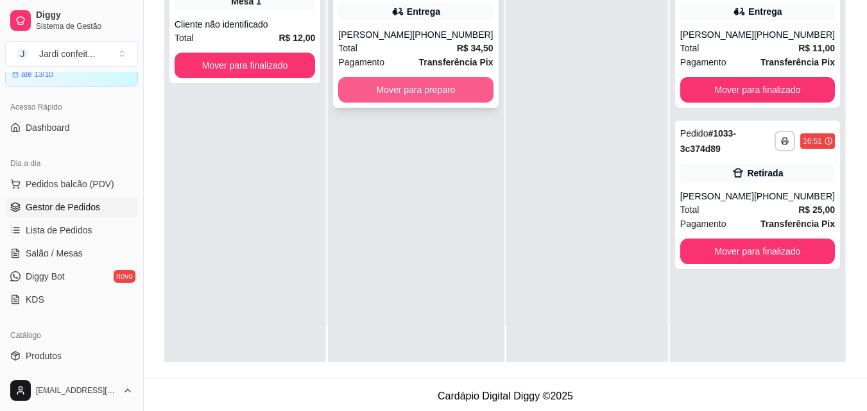
click at [452, 91] on button "Mover para preparo" at bounding box center [415, 90] width 155 height 26
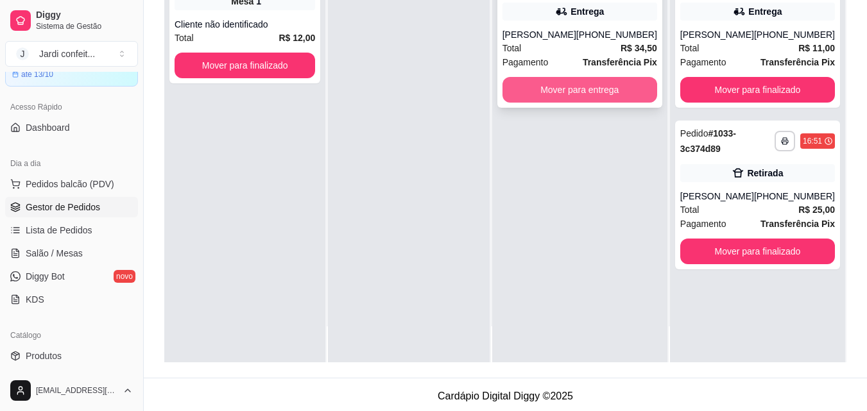
click at [559, 77] on button "Mover para entrega" at bounding box center [579, 90] width 155 height 26
click at [557, 95] on button "Mover para entrega" at bounding box center [579, 90] width 155 height 26
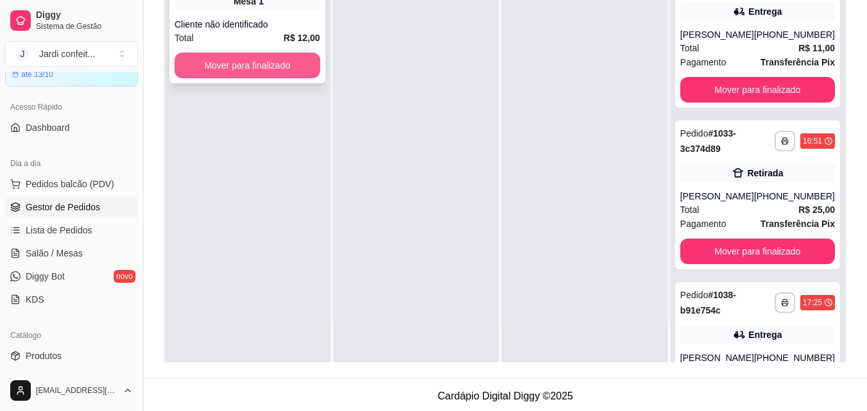
click at [237, 71] on button "Mover para finalizado" at bounding box center [248, 66] width 146 height 26
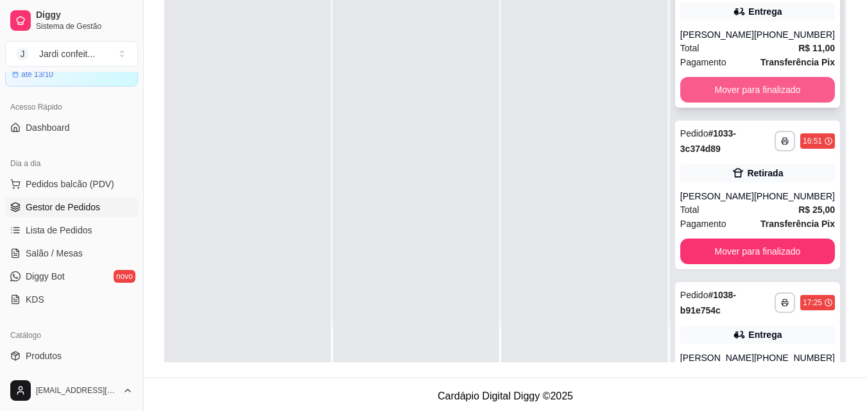
click at [736, 95] on button "Mover para finalizado" at bounding box center [757, 90] width 155 height 26
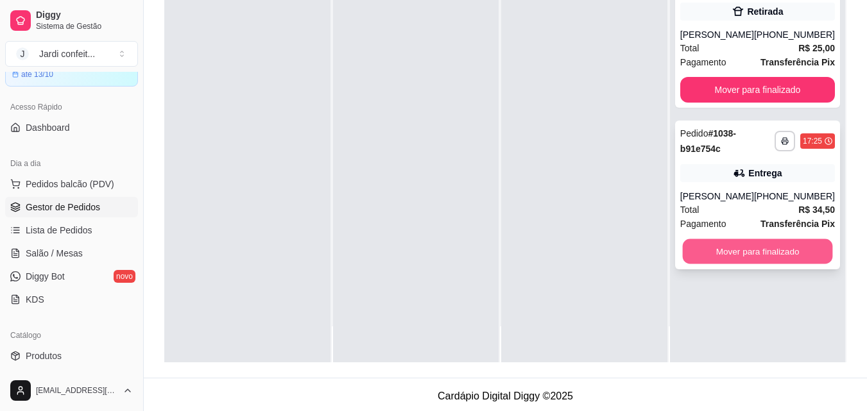
click at [715, 248] on button "Mover para finalizado" at bounding box center [757, 251] width 150 height 25
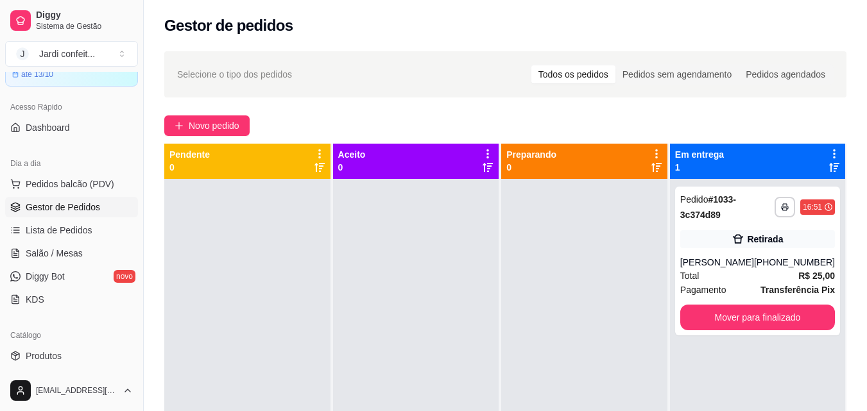
scroll to position [0, 0]
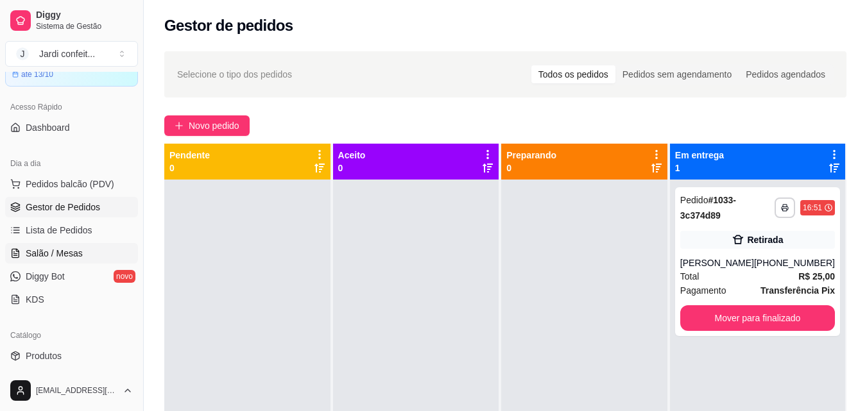
click at [49, 260] on link "Salão / Mesas" at bounding box center [71, 253] width 133 height 21
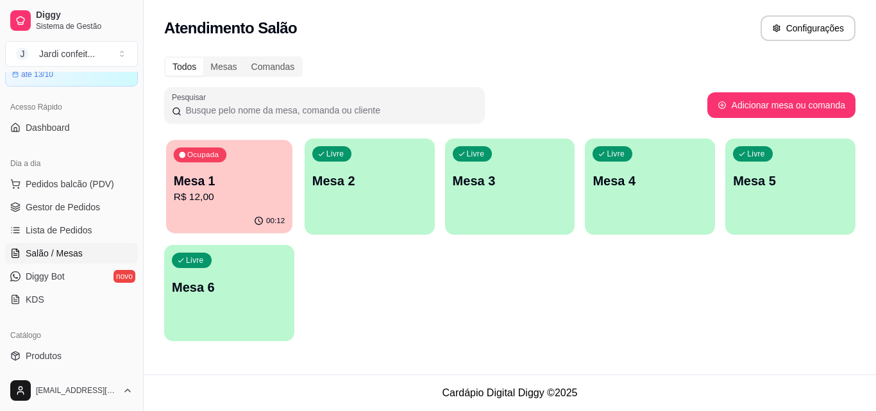
click at [249, 184] on p "Mesa 1" at bounding box center [229, 181] width 111 height 17
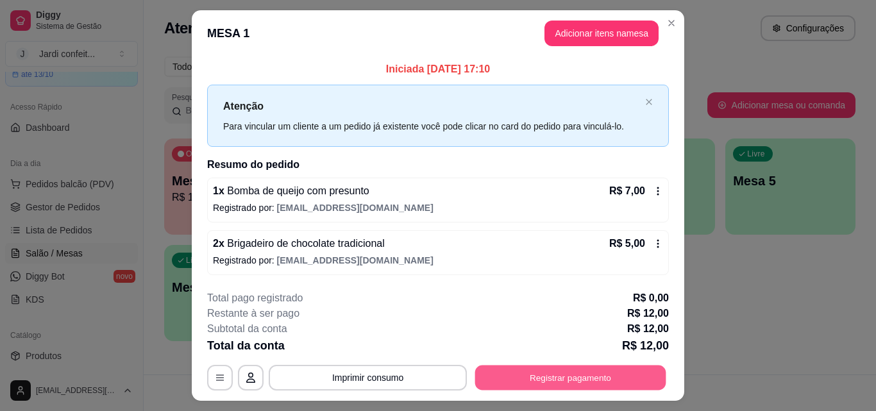
click at [525, 373] on button "Registrar pagamento" at bounding box center [570, 378] width 191 height 25
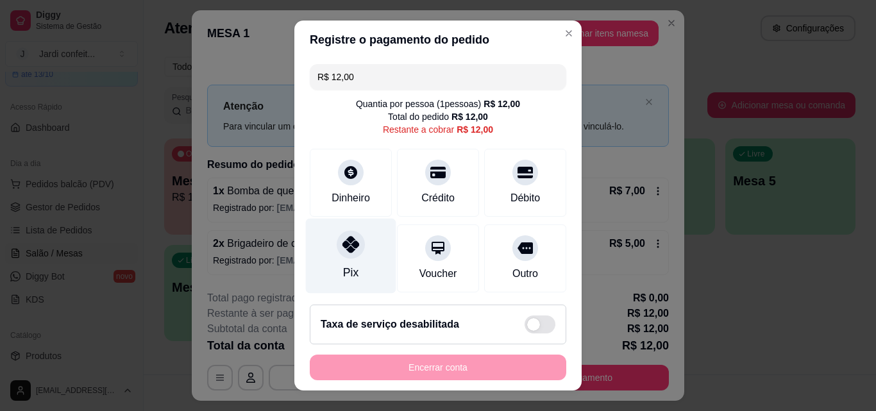
click at [352, 269] on div "Pix" at bounding box center [351, 256] width 90 height 75
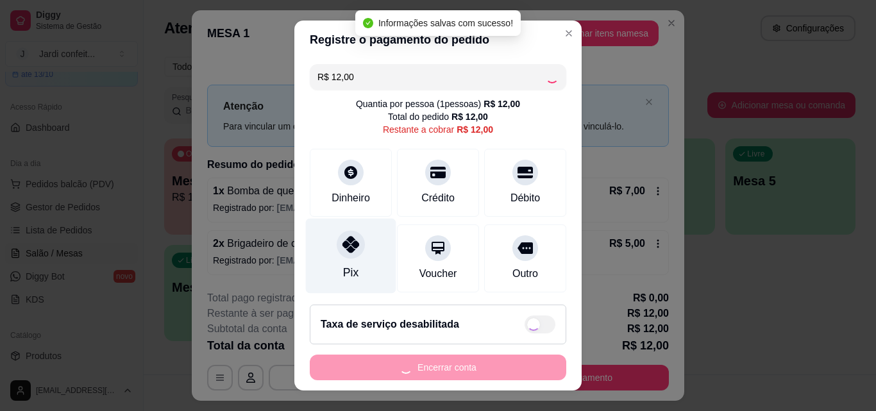
type input "R$ 0,00"
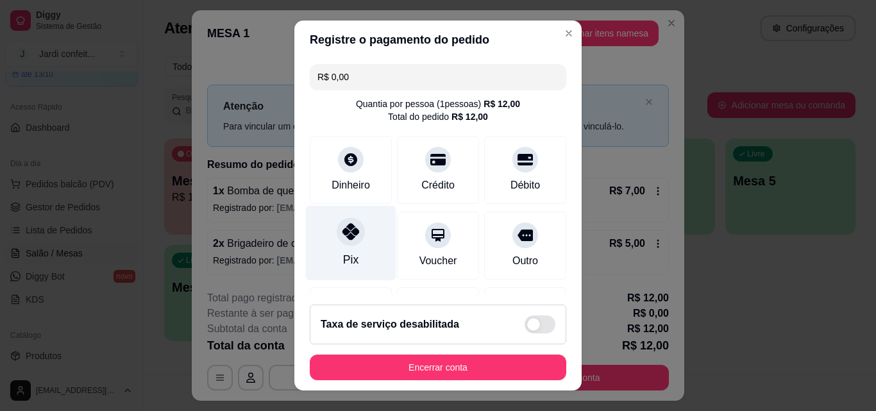
click at [359, 255] on div "Pix" at bounding box center [351, 243] width 90 height 75
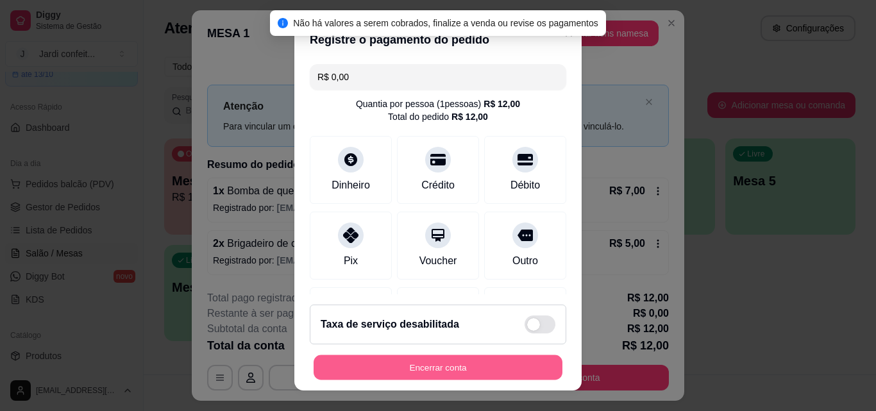
click at [389, 368] on button "Encerrar conta" at bounding box center [438, 367] width 249 height 25
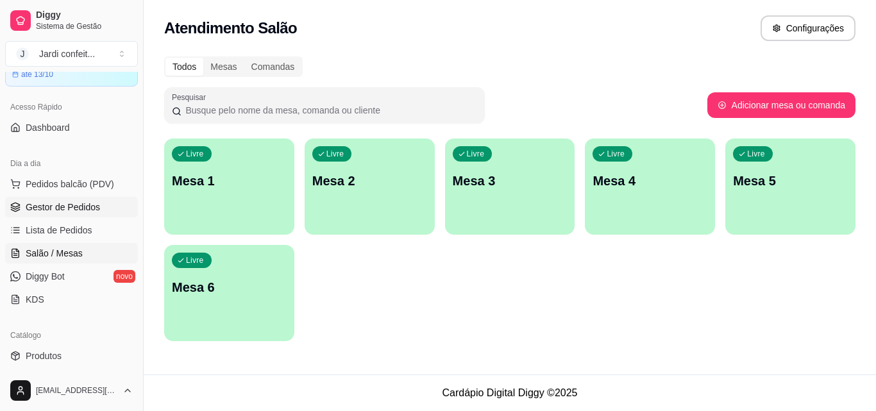
click at [72, 202] on span "Gestor de Pedidos" at bounding box center [63, 207] width 74 height 13
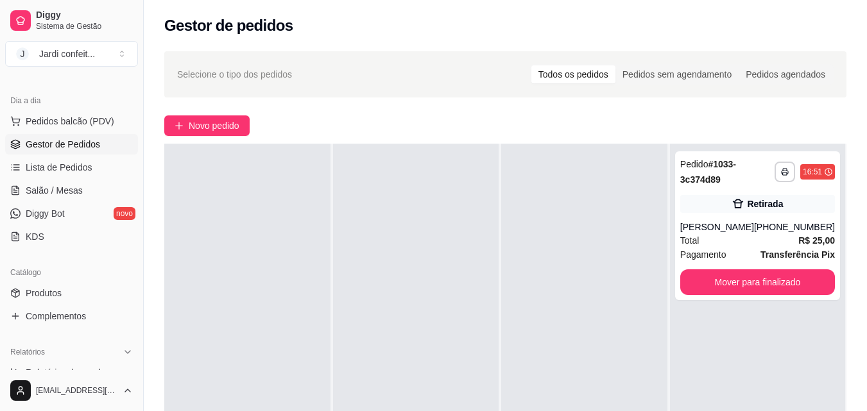
scroll to position [257, 0]
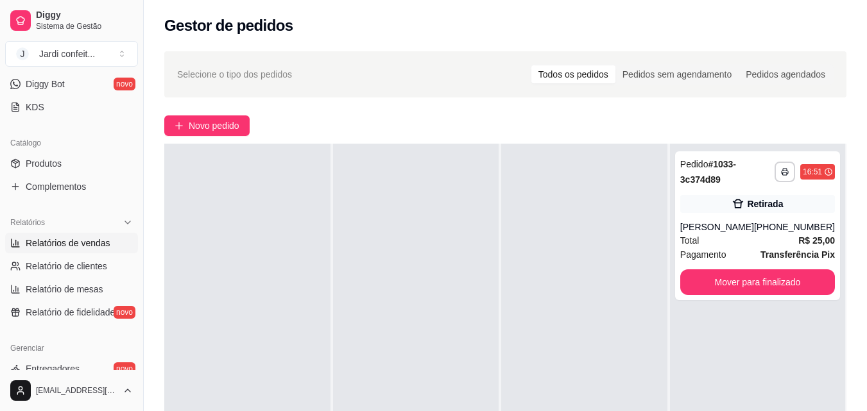
click at [81, 249] on span "Relatórios de vendas" at bounding box center [68, 243] width 85 height 13
select select "ALL"
select select "0"
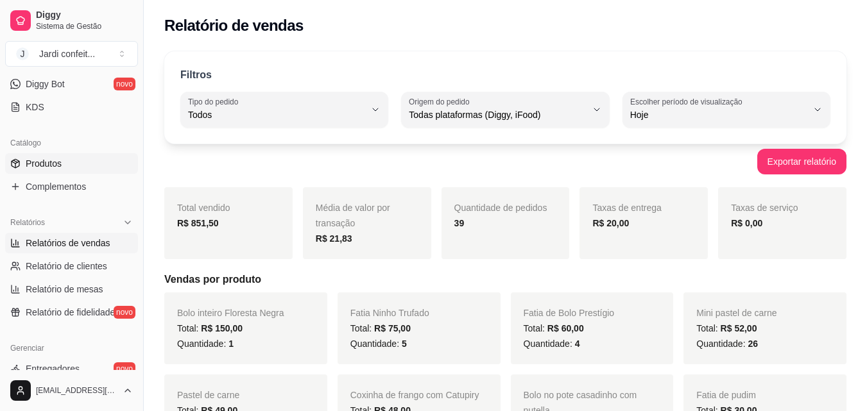
click at [80, 166] on link "Produtos" at bounding box center [71, 163] width 133 height 21
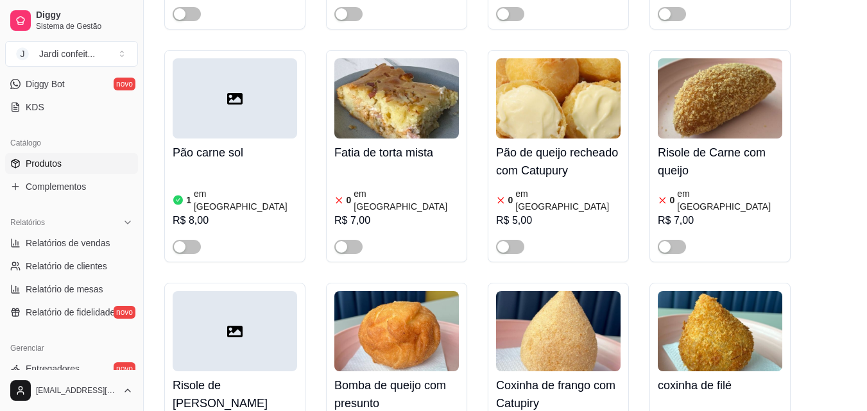
scroll to position [642, 0]
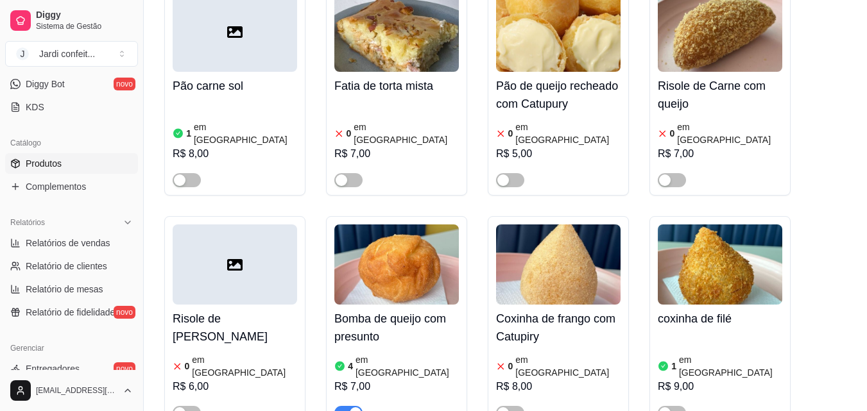
click at [430, 310] on h4 "Bomba de queijo com presunto" at bounding box center [396, 328] width 124 height 36
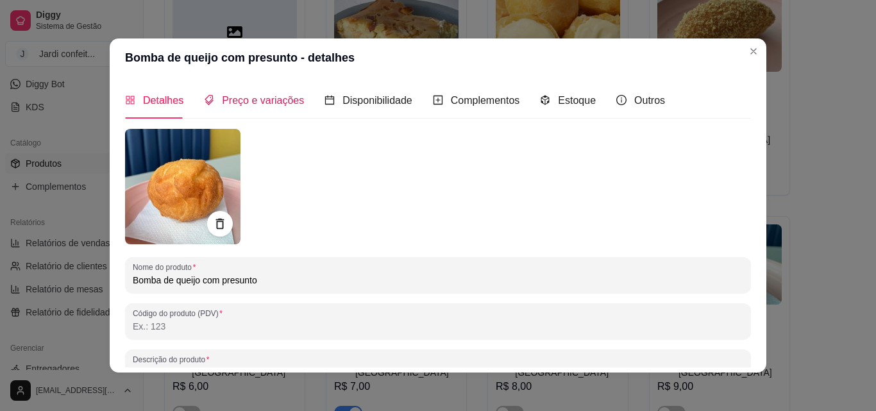
click at [289, 97] on span "Preço e variações" at bounding box center [263, 100] width 82 height 11
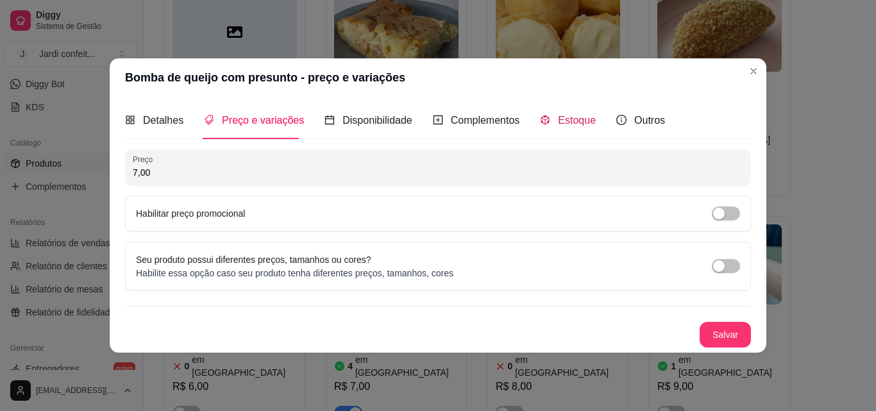
click at [564, 115] on span "Estoque" at bounding box center [577, 120] width 38 height 11
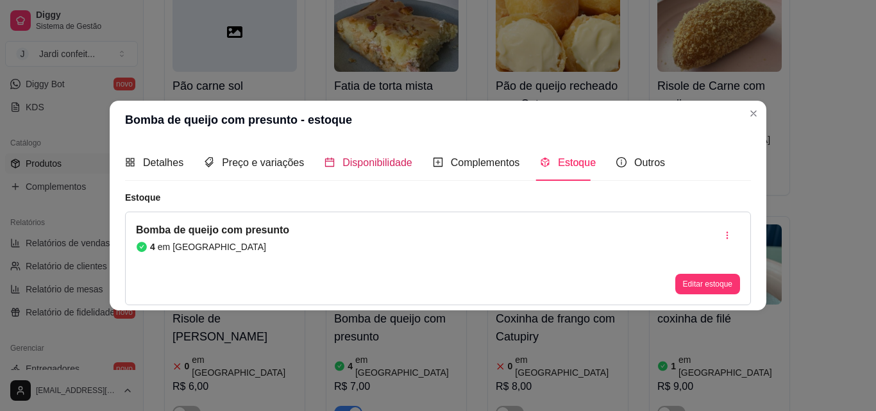
click at [334, 159] on div "Disponibilidade" at bounding box center [369, 163] width 88 height 16
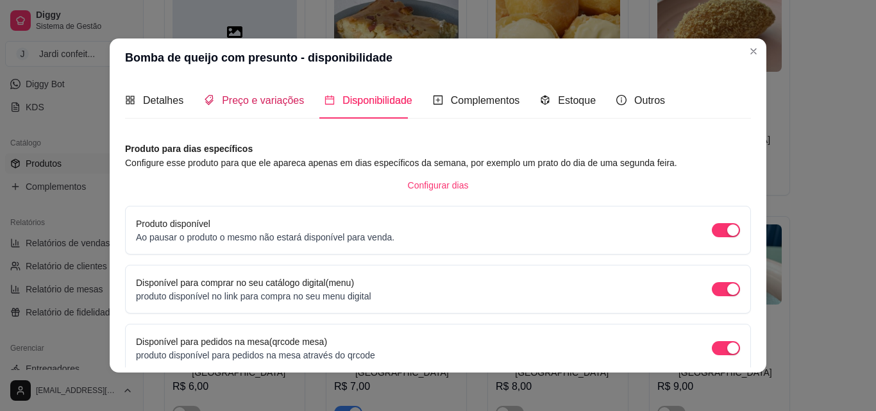
click at [278, 103] on span "Preço e variações" at bounding box center [263, 100] width 82 height 11
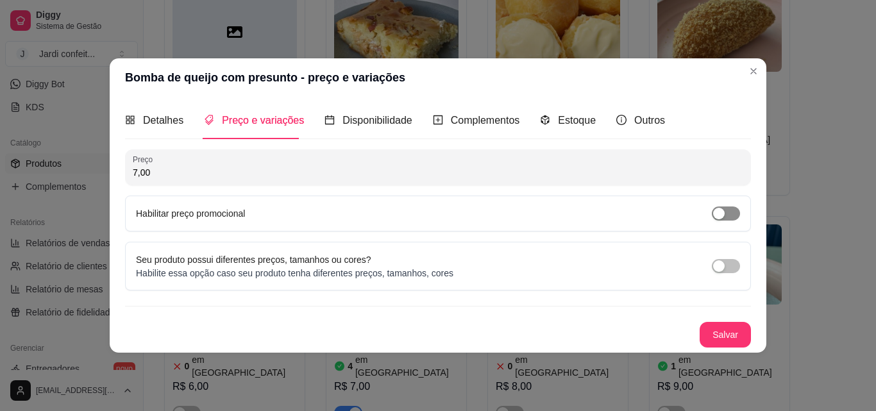
click at [720, 215] on div "button" at bounding box center [719, 214] width 12 height 12
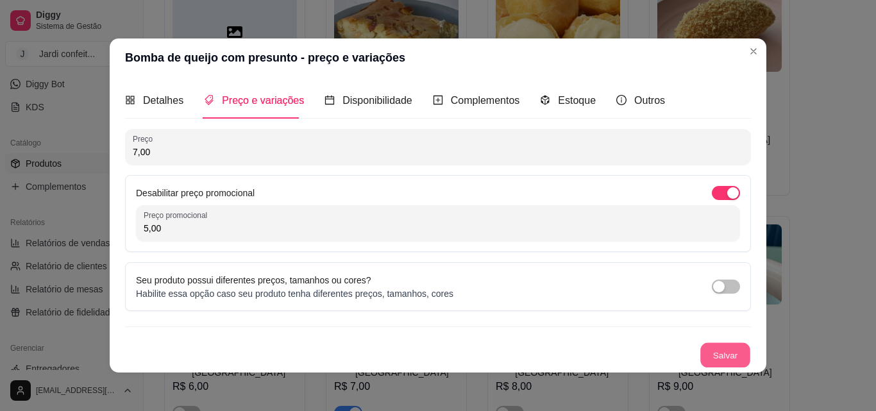
click at [730, 358] on button "Salvar" at bounding box center [726, 355] width 50 height 25
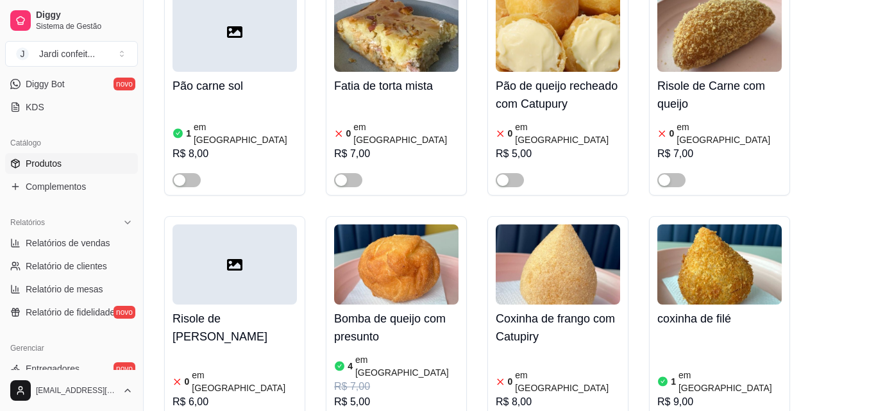
click at [65, 175] on ul "Produtos Complementos" at bounding box center [71, 175] width 133 height 44
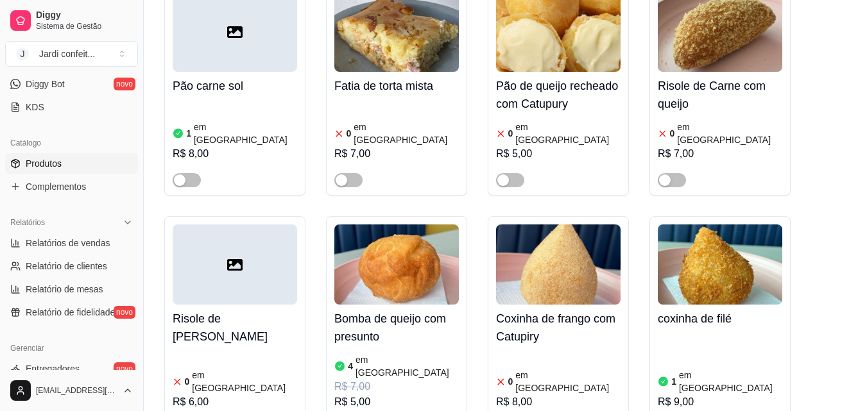
scroll to position [0, 0]
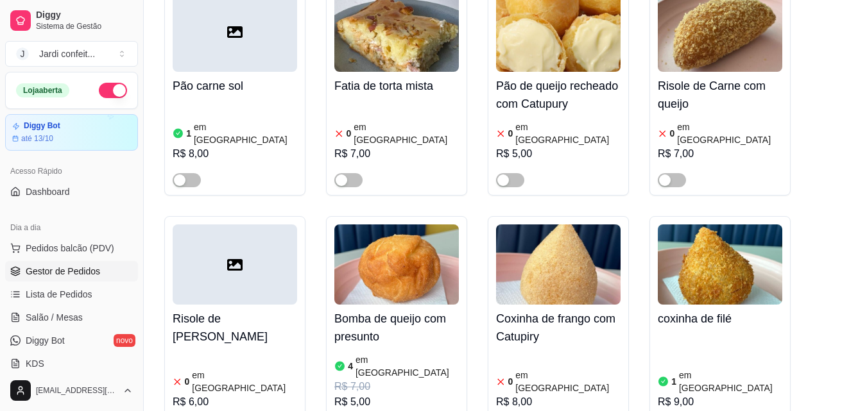
click at [87, 273] on span "Gestor de Pedidos" at bounding box center [63, 271] width 74 height 13
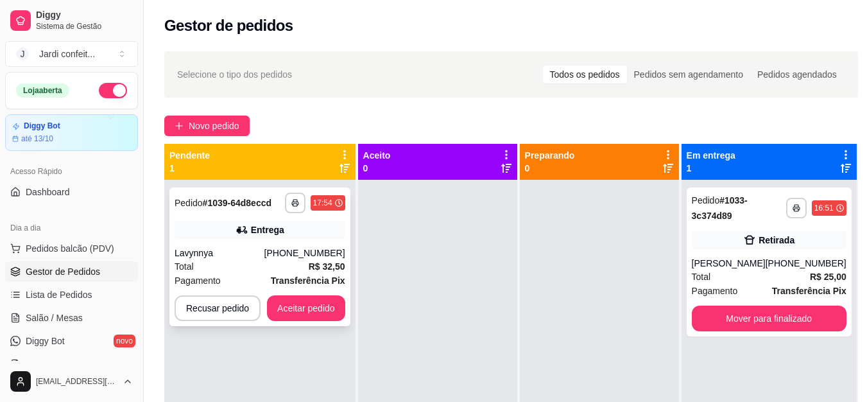
click at [287, 256] on div "[PHONE_NUMBER]" at bounding box center [304, 252] width 81 height 13
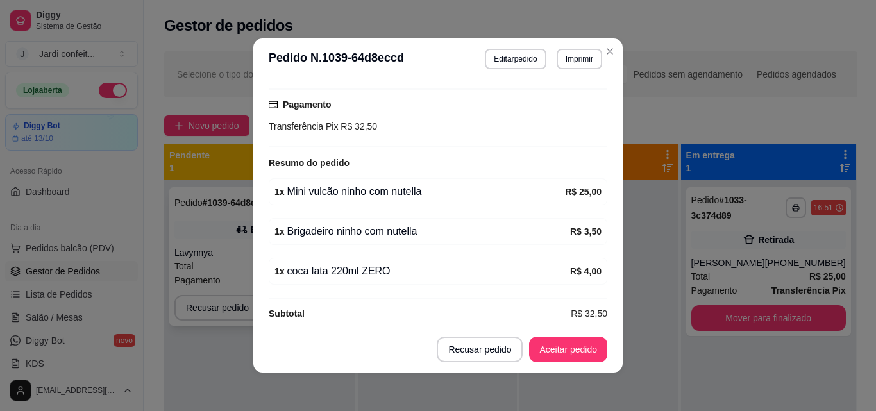
scroll to position [341, 0]
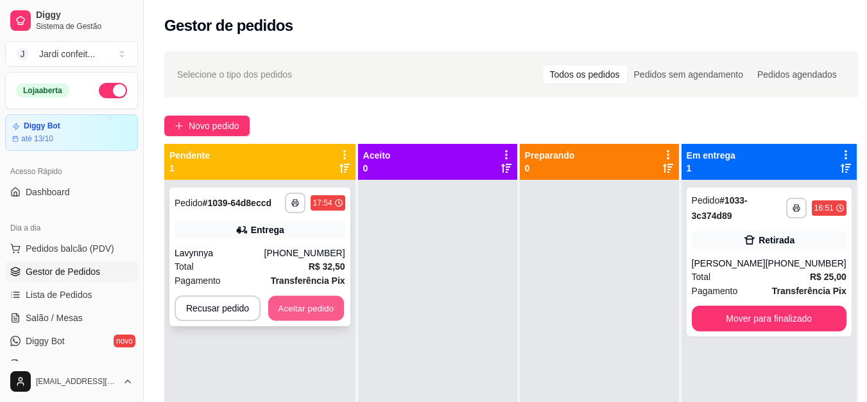
click at [293, 300] on button "Aceitar pedido" at bounding box center [306, 308] width 76 height 25
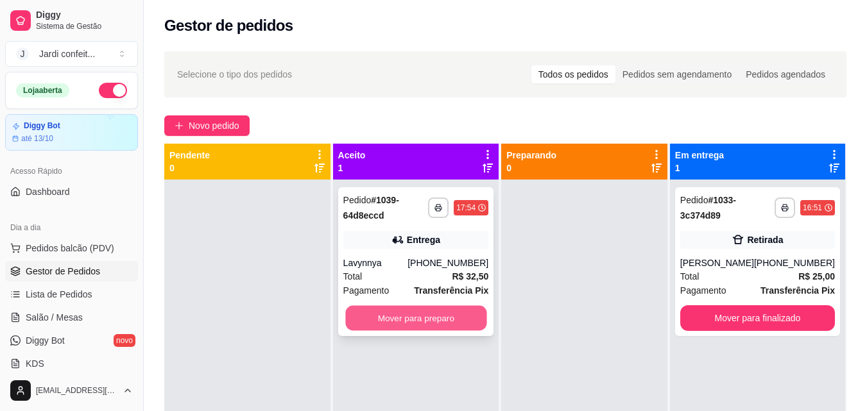
click at [414, 318] on button "Mover para preparo" at bounding box center [415, 318] width 141 height 25
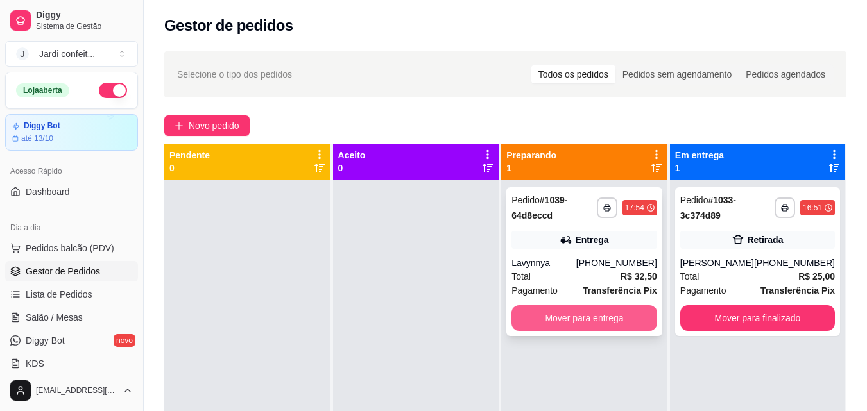
click at [604, 323] on button "Mover para entrega" at bounding box center [584, 318] width 146 height 26
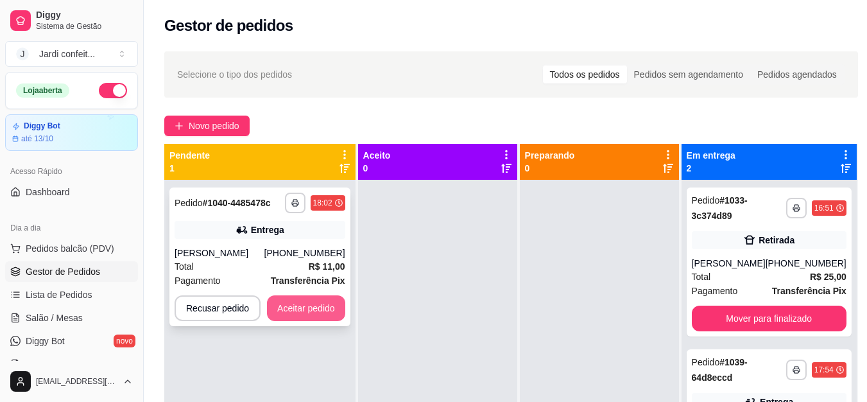
click at [308, 319] on button "Aceitar pedido" at bounding box center [306, 308] width 78 height 26
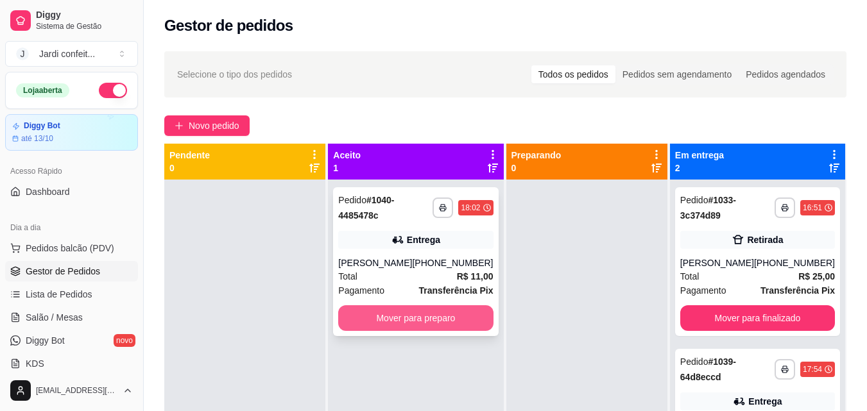
click at [371, 323] on button "Mover para preparo" at bounding box center [415, 318] width 155 height 26
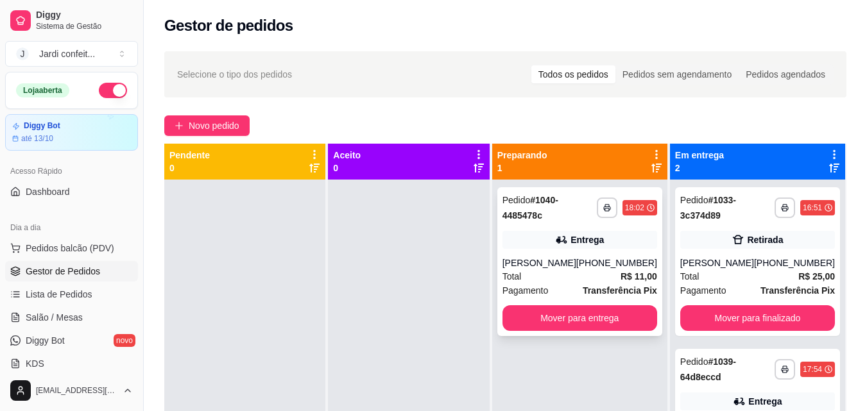
click at [531, 291] on span "Pagamento" at bounding box center [525, 291] width 46 height 14
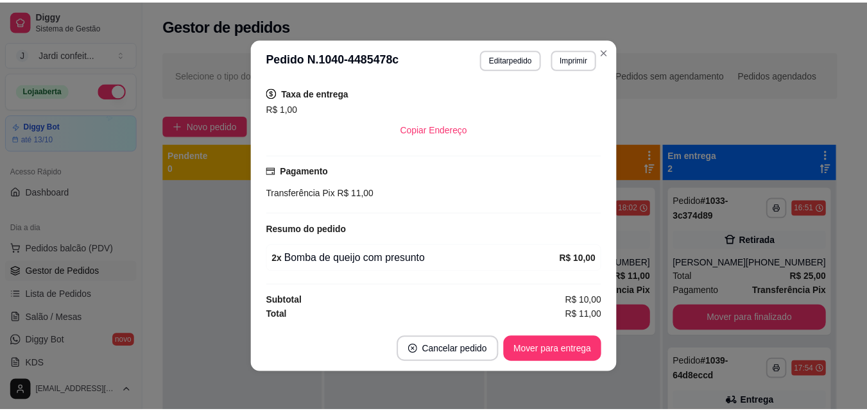
scroll to position [3, 0]
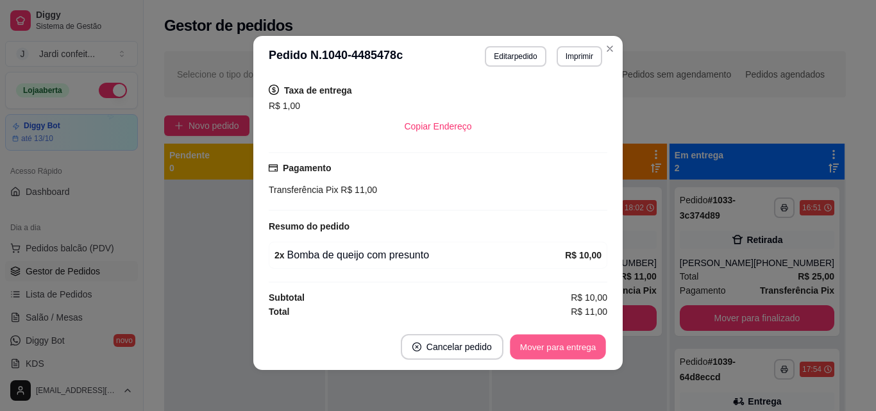
click at [538, 347] on button "Mover para entrega" at bounding box center [558, 347] width 96 height 25
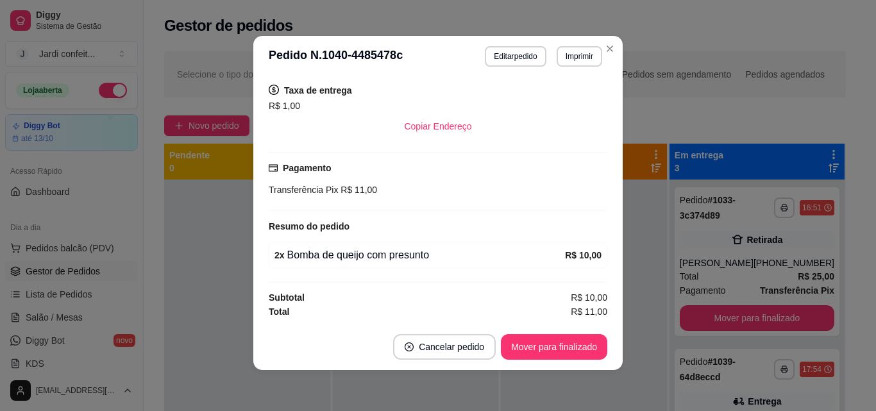
click at [616, 40] on header "**********" at bounding box center [438, 56] width 370 height 41
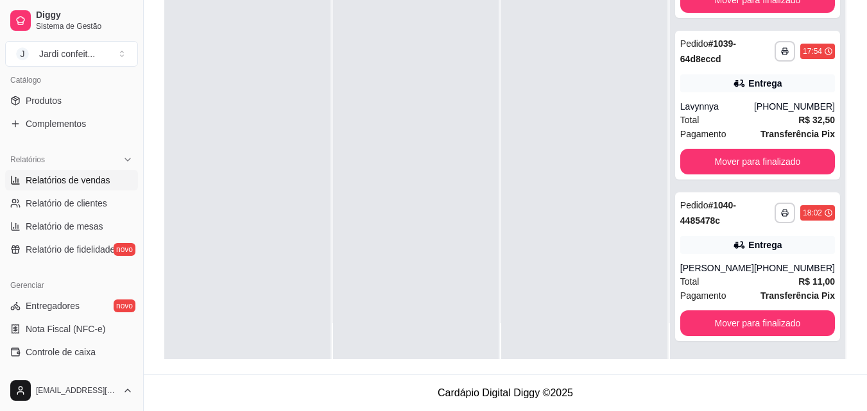
scroll to position [321, 0]
click at [89, 296] on link "Entregadores novo" at bounding box center [71, 304] width 133 height 21
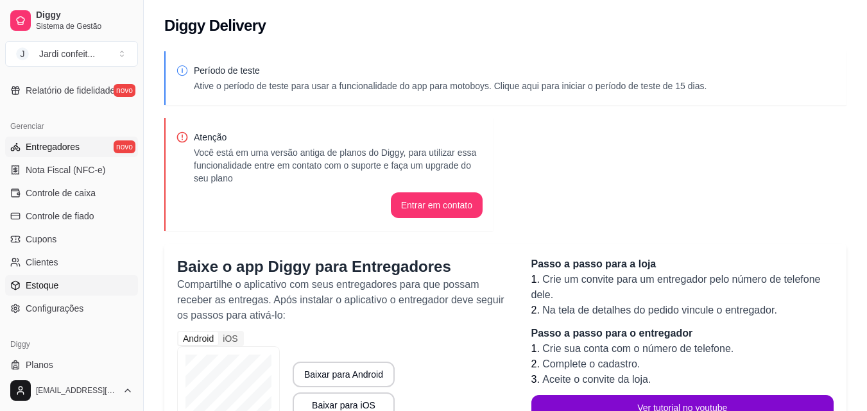
scroll to position [512, 0]
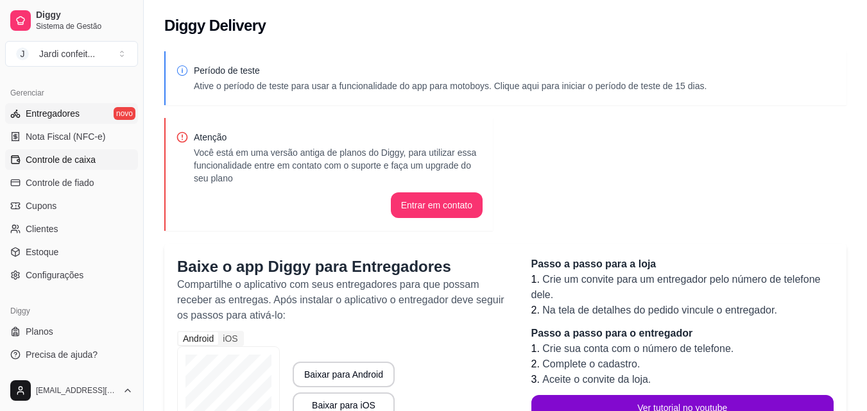
click at [87, 162] on span "Controle de caixa" at bounding box center [61, 159] width 70 height 13
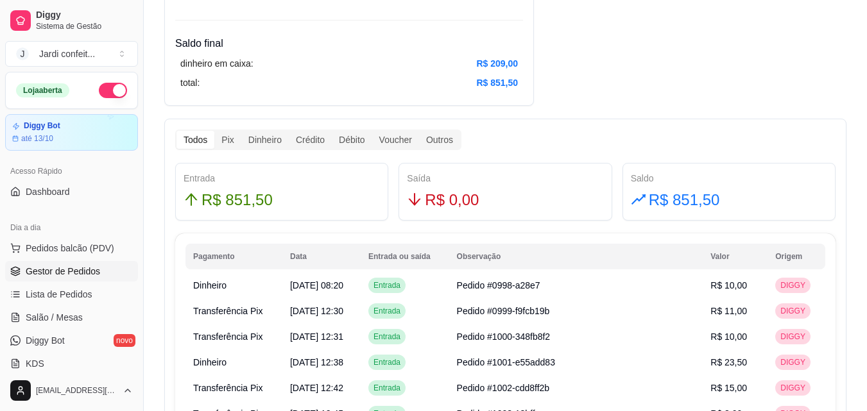
click at [91, 265] on span "Gestor de Pedidos" at bounding box center [63, 271] width 74 height 13
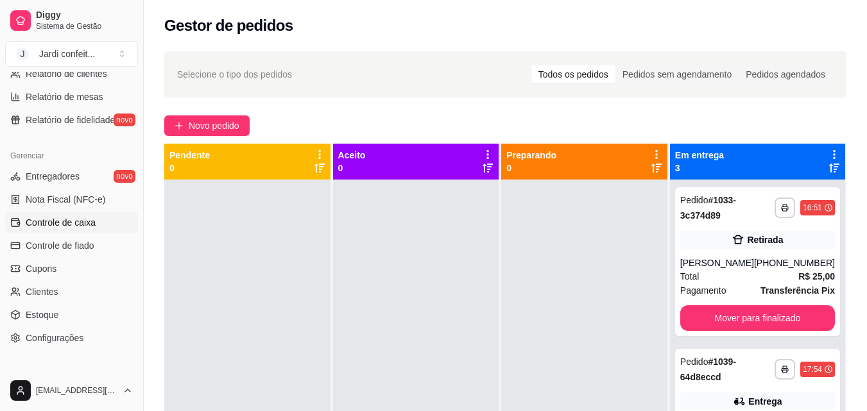
click at [74, 228] on span "Controle de caixa" at bounding box center [61, 222] width 70 height 13
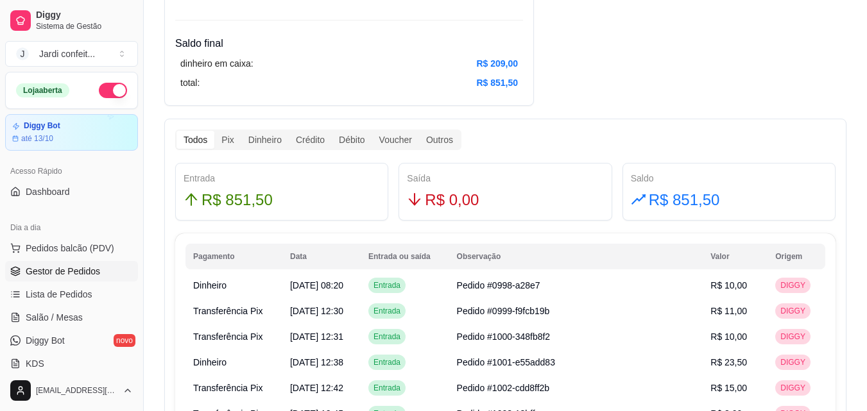
click at [62, 277] on span "Gestor de Pedidos" at bounding box center [63, 271] width 74 height 13
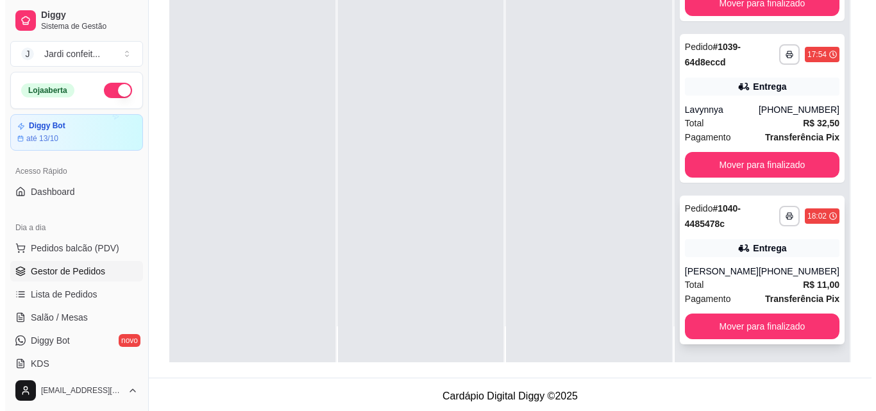
scroll to position [196, 0]
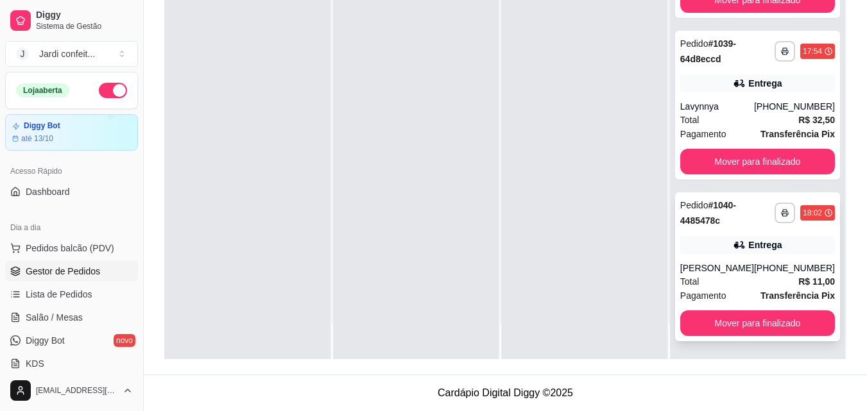
click at [751, 268] on div "[PERSON_NAME]" at bounding box center [717, 268] width 74 height 13
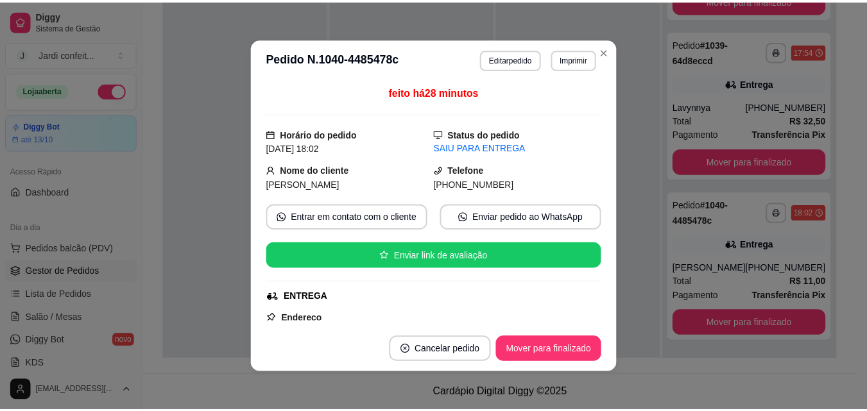
scroll to position [3, 0]
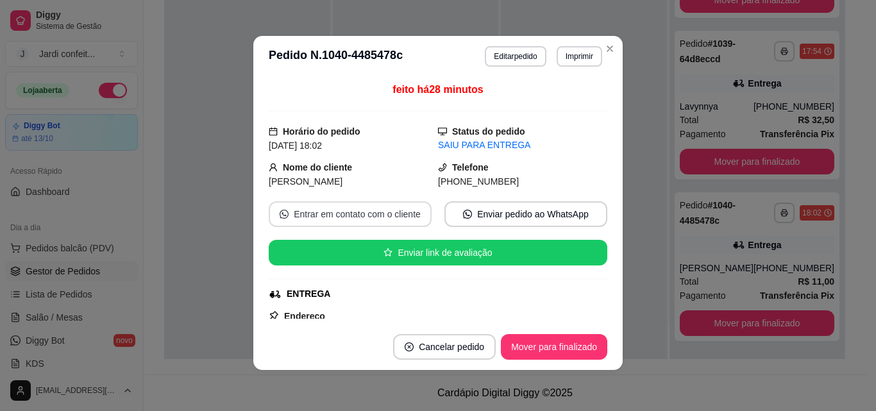
click at [368, 217] on button "Entrar em contato com o cliente" at bounding box center [350, 214] width 163 height 26
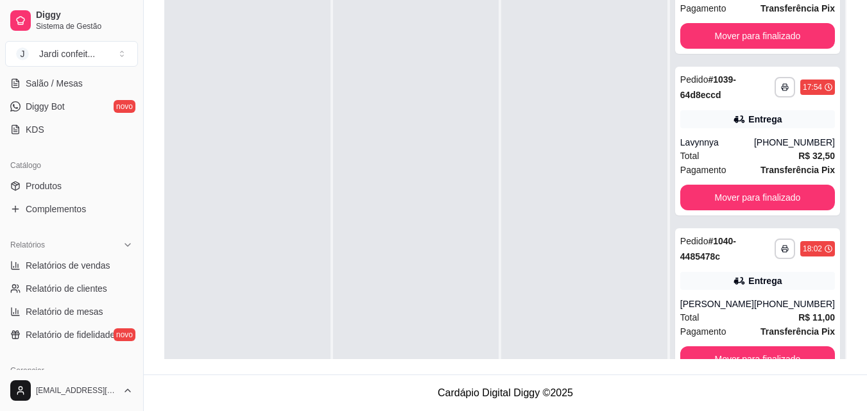
scroll to position [260, 0]
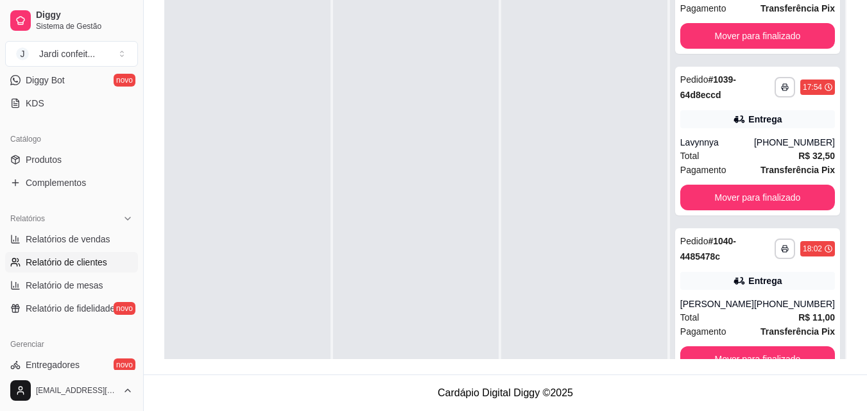
click at [101, 253] on link "Relatório de clientes" at bounding box center [71, 262] width 133 height 21
select select "30"
select select "HIGHEST_TOTAL_SPENT_WITH_ORDERS"
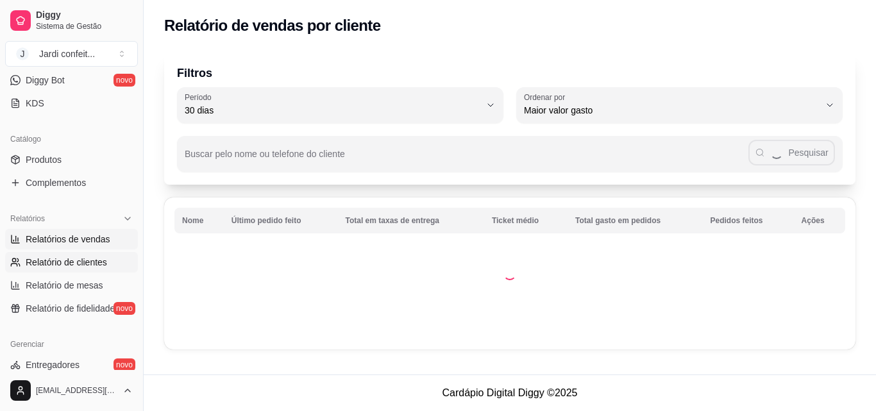
click at [102, 244] on span "Relatórios de vendas" at bounding box center [68, 239] width 85 height 13
select select "ALL"
select select "0"
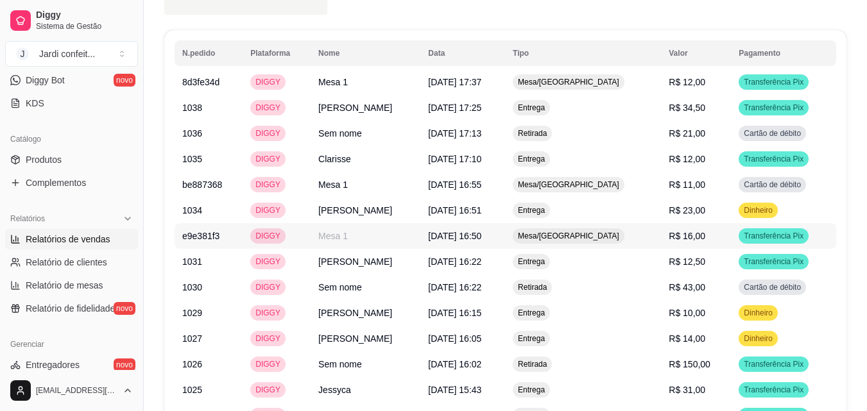
scroll to position [1219, 0]
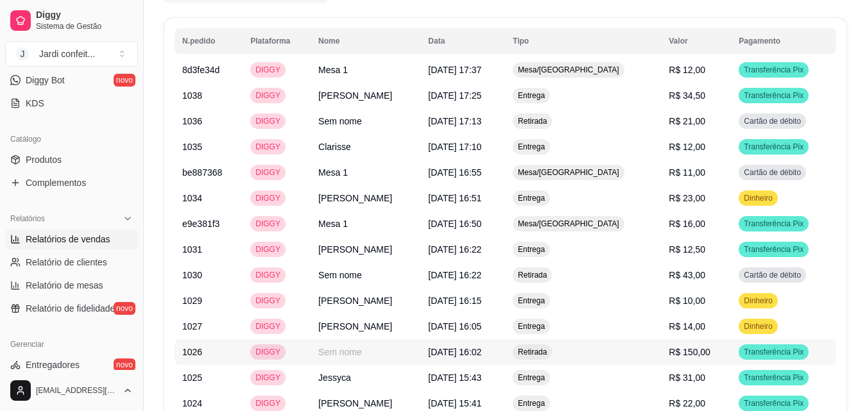
click at [668, 343] on td "R$ 150,00" at bounding box center [696, 352] width 70 height 26
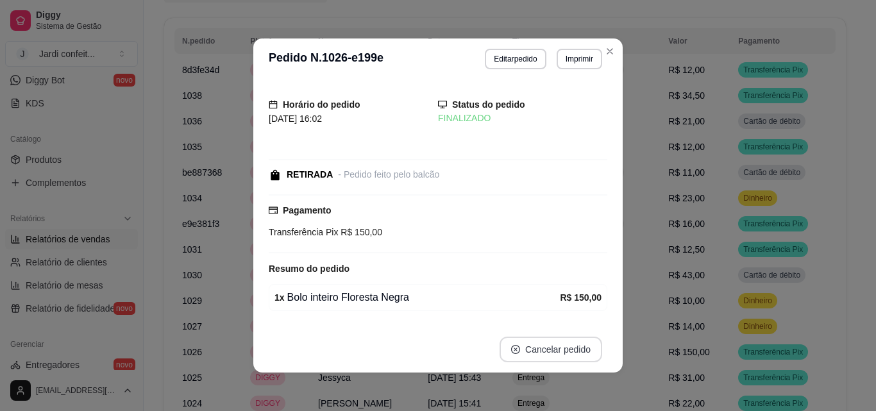
click at [525, 353] on button "Cancelar pedido" at bounding box center [551, 350] width 103 height 26
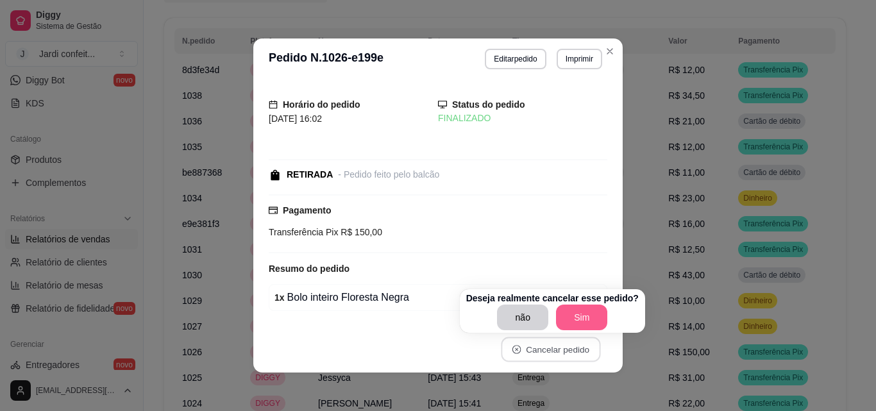
click at [579, 314] on button "Sim" at bounding box center [581, 318] width 51 height 26
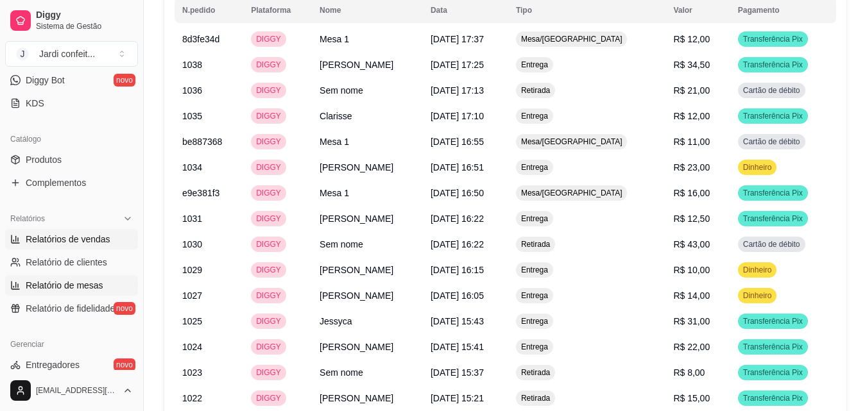
scroll to position [325, 0]
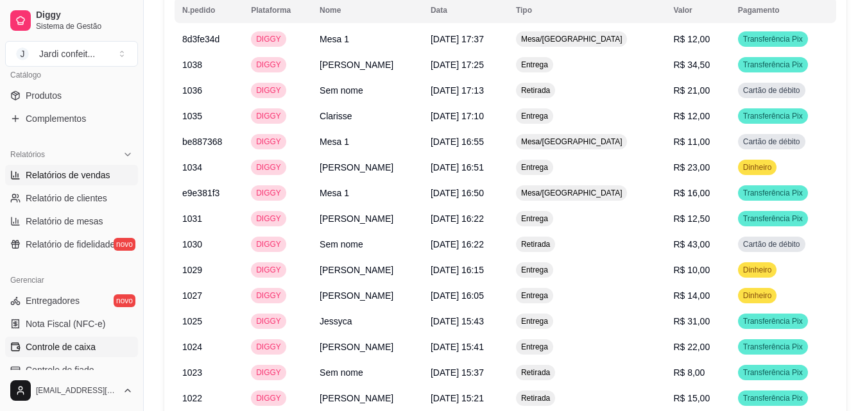
click at [81, 345] on span "Controle de caixa" at bounding box center [61, 347] width 70 height 13
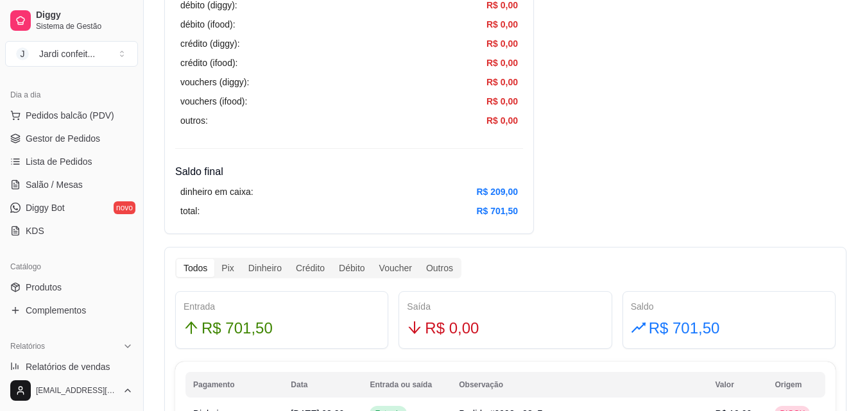
scroll to position [132, 0]
click at [91, 142] on span "Gestor de Pedidos" at bounding box center [63, 139] width 74 height 13
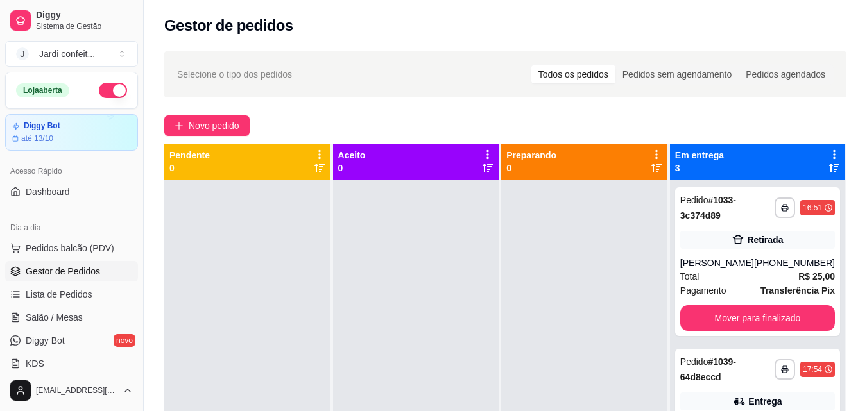
click at [100, 85] on button "button" at bounding box center [113, 90] width 28 height 15
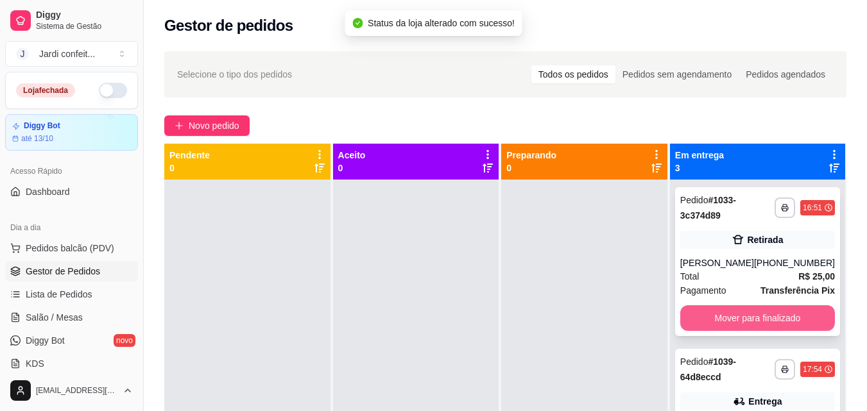
click at [765, 316] on button "Mover para finalizado" at bounding box center [757, 318] width 155 height 26
